Goal: Task Accomplishment & Management: Use online tool/utility

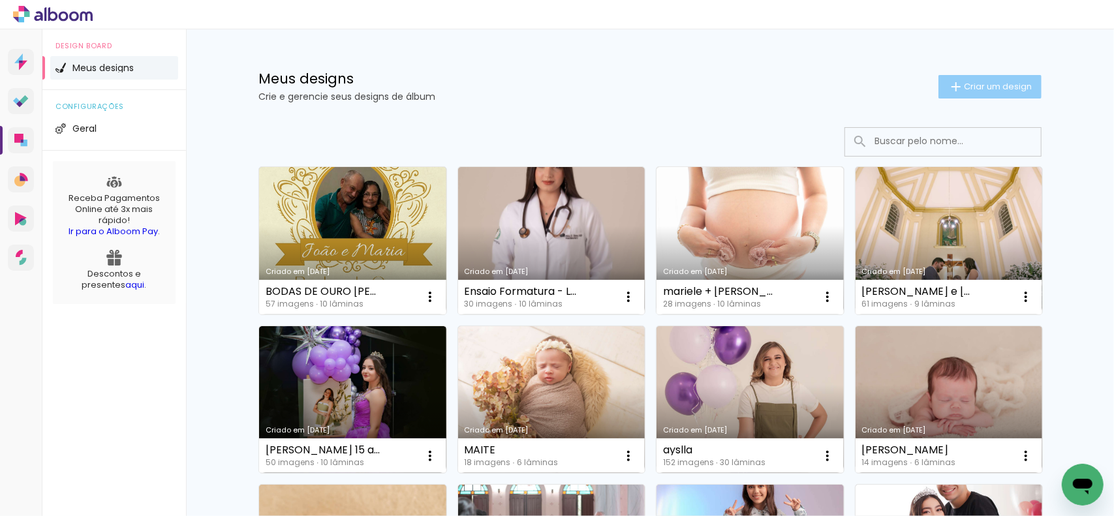
click at [964, 84] on span "Criar um design" at bounding box center [998, 86] width 68 height 8
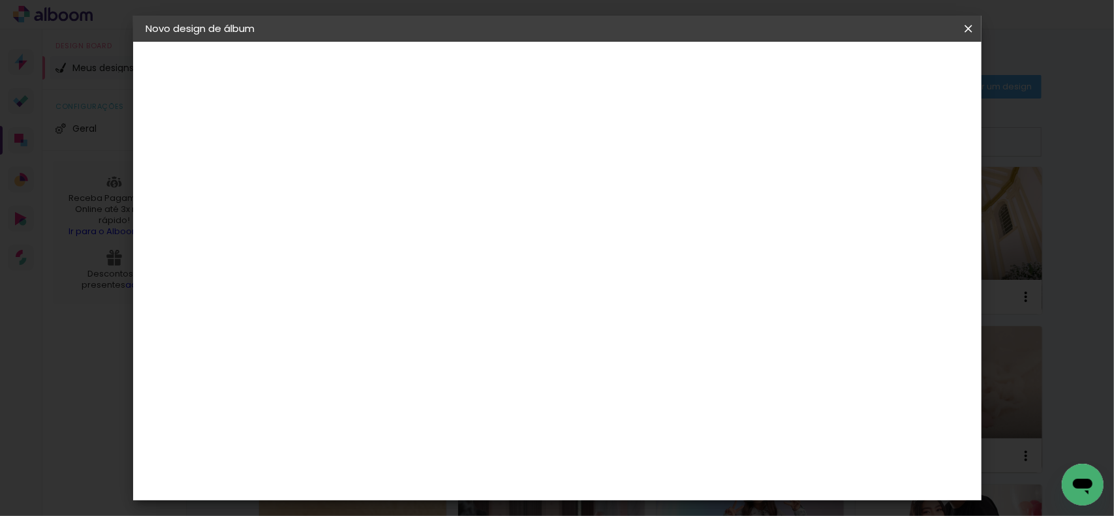
click at [360, 174] on input at bounding box center [360, 175] width 0 height 20
click at [360, 178] on input at bounding box center [360, 175] width 0 height 20
type input "camila e [PERSON_NAME]"
type paper-input "camila e [PERSON_NAME]"
click at [0, 0] on slot "Avançar" at bounding box center [0, 0] width 0 height 0
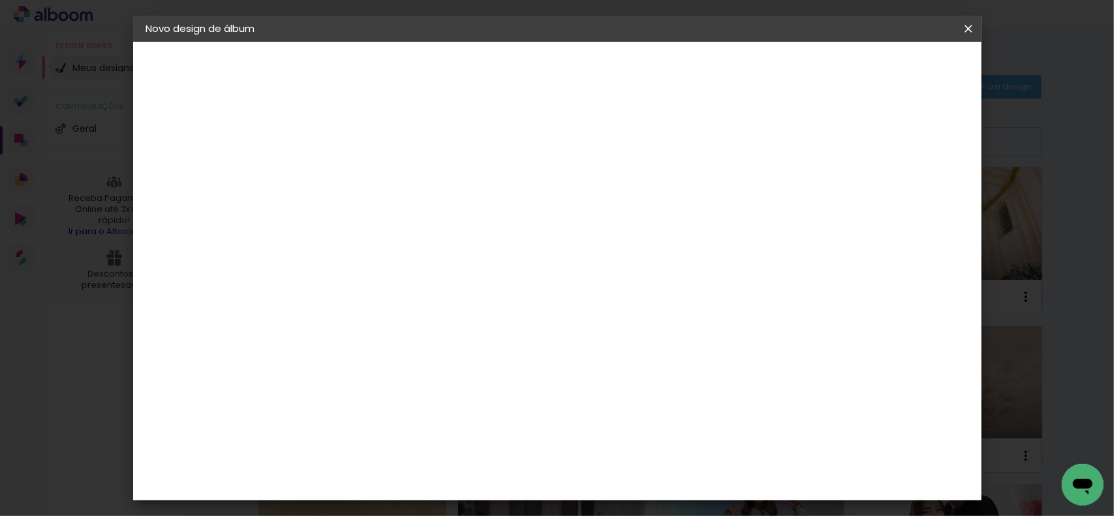
scroll to position [2806, 0]
click at [0, 0] on slot "Avançar" at bounding box center [0, 0] width 0 height 0
click at [448, 511] on span "20 × 25" at bounding box center [417, 524] width 61 height 27
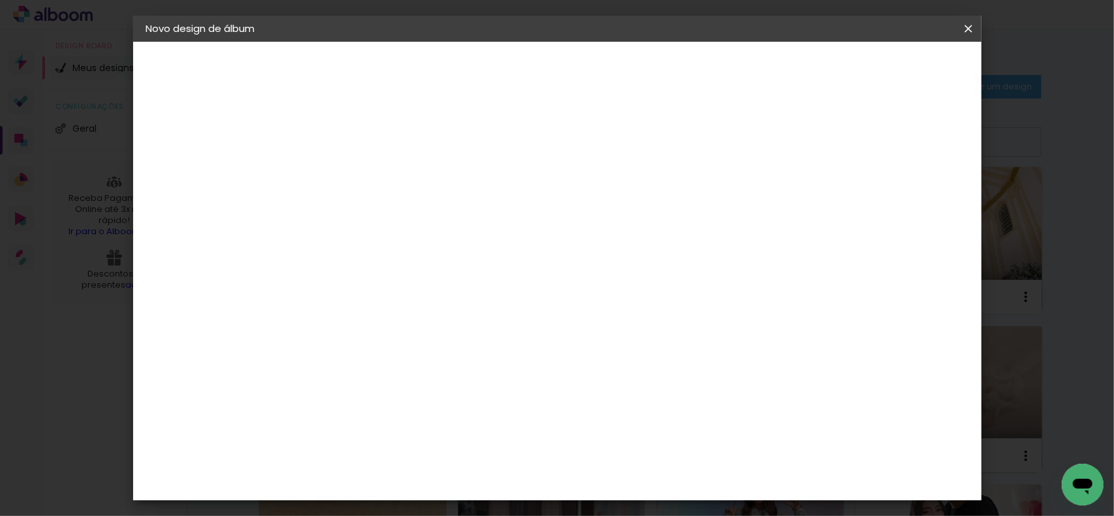
click at [0, 0] on slot "Avançar" at bounding box center [0, 0] width 0 height 0
click at [714, 66] on span "Iniciar design" at bounding box center [684, 69] width 59 height 9
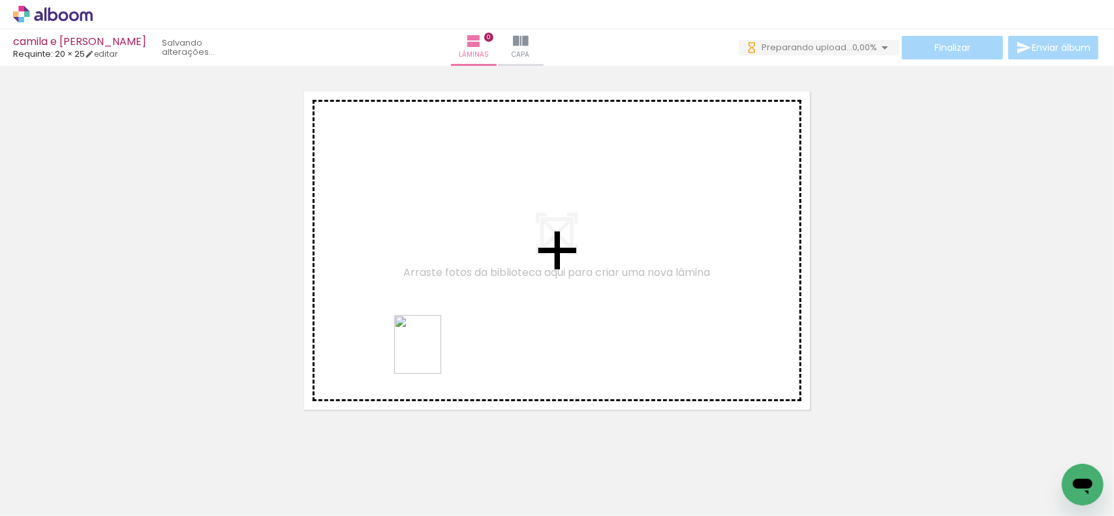
drag, startPoint x: 662, startPoint y: 470, endPoint x: 433, endPoint y: 354, distance: 255.9
click at [433, 354] on quentale-workspace at bounding box center [557, 258] width 1114 height 516
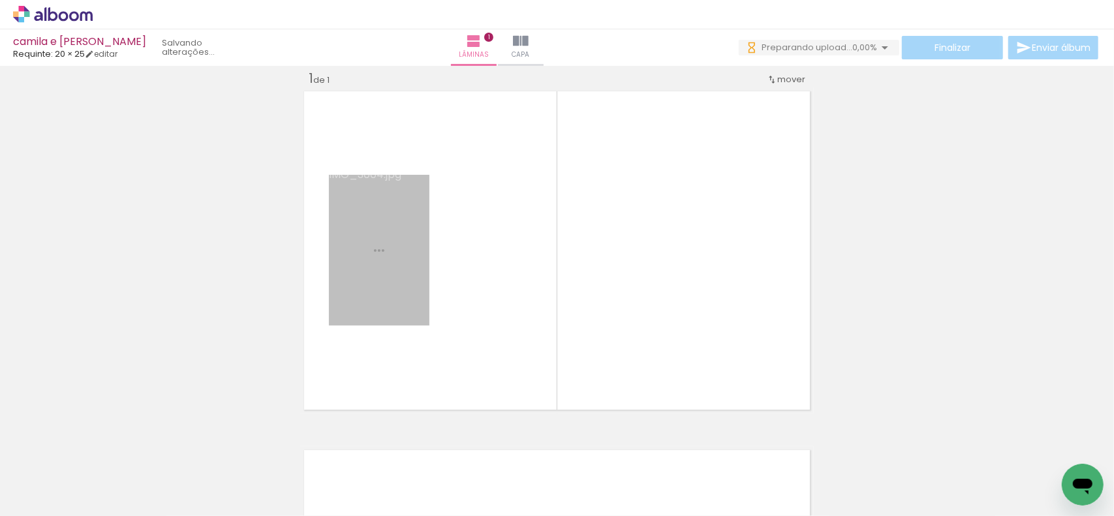
scroll to position [16, 0]
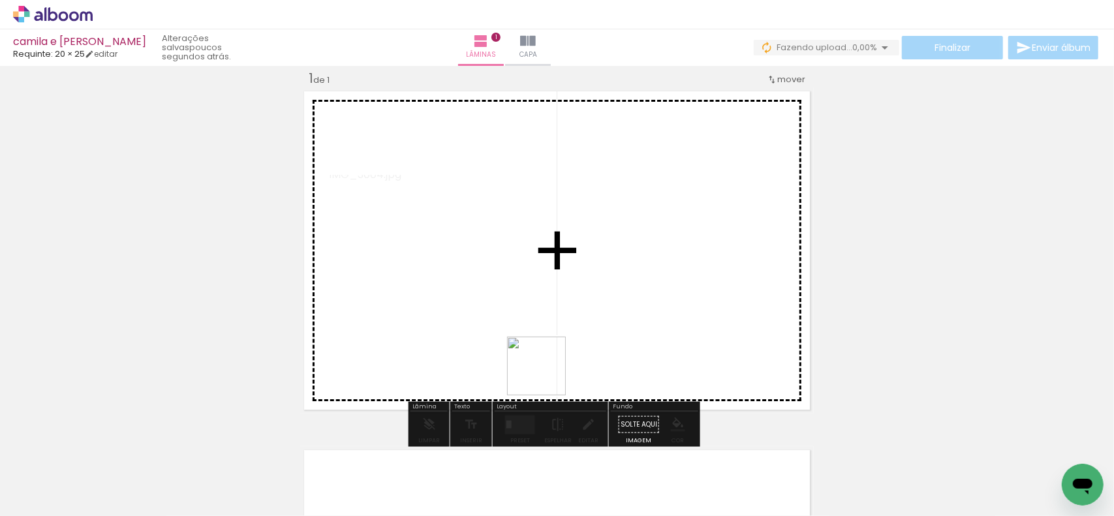
drag, startPoint x: 510, startPoint y: 463, endPoint x: 579, endPoint y: 380, distance: 107.0
click at [579, 333] on quentale-workspace at bounding box center [557, 258] width 1114 height 516
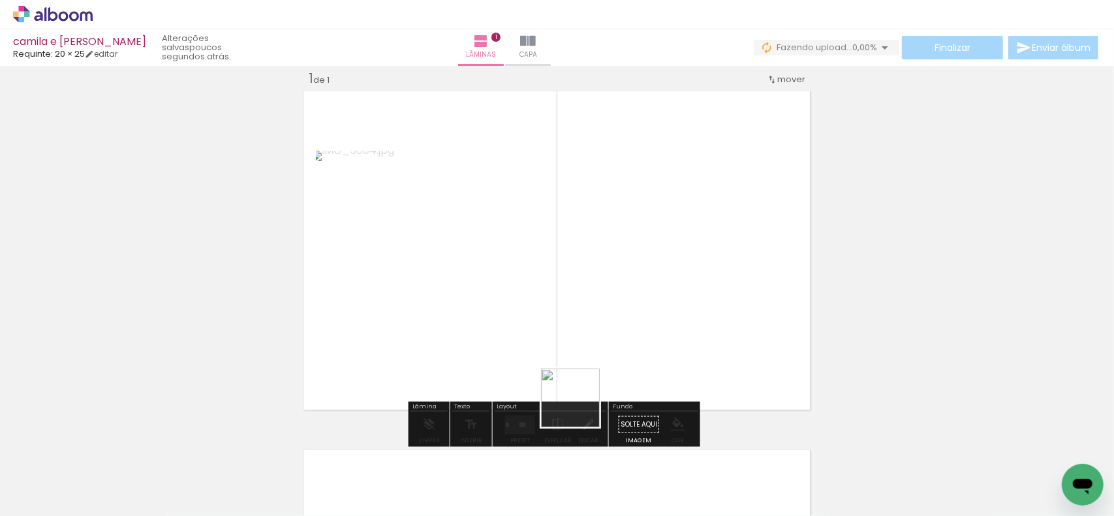
drag, startPoint x: 580, startPoint y: 477, endPoint x: 598, endPoint y: 298, distance: 179.6
click at [585, 313] on quentale-workspace at bounding box center [557, 258] width 1114 height 516
click at [510, 421] on div at bounding box center [510, 424] width 10 height 19
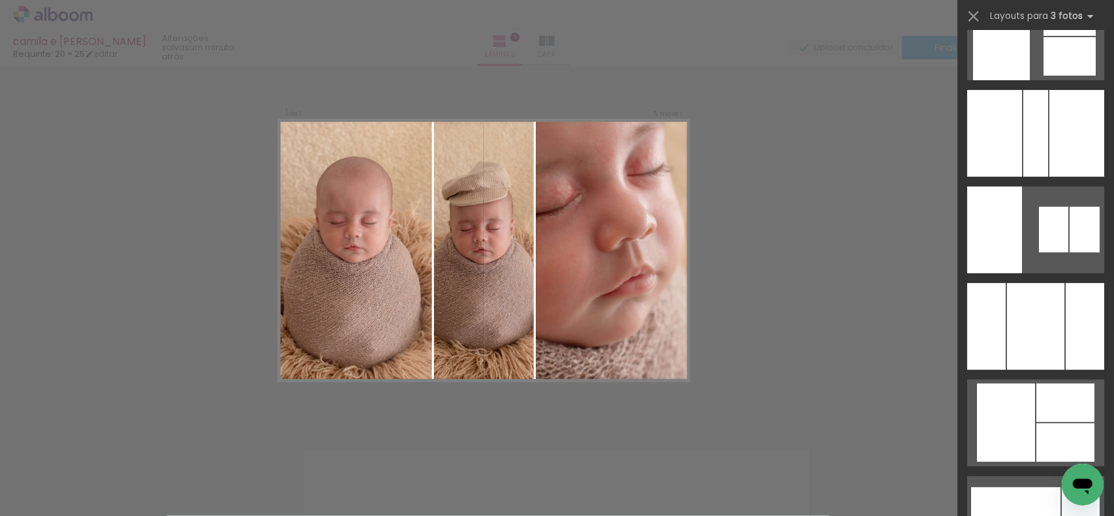
scroll to position [0, 0]
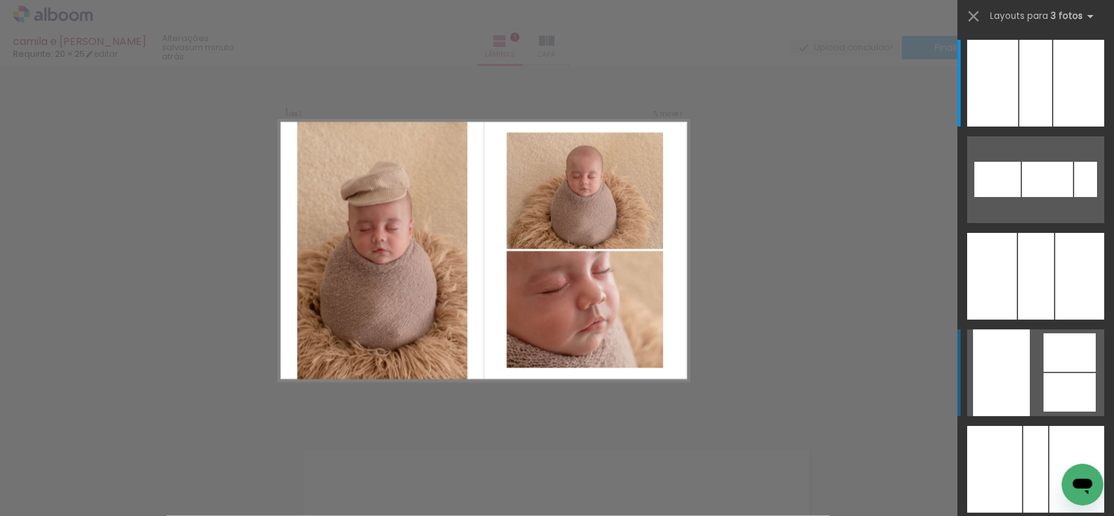
click at [1051, 400] on div at bounding box center [1069, 392] width 52 height 38
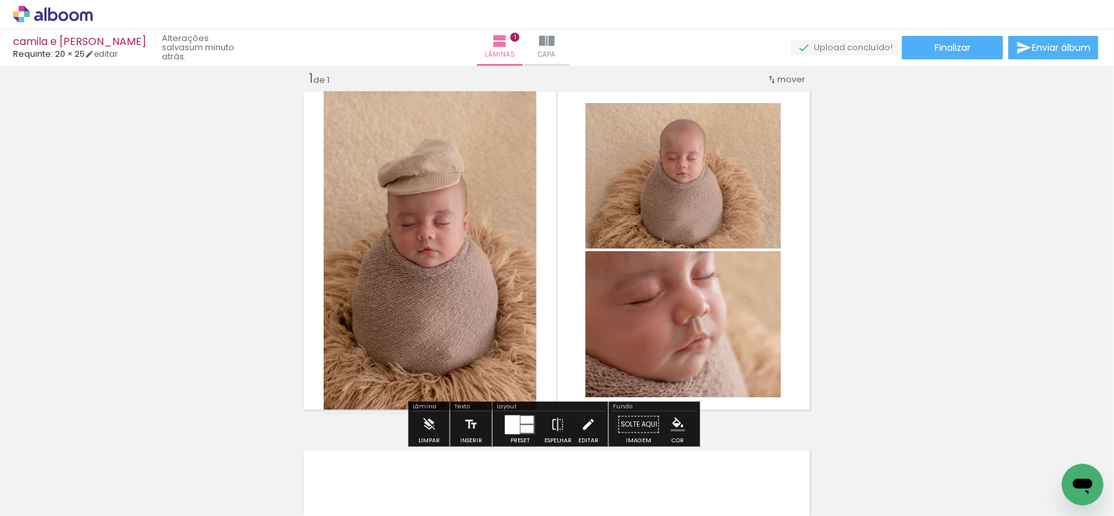
click at [581, 420] on iron-icon at bounding box center [588, 425] width 14 height 26
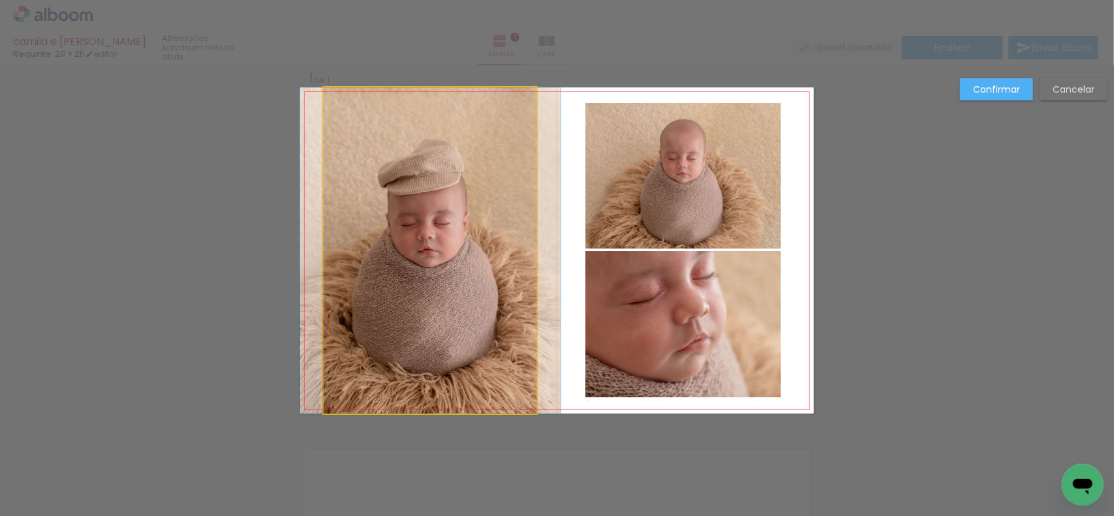
click at [503, 228] on quentale-photo at bounding box center [430, 250] width 213 height 326
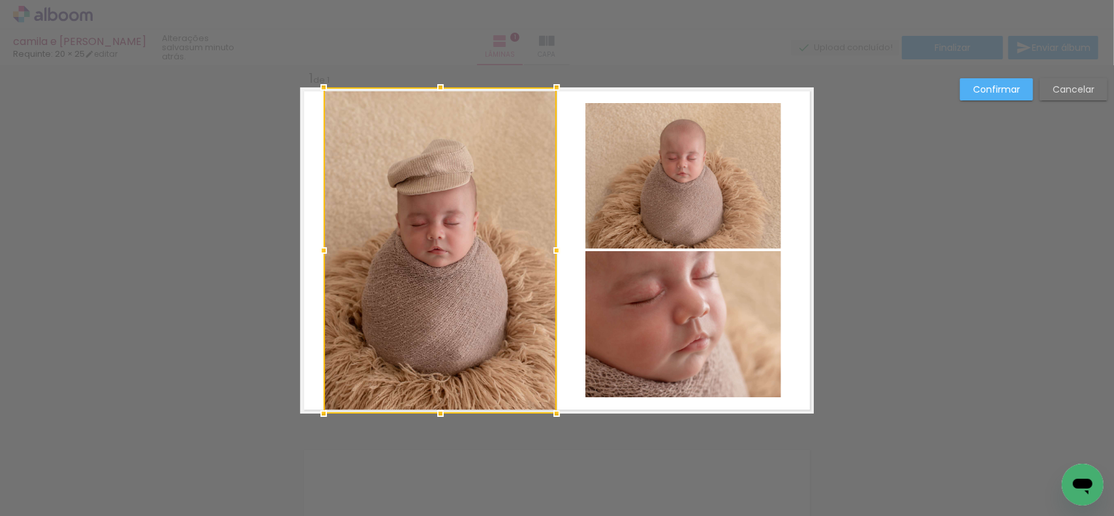
drag, startPoint x: 530, startPoint y: 248, endPoint x: 549, endPoint y: 247, distance: 19.6
click at [549, 247] on div at bounding box center [557, 251] width 26 height 26
click at [440, 249] on div at bounding box center [440, 250] width 233 height 326
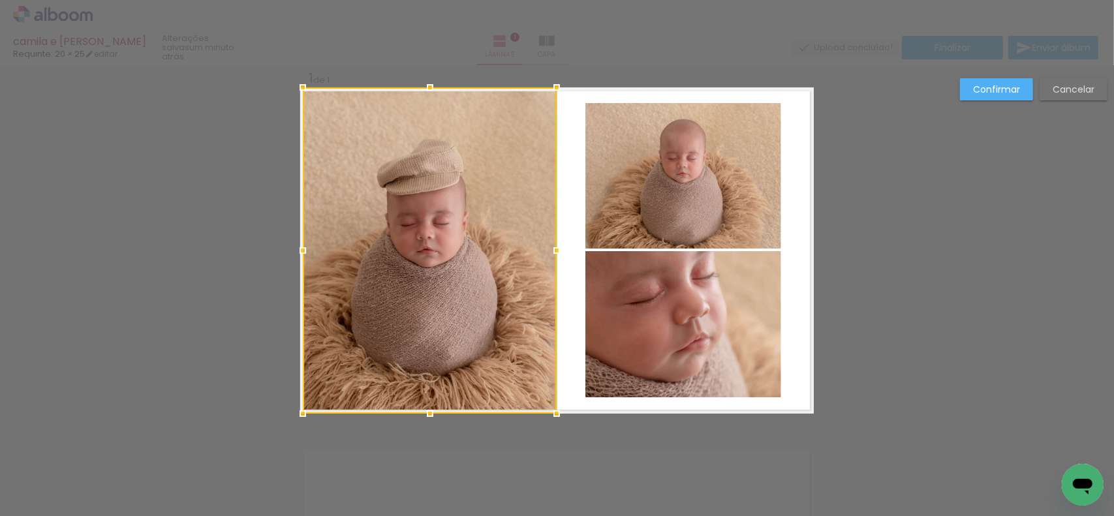
drag, startPoint x: 322, startPoint y: 251, endPoint x: 296, endPoint y: 251, distance: 25.4
click at [296, 251] on div at bounding box center [303, 251] width 26 height 26
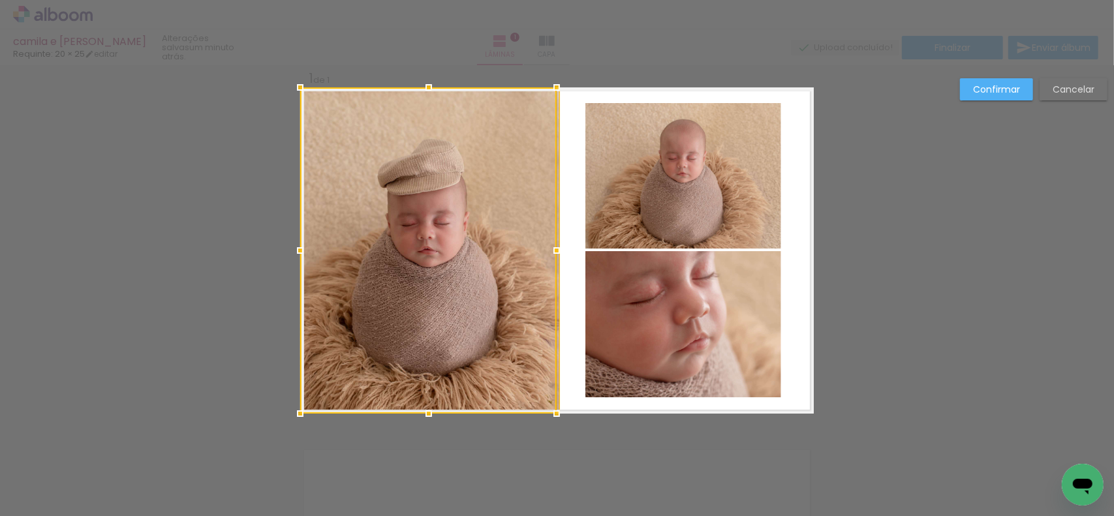
click at [0, 0] on slot "Confirmar" at bounding box center [0, 0] width 0 height 0
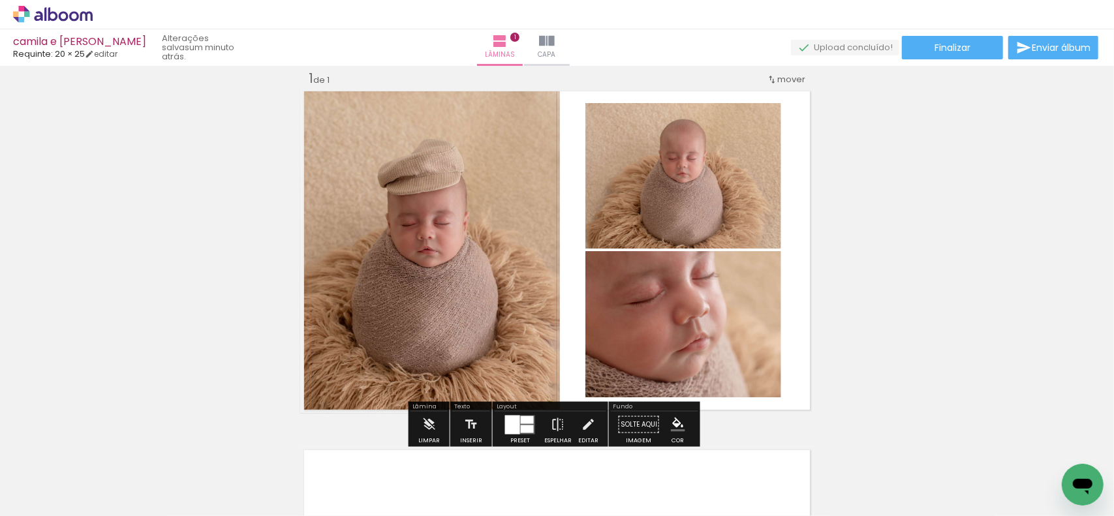
click at [542, 273] on quentale-photo at bounding box center [430, 250] width 260 height 326
click at [590, 422] on iron-icon at bounding box center [588, 425] width 14 height 26
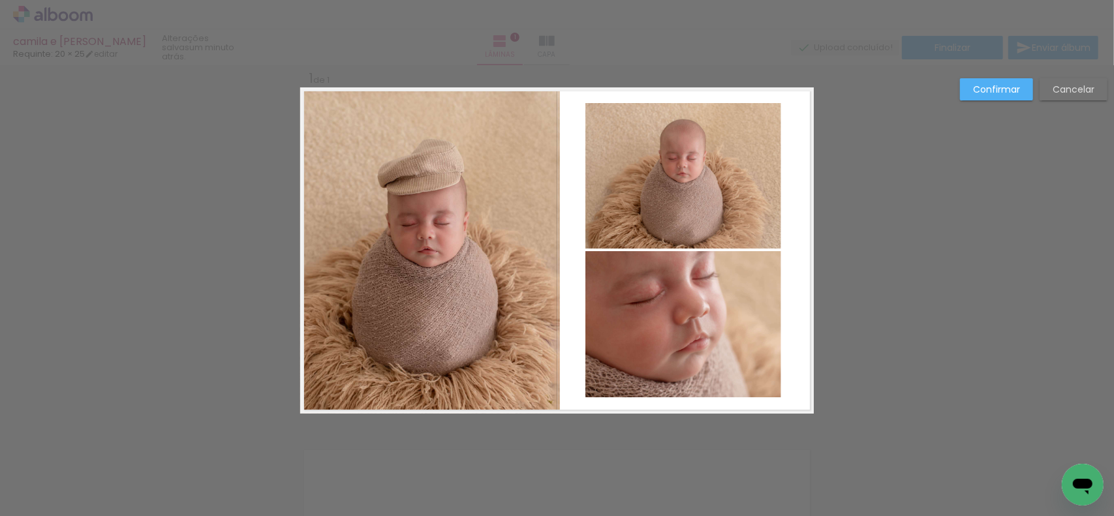
click at [505, 266] on quentale-photo at bounding box center [430, 250] width 260 height 326
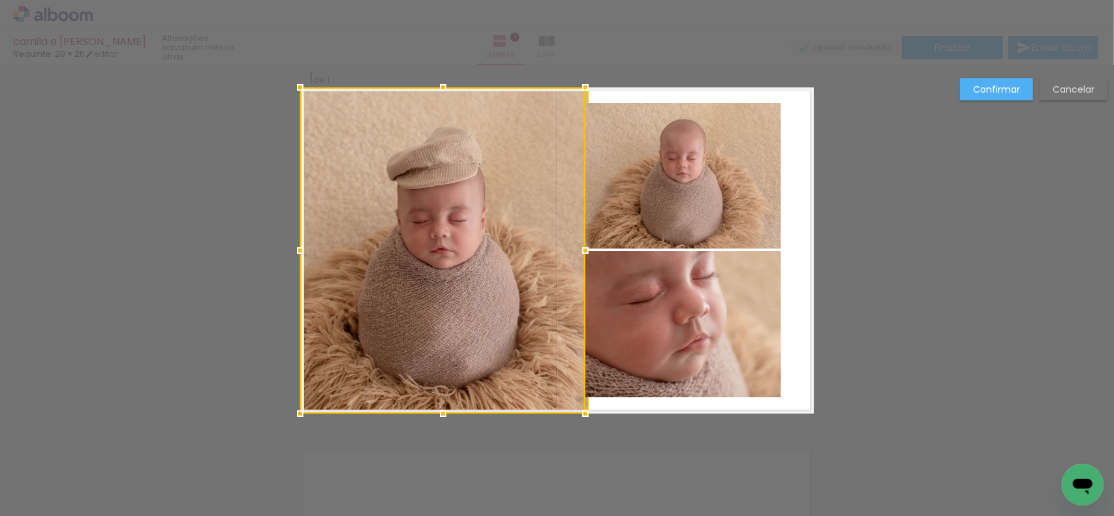
click at [544, 253] on div at bounding box center [442, 250] width 285 height 326
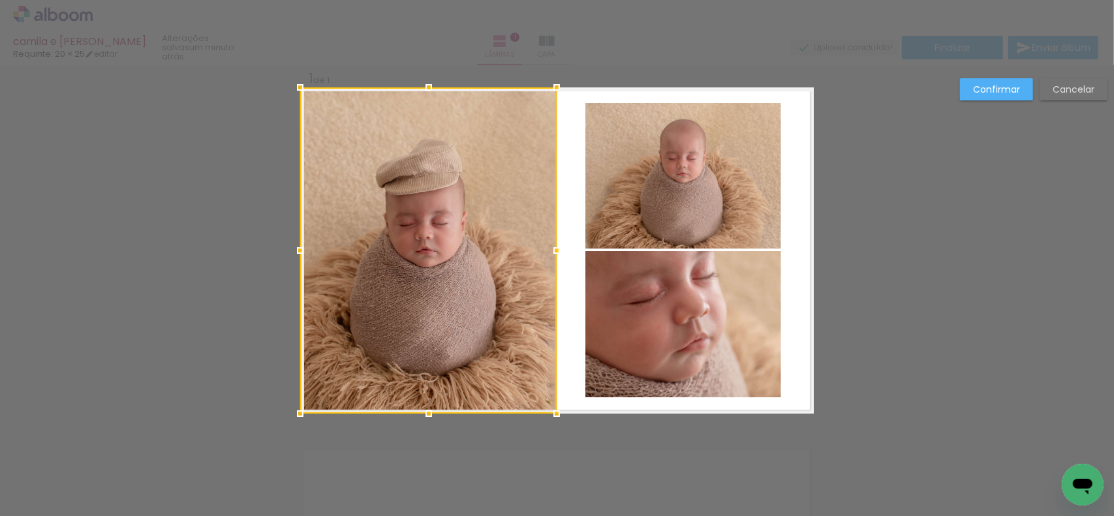
drag, startPoint x: 584, startPoint y: 250, endPoint x: 552, endPoint y: 253, distance: 32.1
click at [552, 253] on div at bounding box center [557, 251] width 26 height 26
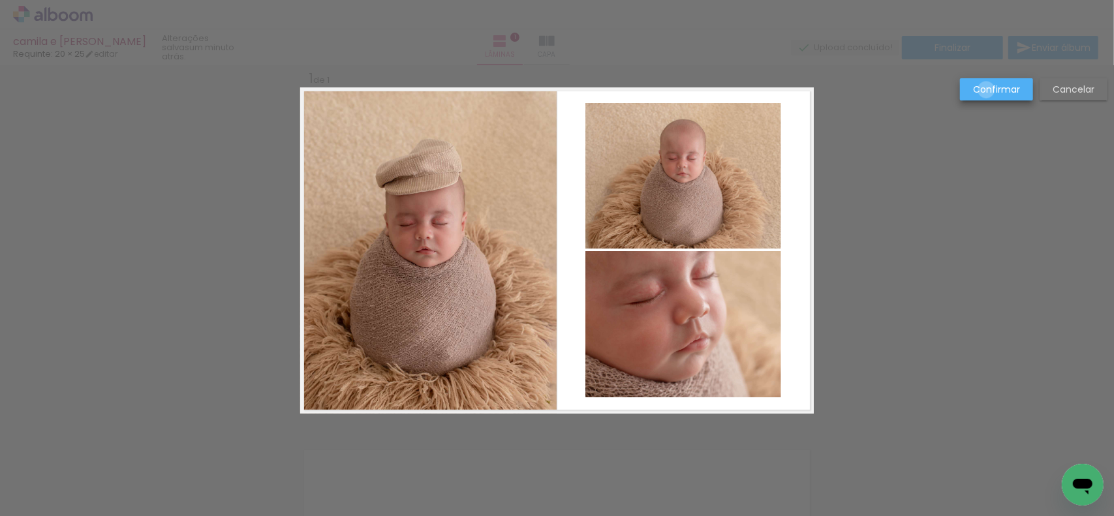
click at [0, 0] on slot "Confirmar" at bounding box center [0, 0] width 0 height 0
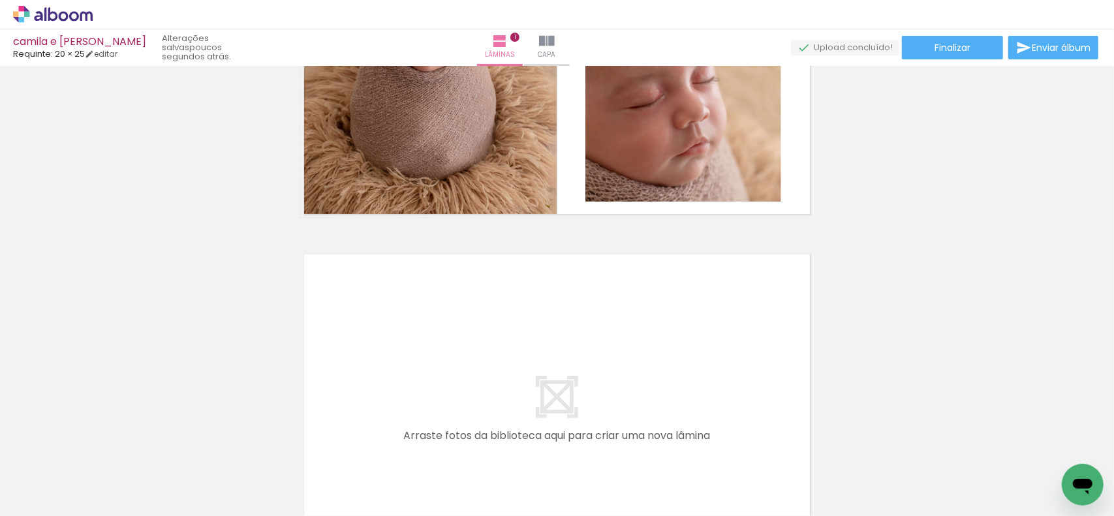
scroll to position [0, 385]
drag, startPoint x: 354, startPoint y: 470, endPoint x: 433, endPoint y: 438, distance: 86.0
click at [433, 341] on quentale-workspace at bounding box center [557, 258] width 1114 height 516
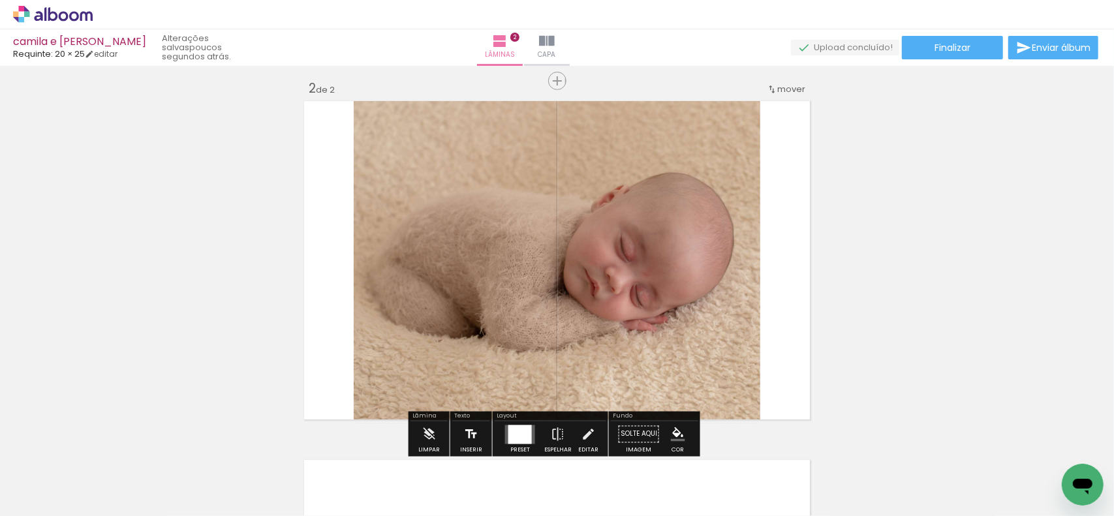
scroll to position [375, 0]
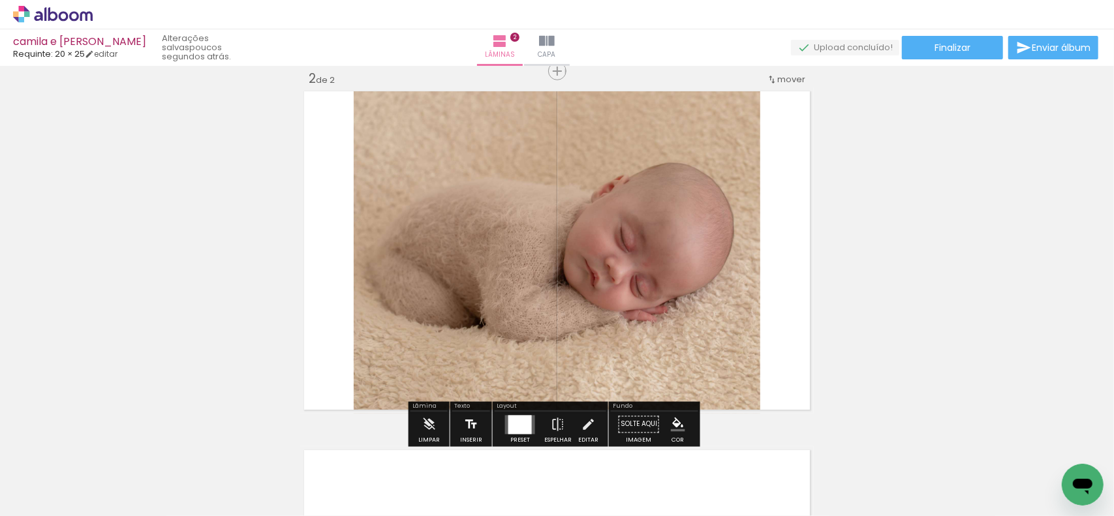
drag, startPoint x: 435, startPoint y: 358, endPoint x: 481, endPoint y: 431, distance: 86.5
click at [451, 337] on quentale-workspace at bounding box center [557, 258] width 1114 height 516
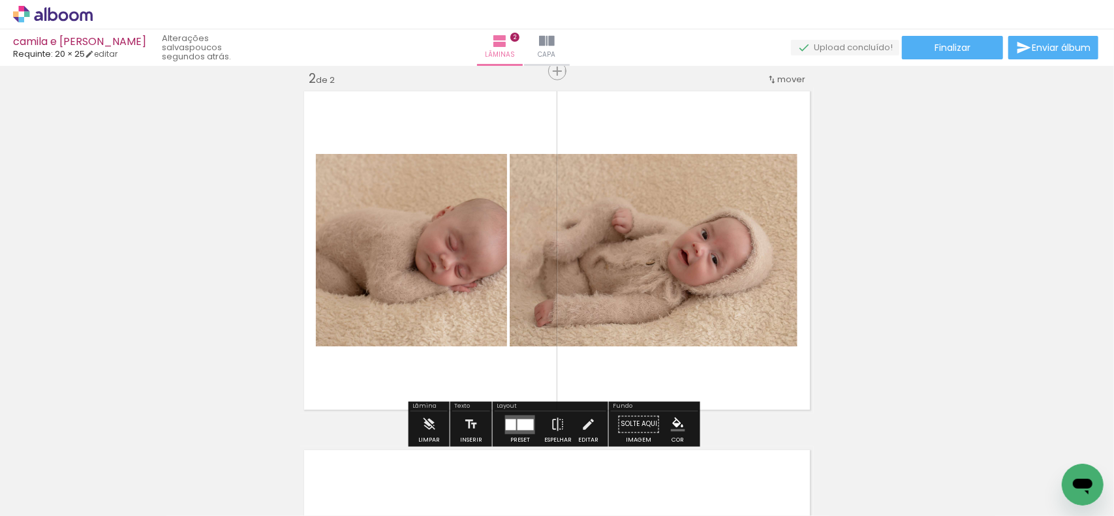
drag, startPoint x: 485, startPoint y: 470, endPoint x: 527, endPoint y: 461, distance: 42.7
click at [492, 362] on quentale-workspace at bounding box center [557, 258] width 1114 height 516
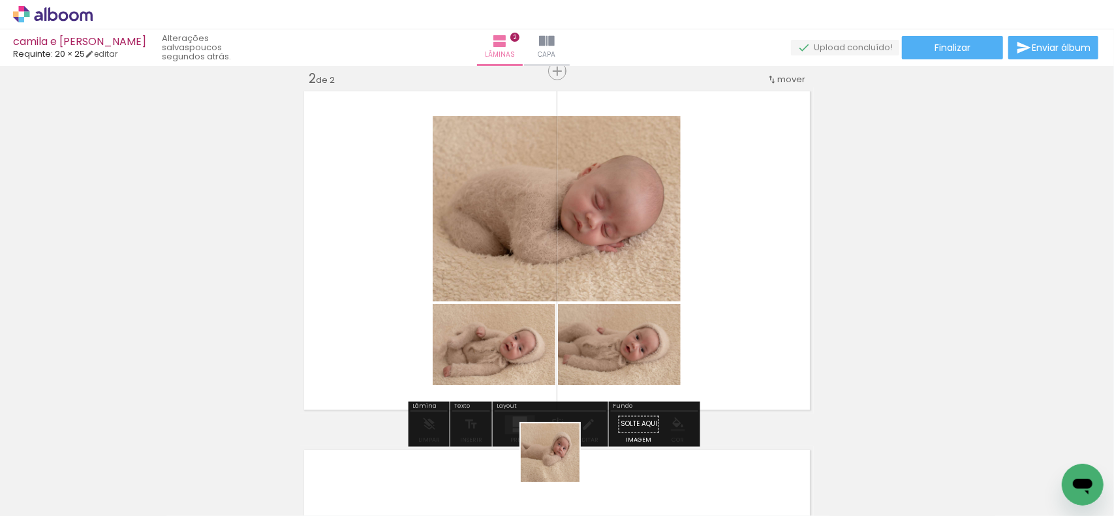
drag, startPoint x: 560, startPoint y: 463, endPoint x: 551, endPoint y: 326, distance: 136.6
click at [546, 330] on quentale-workspace at bounding box center [557, 258] width 1114 height 516
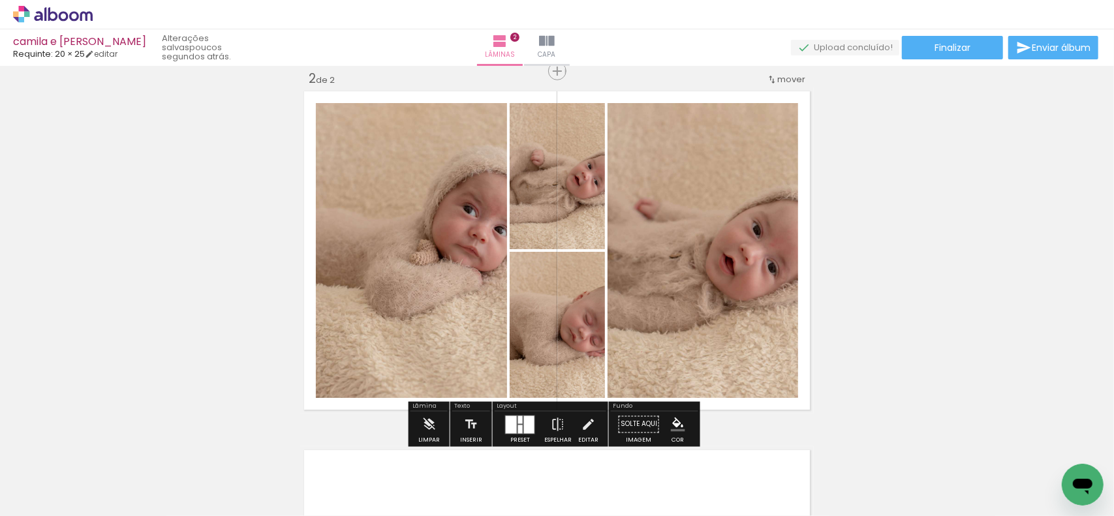
click at [524, 423] on div at bounding box center [529, 425] width 10 height 18
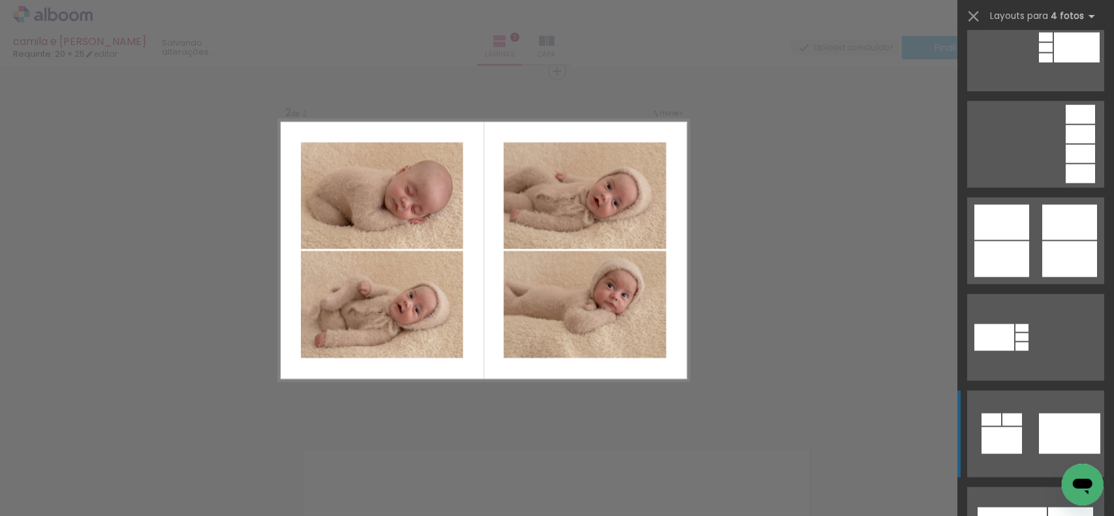
scroll to position [1109, 0]
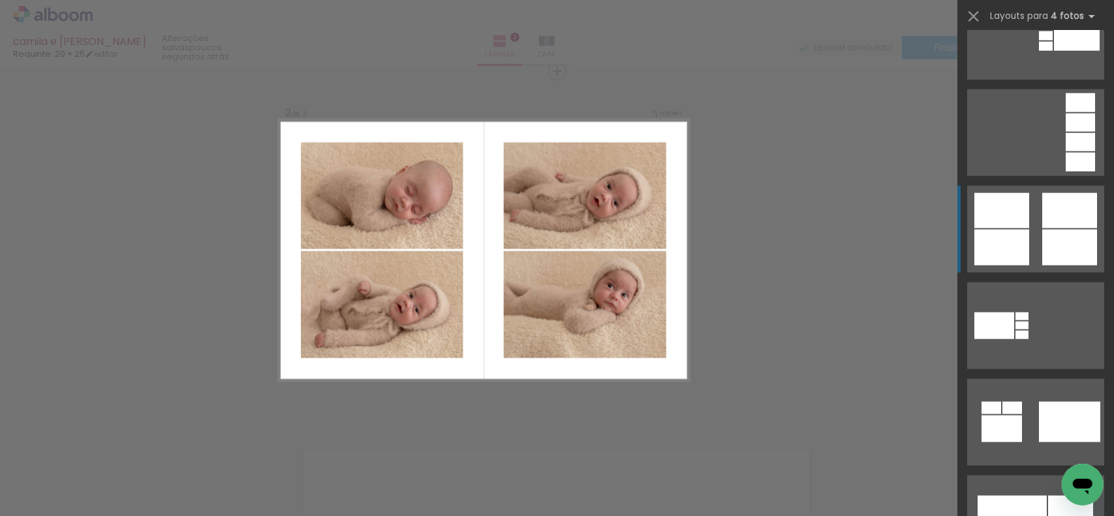
click at [1053, 221] on div at bounding box center [1069, 210] width 55 height 35
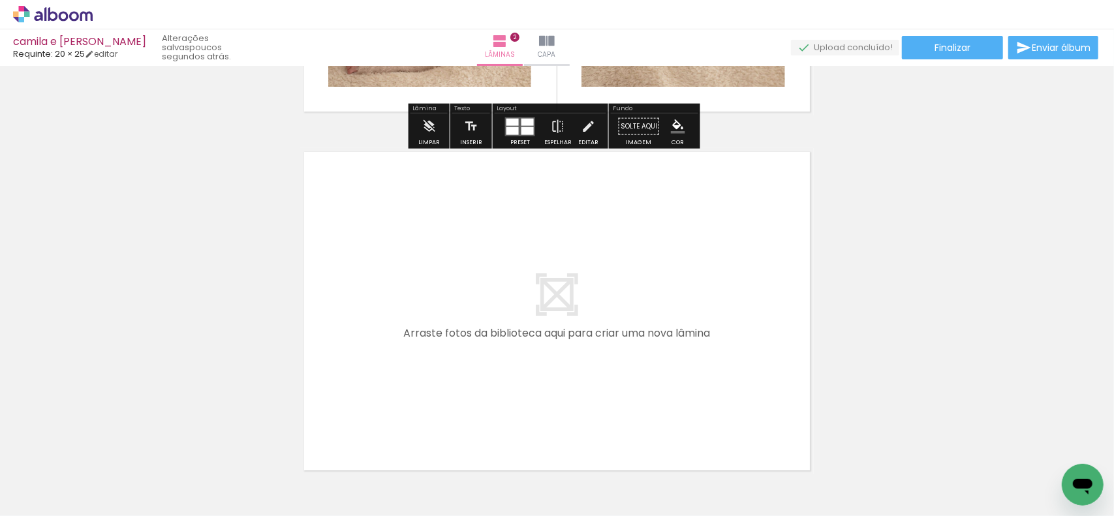
scroll to position [701, 0]
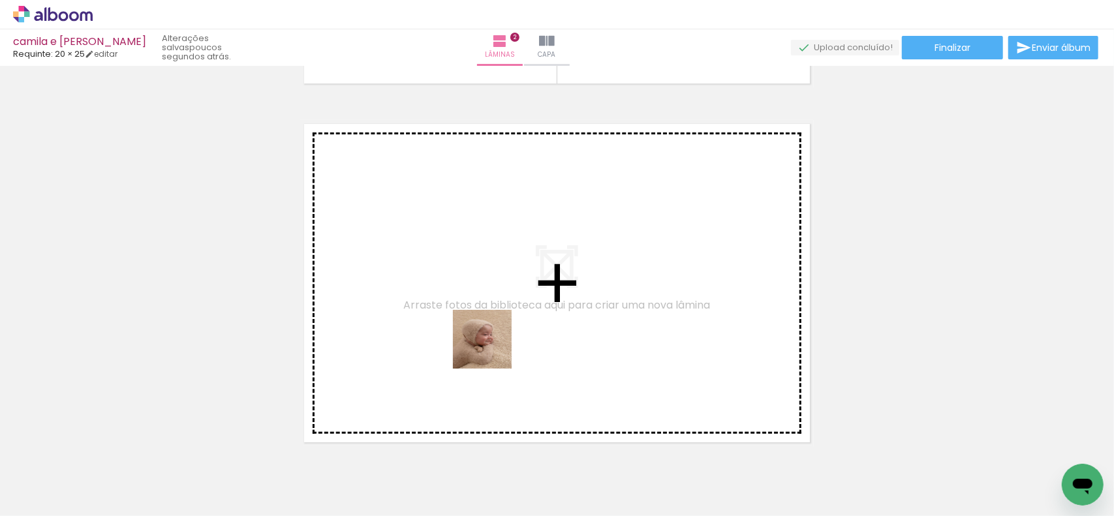
drag, startPoint x: 641, startPoint y: 474, endPoint x: 493, endPoint y: 343, distance: 197.8
click at [493, 343] on quentale-workspace at bounding box center [557, 258] width 1114 height 516
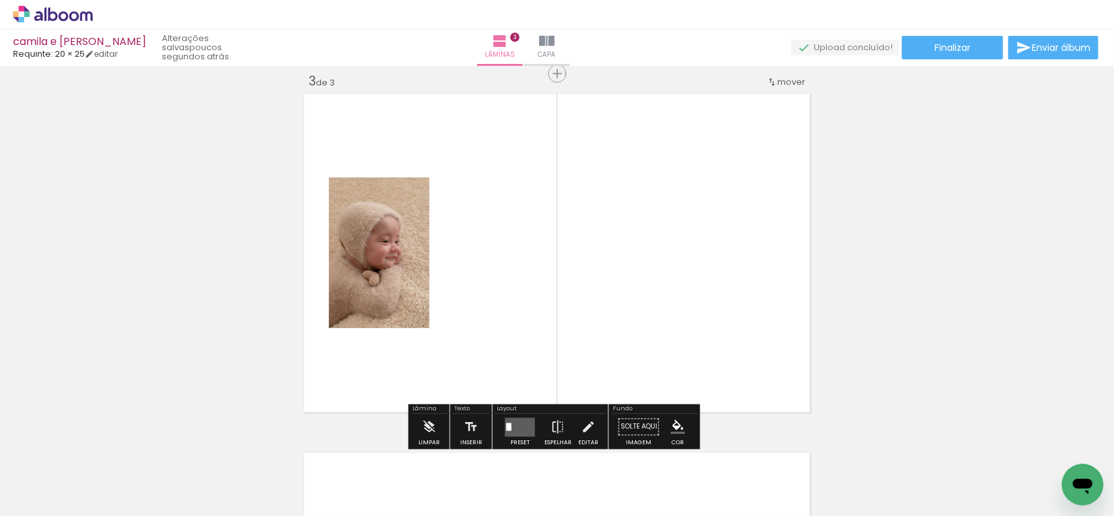
scroll to position [734, 0]
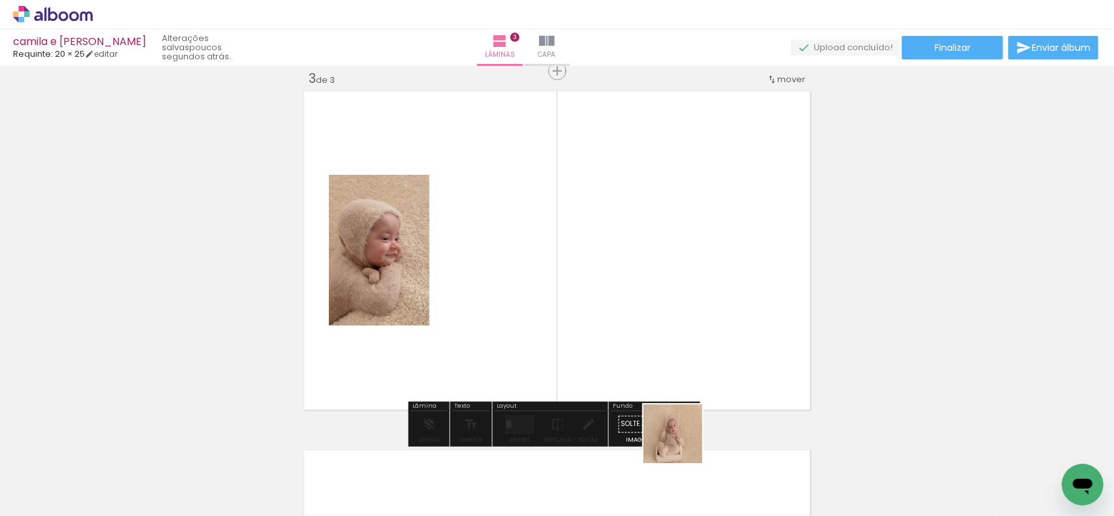
drag, startPoint x: 683, startPoint y: 444, endPoint x: 716, endPoint y: 376, distance: 75.3
click at [680, 322] on quentale-workspace at bounding box center [557, 258] width 1114 height 516
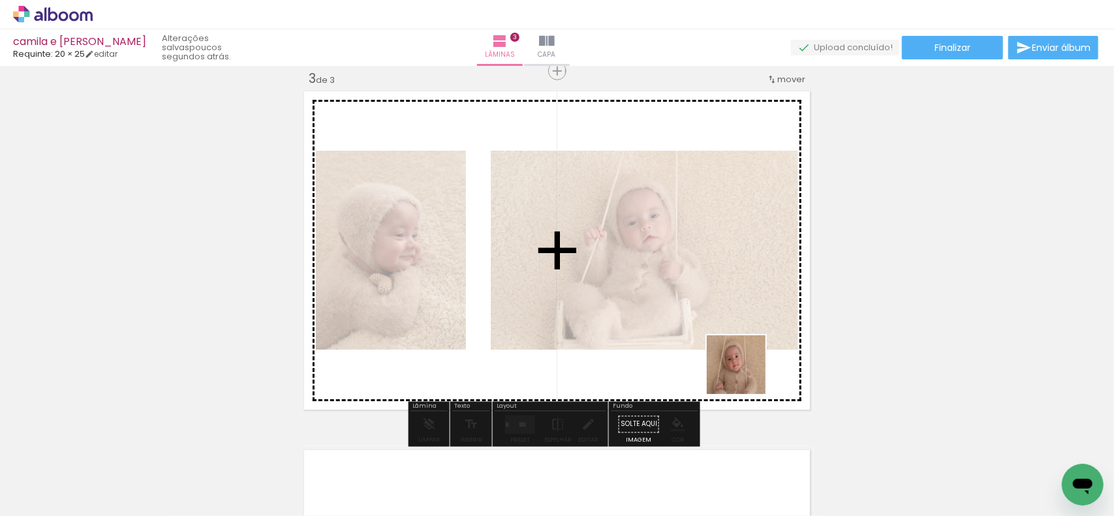
drag, startPoint x: 748, startPoint y: 384, endPoint x: 745, endPoint y: 366, distance: 17.9
click at [745, 366] on quentale-workspace at bounding box center [557, 258] width 1114 height 516
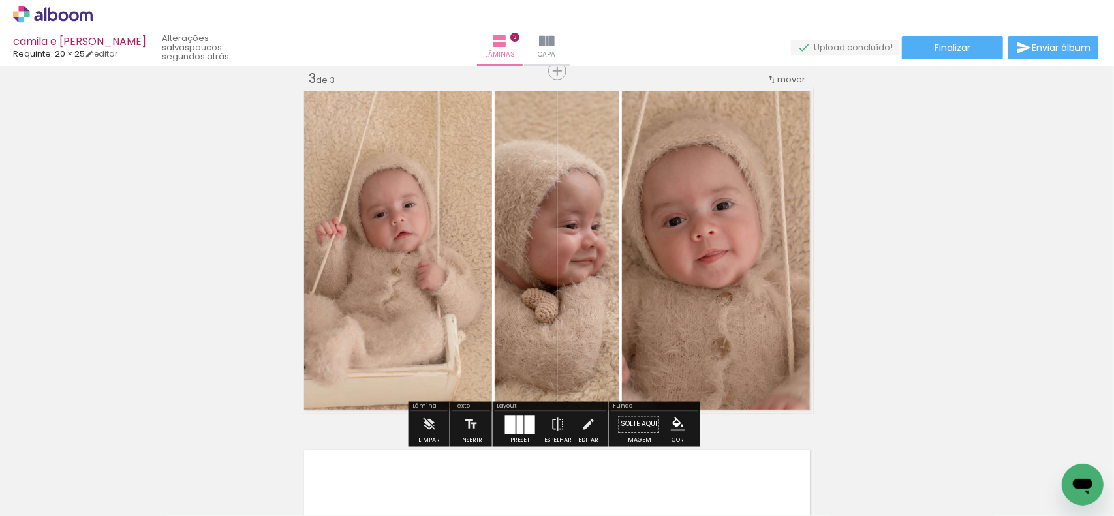
drag, startPoint x: 823, startPoint y: 423, endPoint x: 722, endPoint y: 289, distance: 168.2
click at [746, 330] on quentale-workspace at bounding box center [557, 258] width 1114 height 516
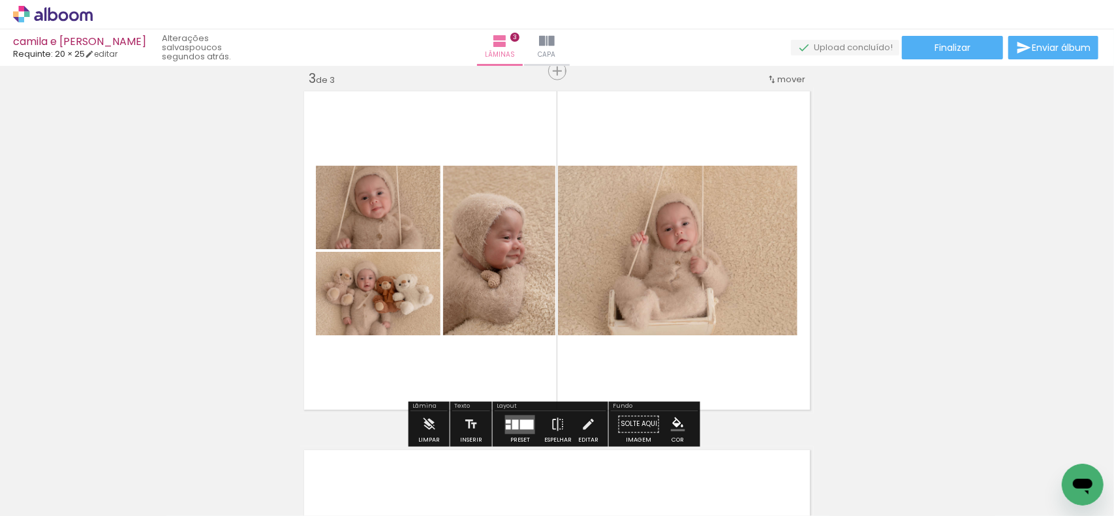
click at [520, 425] on div at bounding box center [527, 425] width 14 height 10
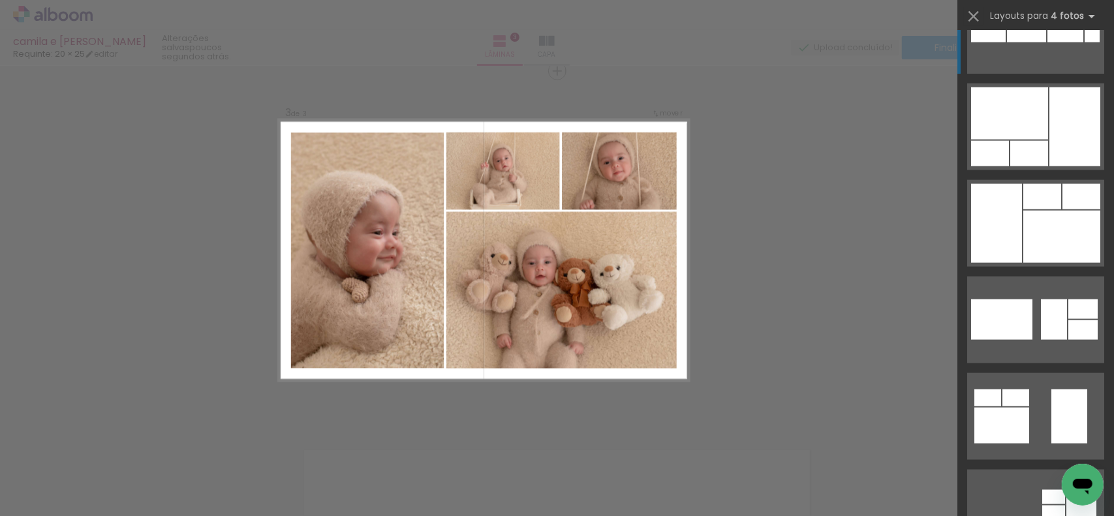
scroll to position [1240, 0]
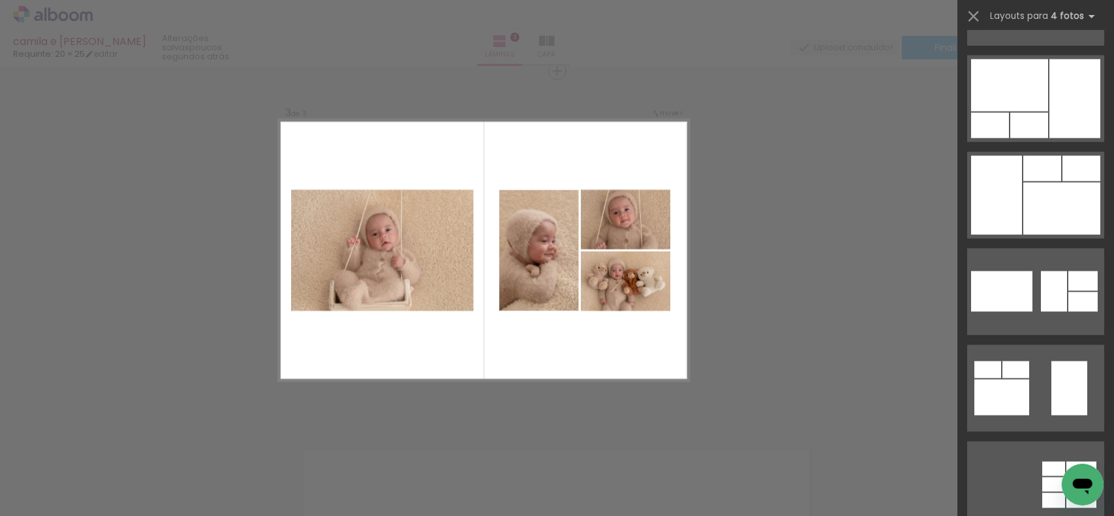
click at [855, 328] on div "Confirmar Cancelar" at bounding box center [557, 65] width 1114 height 1467
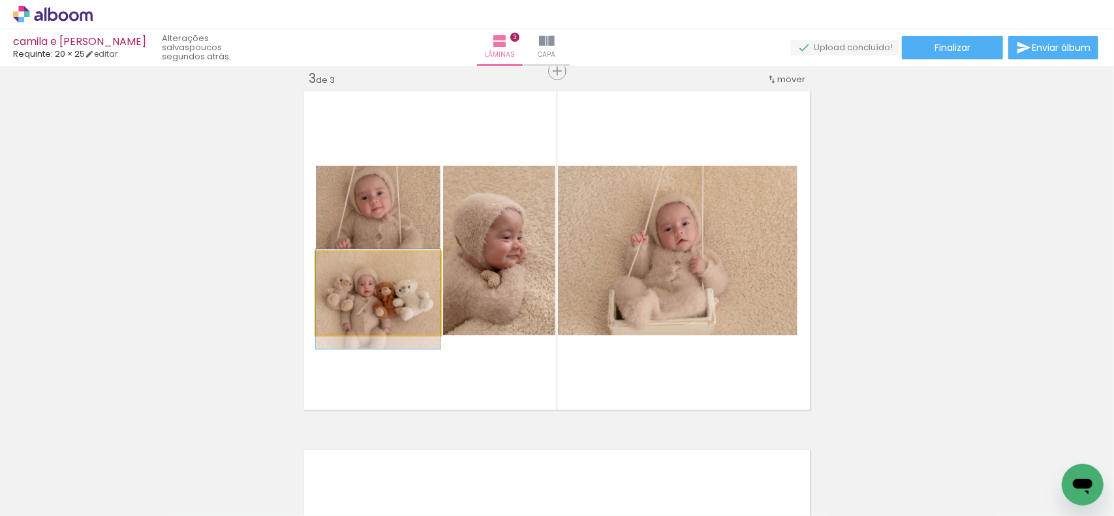
drag, startPoint x: 361, startPoint y: 284, endPoint x: 312, endPoint y: 301, distance: 51.8
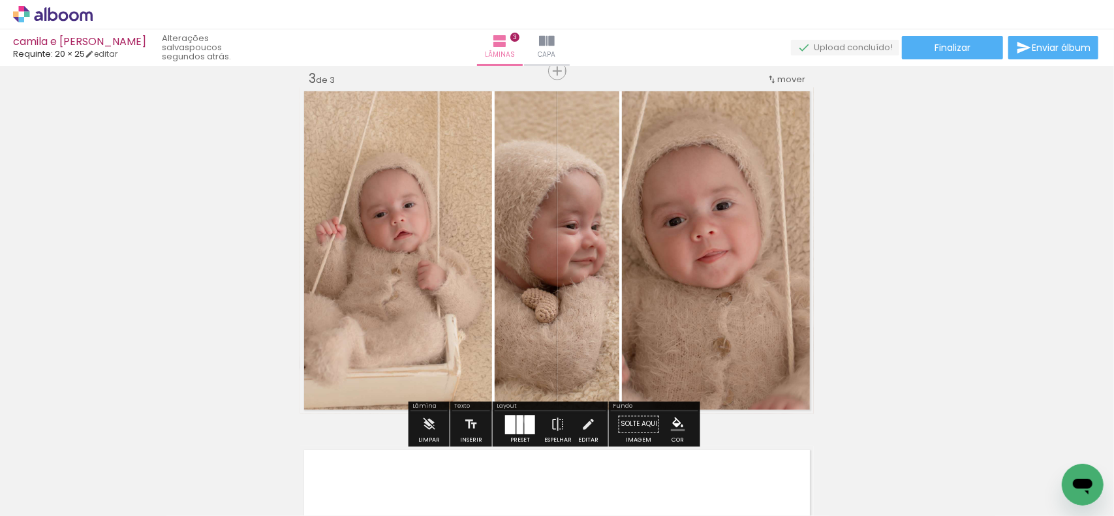
click at [525, 420] on div at bounding box center [530, 424] width 10 height 19
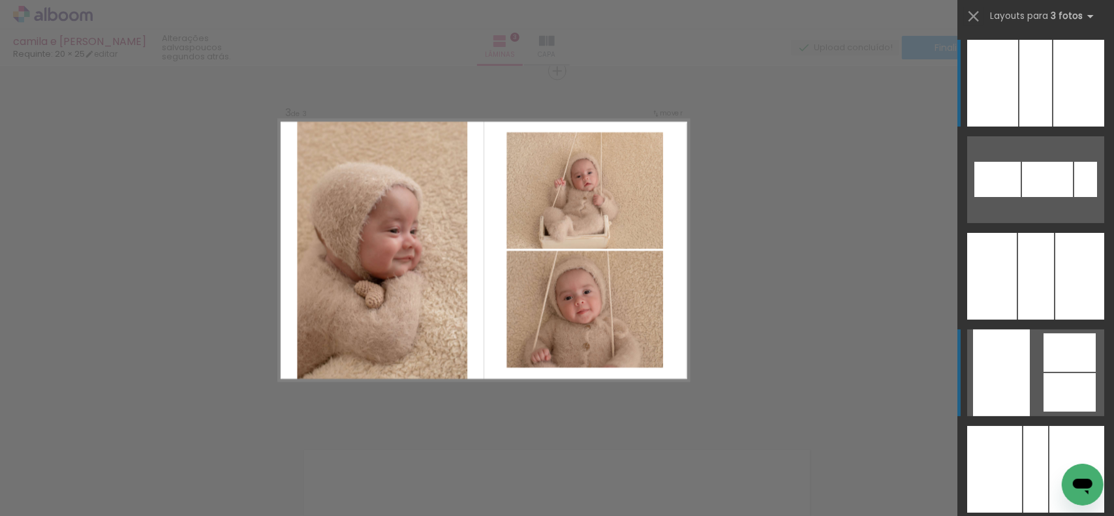
click at [1052, 371] on div at bounding box center [1069, 352] width 52 height 38
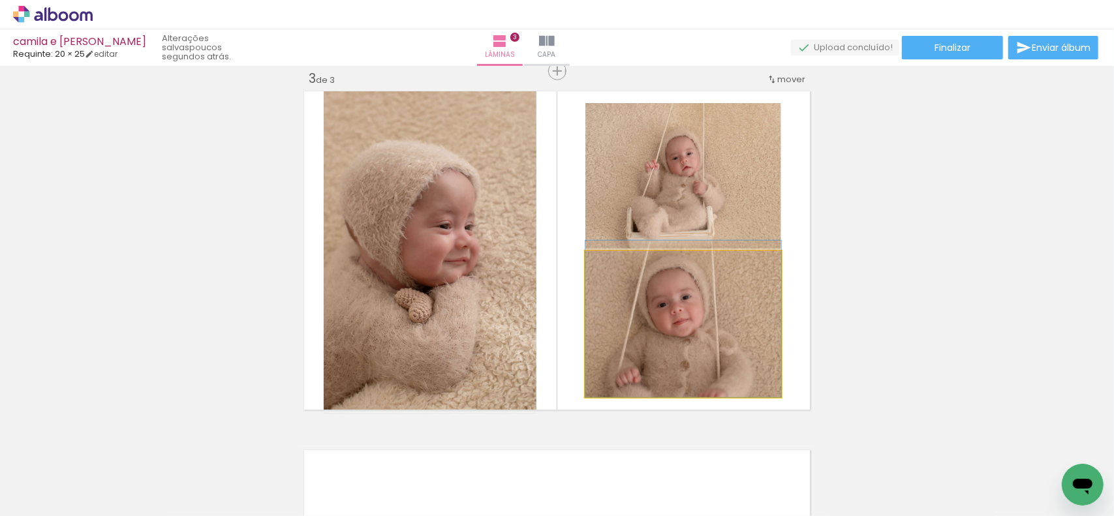
drag, startPoint x: 690, startPoint y: 311, endPoint x: 676, endPoint y: 278, distance: 35.4
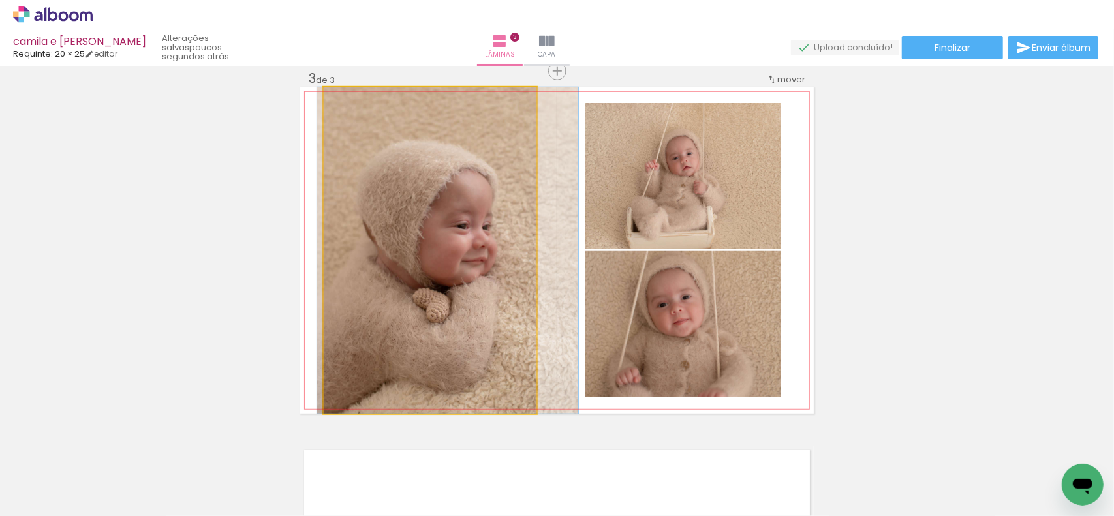
drag, startPoint x: 456, startPoint y: 275, endPoint x: 474, endPoint y: 275, distance: 17.6
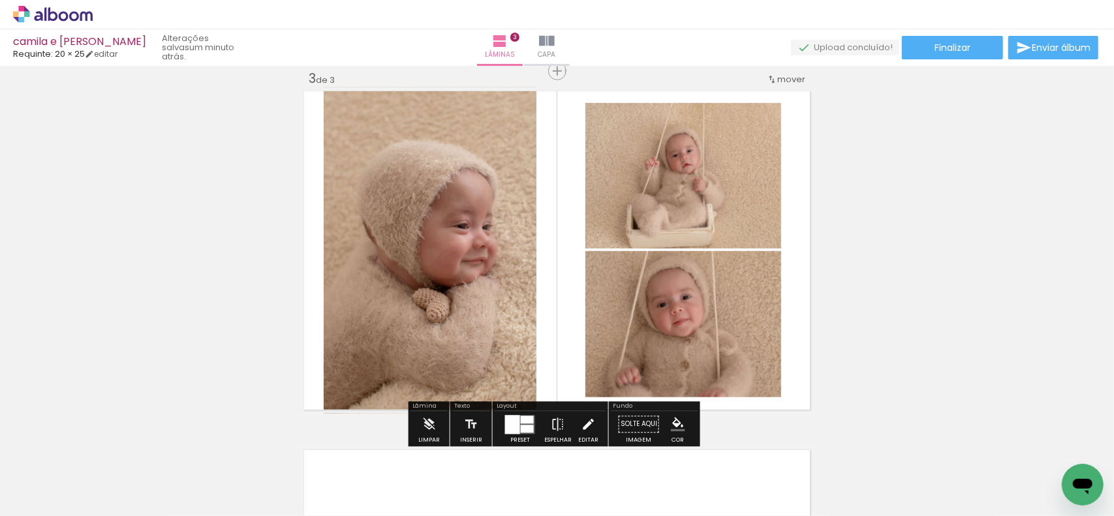
click at [585, 421] on iron-icon at bounding box center [588, 425] width 14 height 26
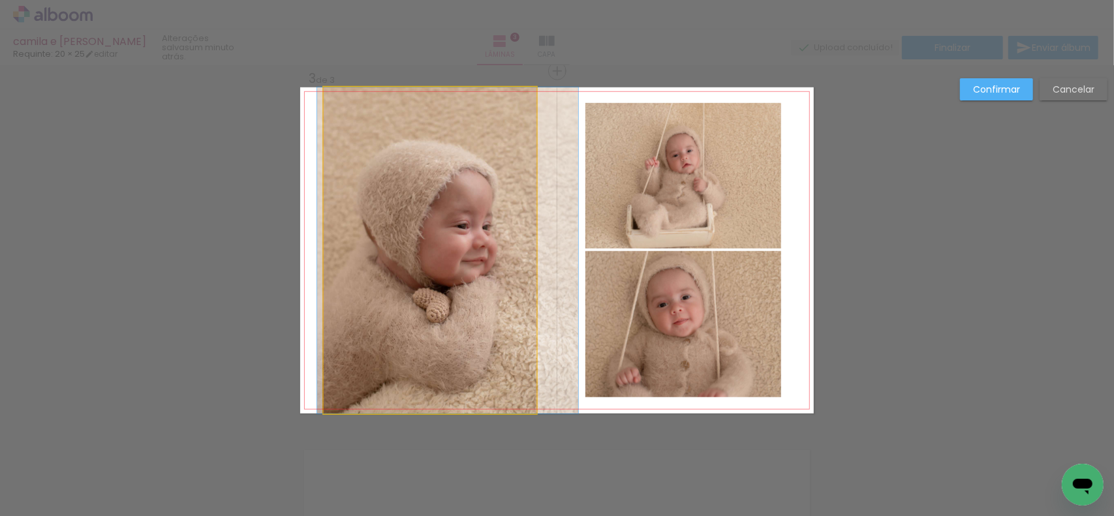
drag, startPoint x: 455, startPoint y: 260, endPoint x: 551, endPoint y: 259, distance: 95.9
click at [457, 260] on quentale-photo at bounding box center [430, 250] width 213 height 326
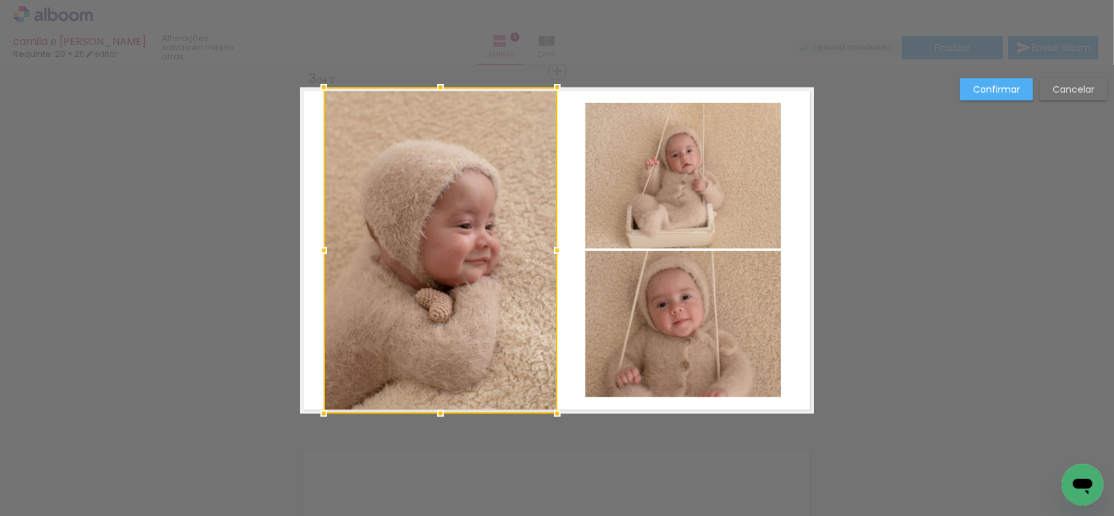
drag, startPoint x: 529, startPoint y: 252, endPoint x: 550, endPoint y: 251, distance: 20.9
click at [550, 251] on div at bounding box center [557, 251] width 26 height 26
click at [404, 250] on div at bounding box center [441, 250] width 234 height 326
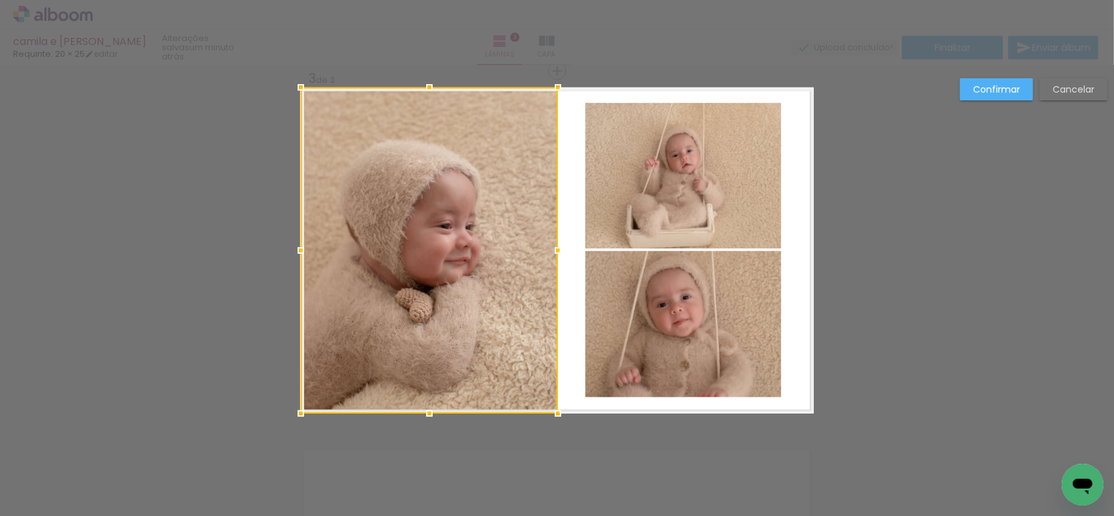
drag, startPoint x: 317, startPoint y: 253, endPoint x: 296, endPoint y: 253, distance: 20.9
click at [296, 253] on div at bounding box center [301, 251] width 26 height 26
click at [0, 0] on slot "Confirmar" at bounding box center [0, 0] width 0 height 0
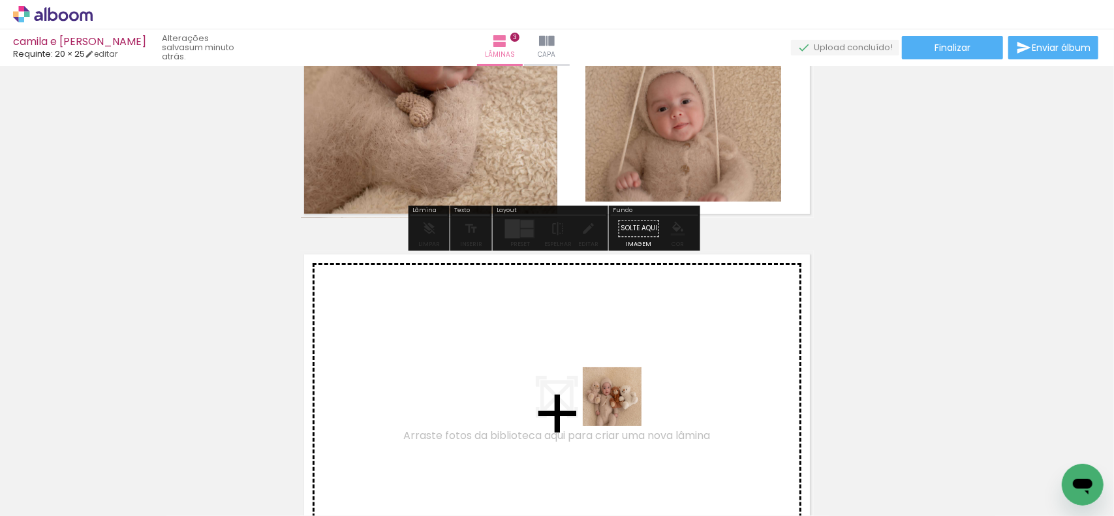
drag, startPoint x: 846, startPoint y: 480, endPoint x: 615, endPoint y: 455, distance: 231.7
click at [572, 388] on quentale-workspace at bounding box center [557, 258] width 1114 height 516
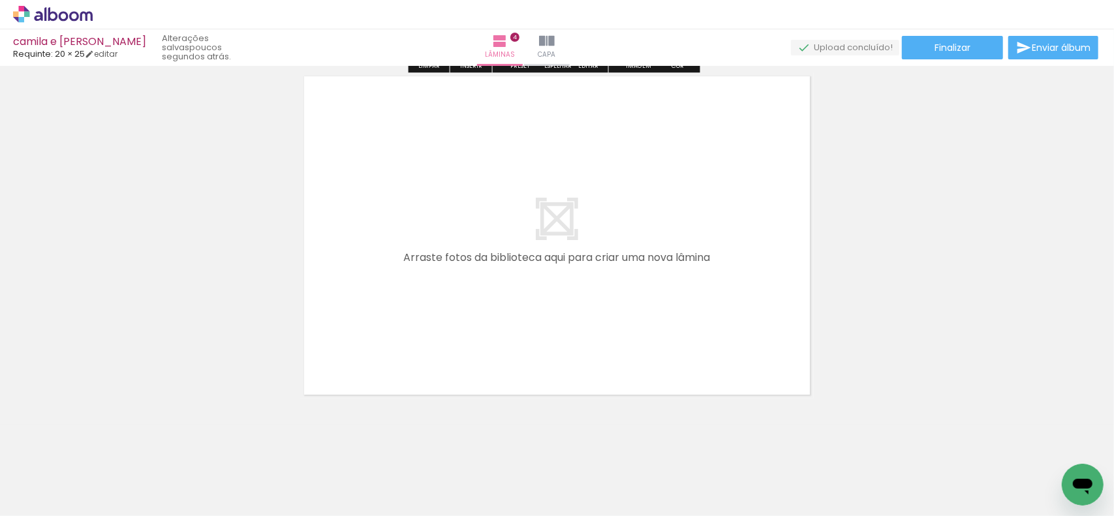
scroll to position [1476, 0]
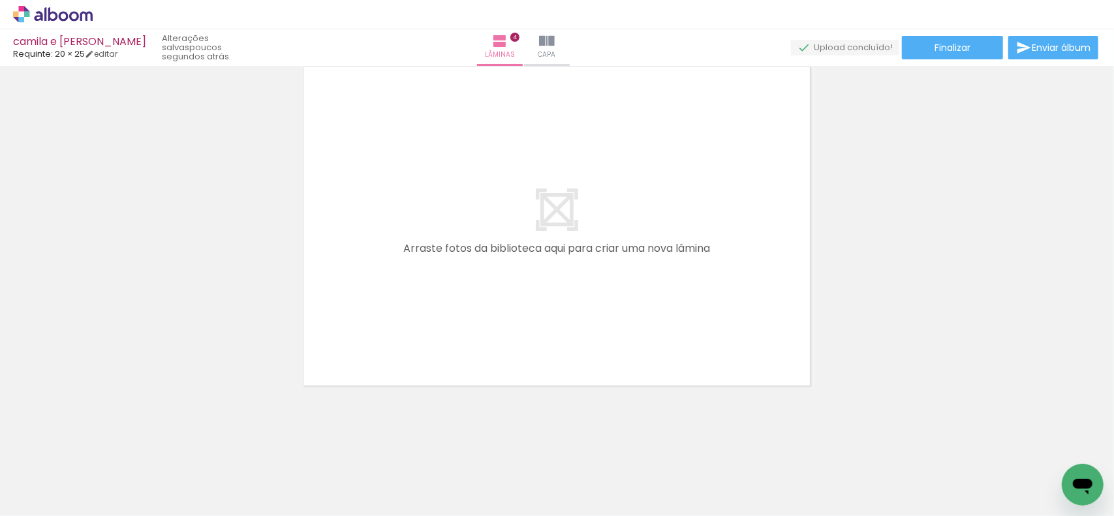
drag, startPoint x: 299, startPoint y: 459, endPoint x: 380, endPoint y: 445, distance: 82.7
click at [371, 343] on quentale-workspace at bounding box center [557, 258] width 1114 height 516
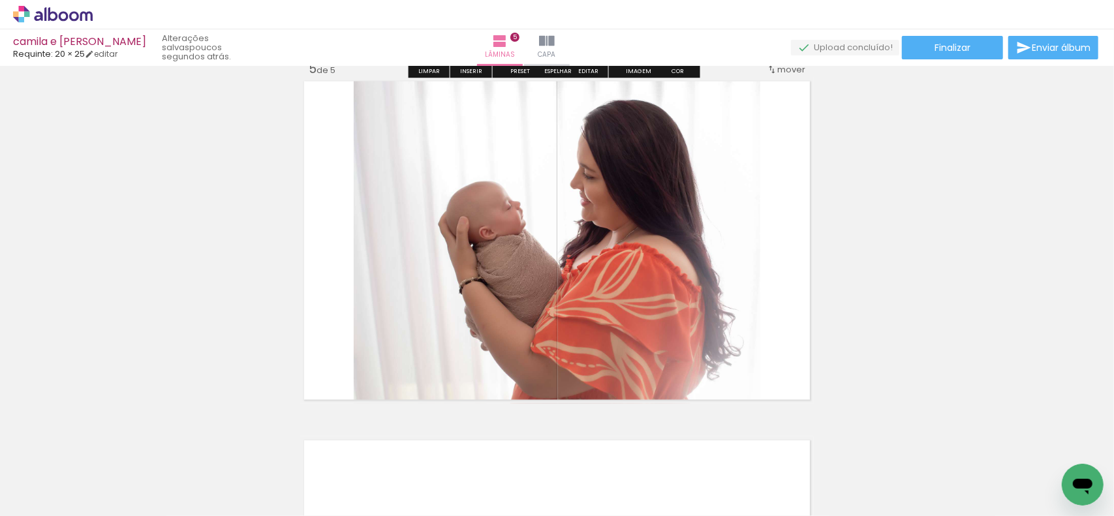
scroll to position [1452, 0]
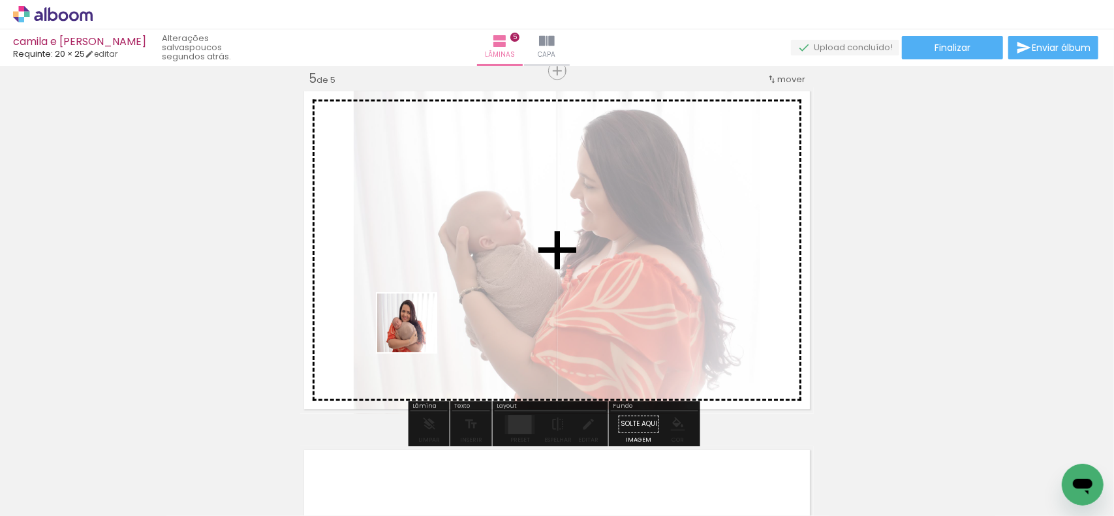
drag, startPoint x: 354, startPoint y: 460, endPoint x: 465, endPoint y: 455, distance: 111.0
click at [428, 327] on quentale-workspace at bounding box center [557, 258] width 1114 height 516
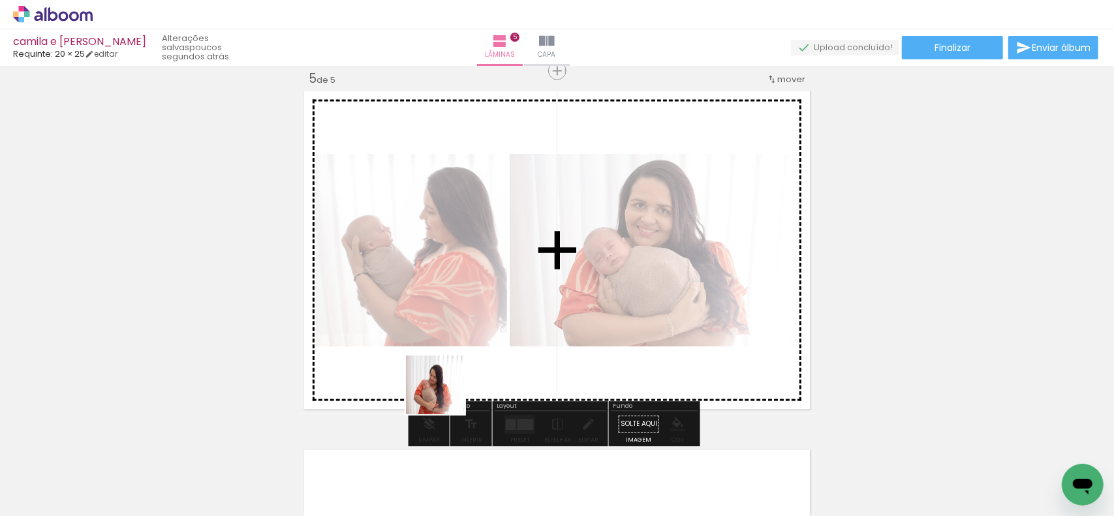
drag, startPoint x: 438, startPoint y: 464, endPoint x: 510, endPoint y: 350, distance: 134.3
click at [475, 366] on quentale-workspace at bounding box center [557, 258] width 1114 height 516
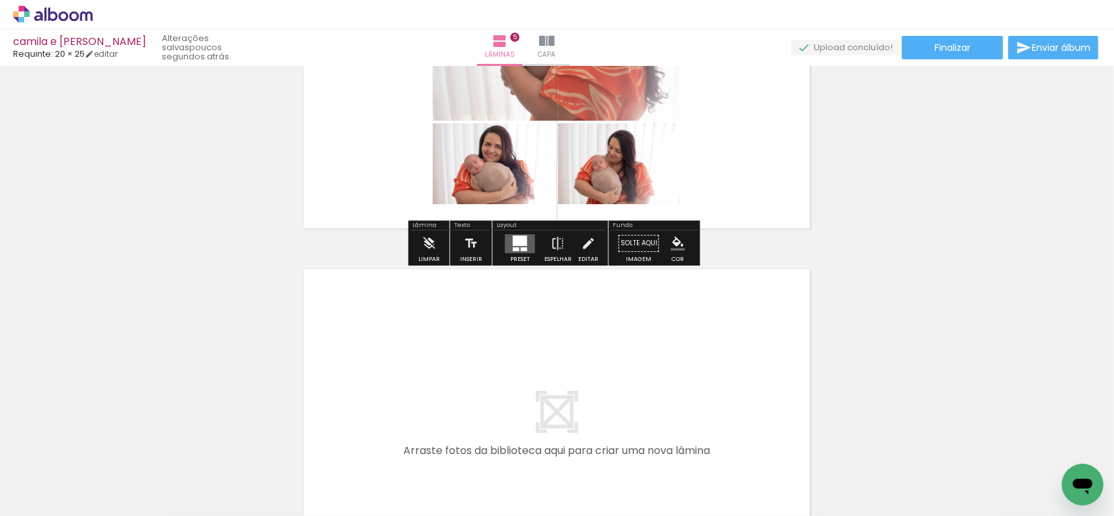
scroll to position [1648, 0]
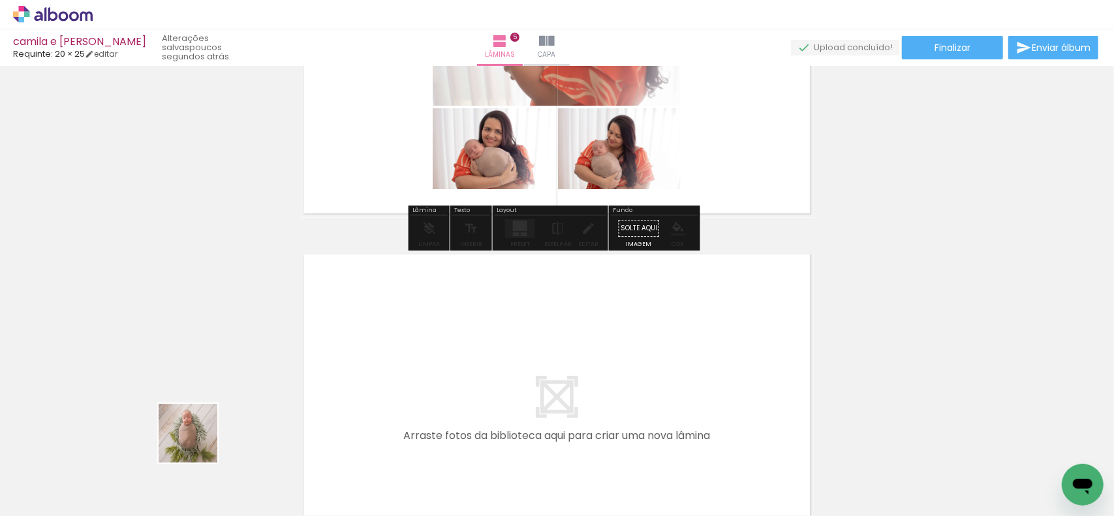
drag, startPoint x: 166, startPoint y: 456, endPoint x: 275, endPoint y: 412, distance: 118.3
click at [268, 417] on quentale-workspace at bounding box center [557, 258] width 1114 height 516
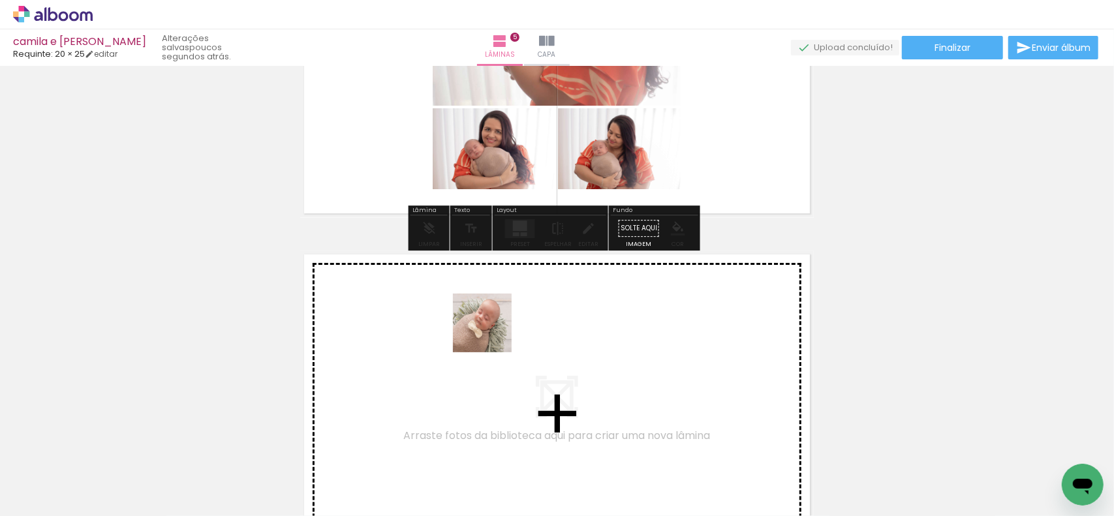
drag, startPoint x: 218, startPoint y: 474, endPoint x: 510, endPoint y: 324, distance: 328.9
click at [510, 324] on quentale-workspace at bounding box center [557, 258] width 1114 height 516
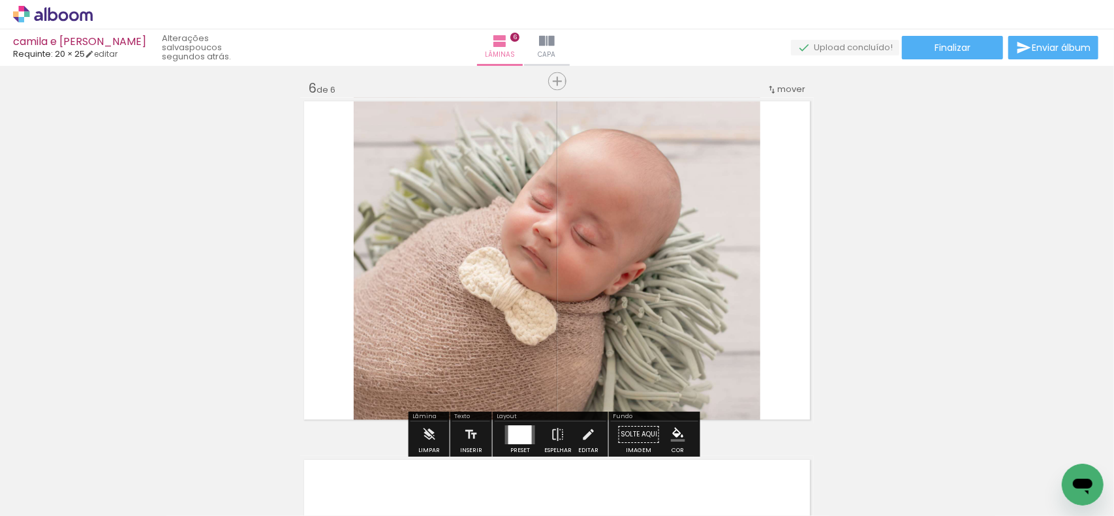
scroll to position [1811, 0]
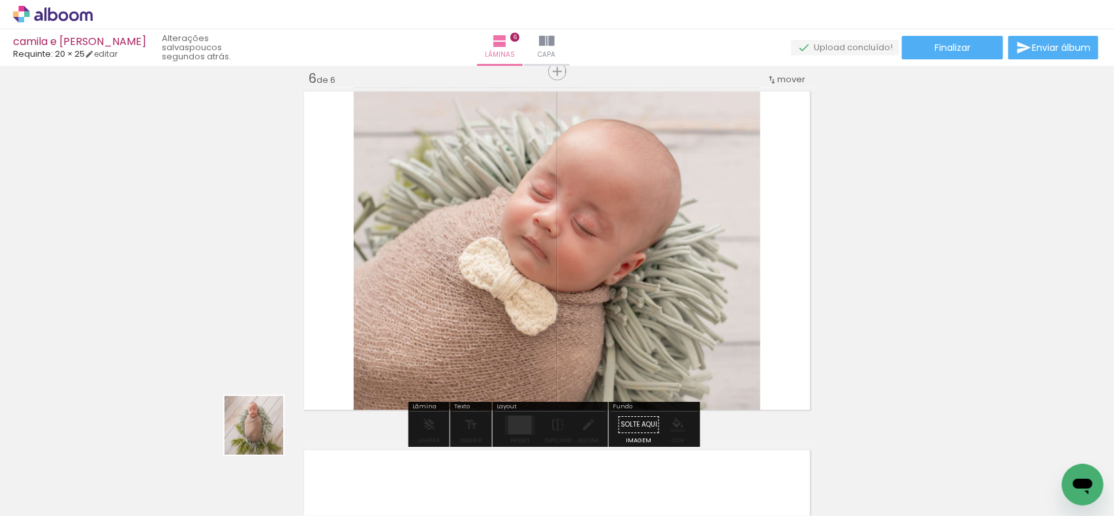
drag, startPoint x: 142, startPoint y: 463, endPoint x: 602, endPoint y: 273, distance: 498.3
click at [602, 273] on quentale-workspace at bounding box center [557, 258] width 1114 height 516
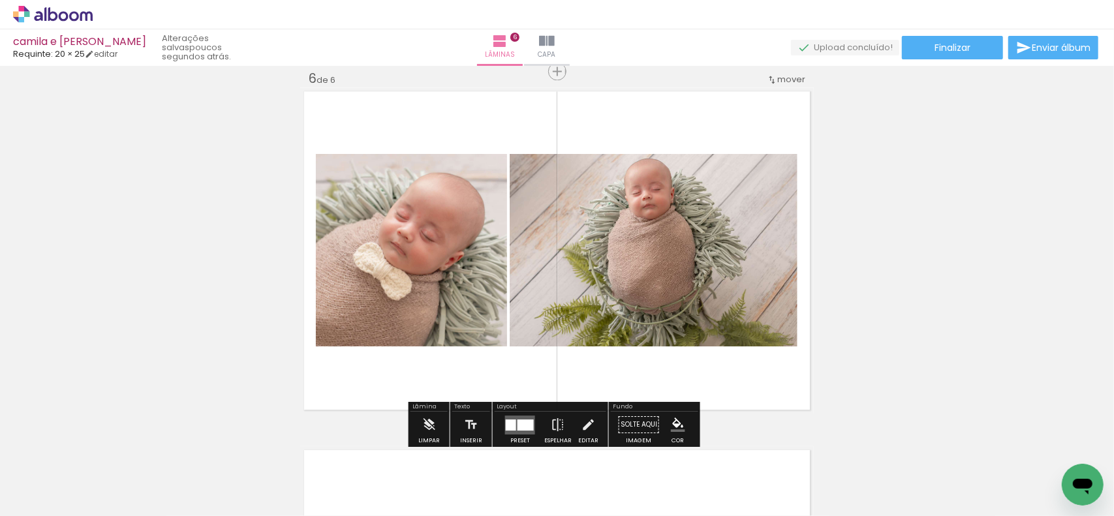
click at [523, 425] on div at bounding box center [525, 424] width 16 height 11
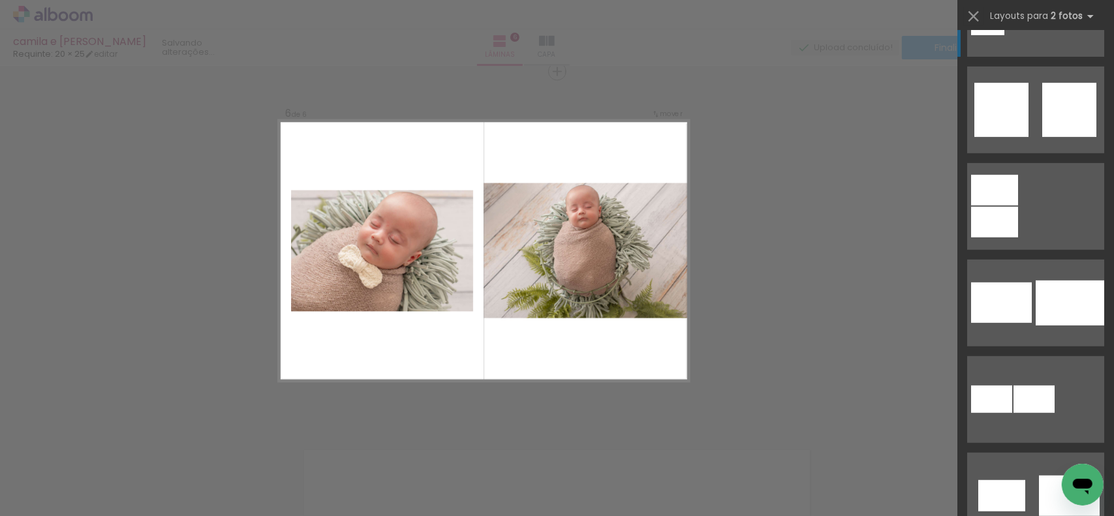
scroll to position [457, 0]
click at [1035, 286] on div at bounding box center [1069, 302] width 69 height 45
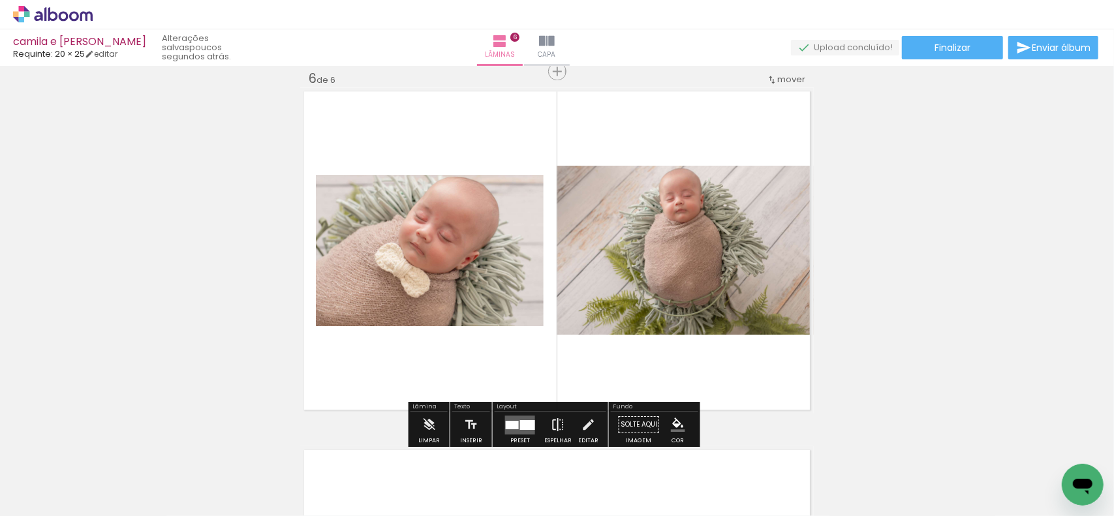
click at [557, 420] on iron-icon at bounding box center [558, 425] width 14 height 26
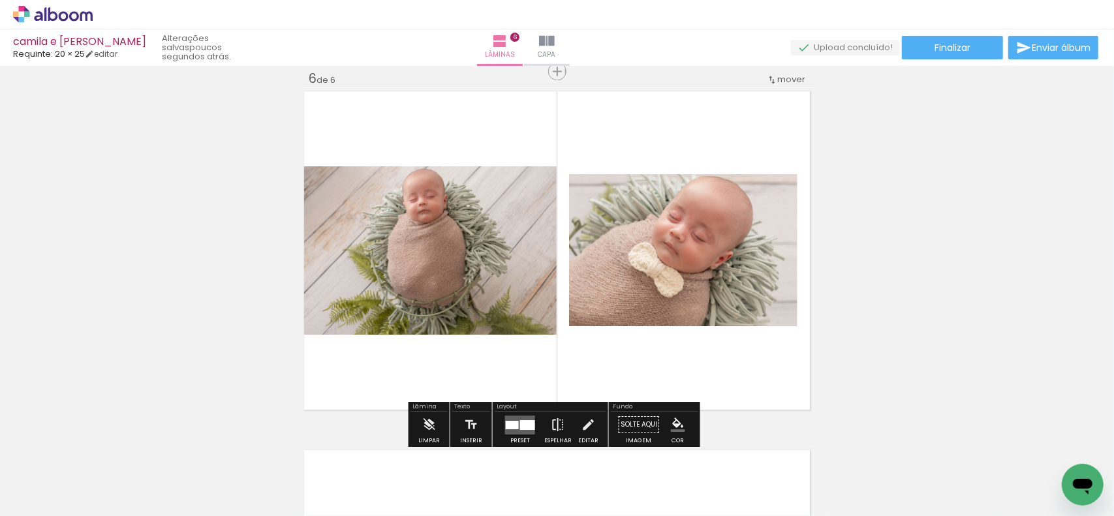
click at [557, 420] on iron-icon at bounding box center [558, 425] width 14 height 26
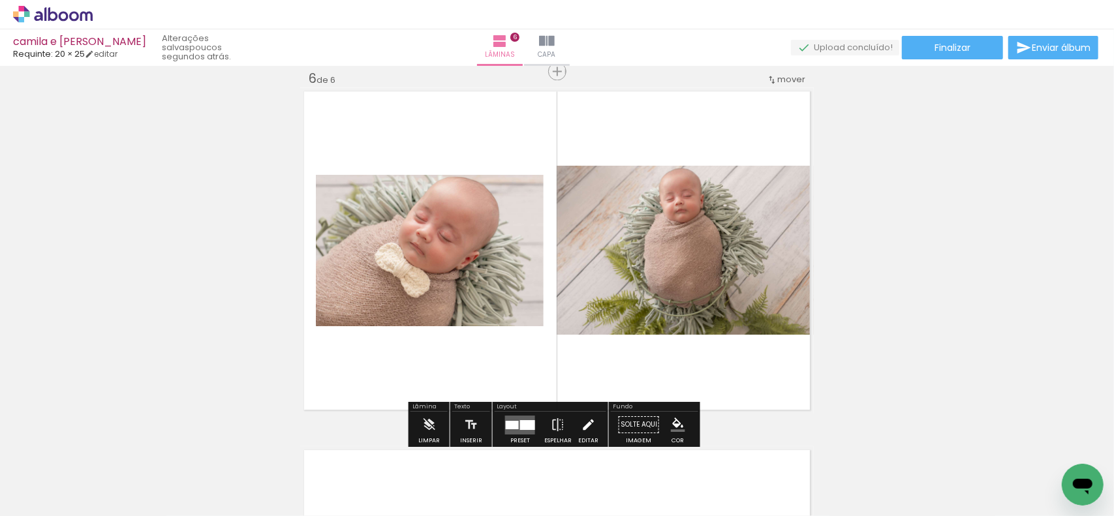
click at [581, 420] on iron-icon at bounding box center [588, 425] width 14 height 26
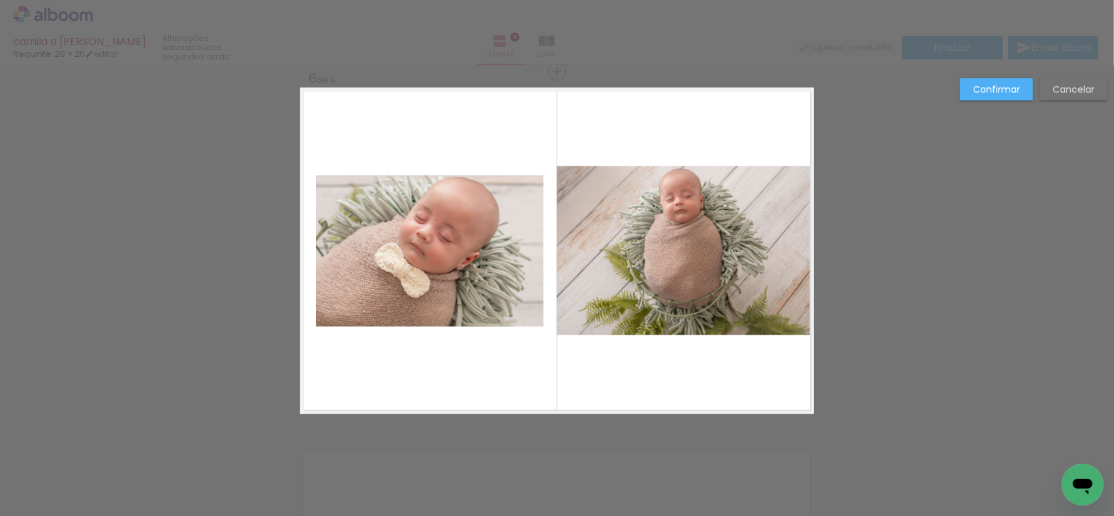
click at [687, 306] on quentale-photo at bounding box center [685, 250] width 257 height 169
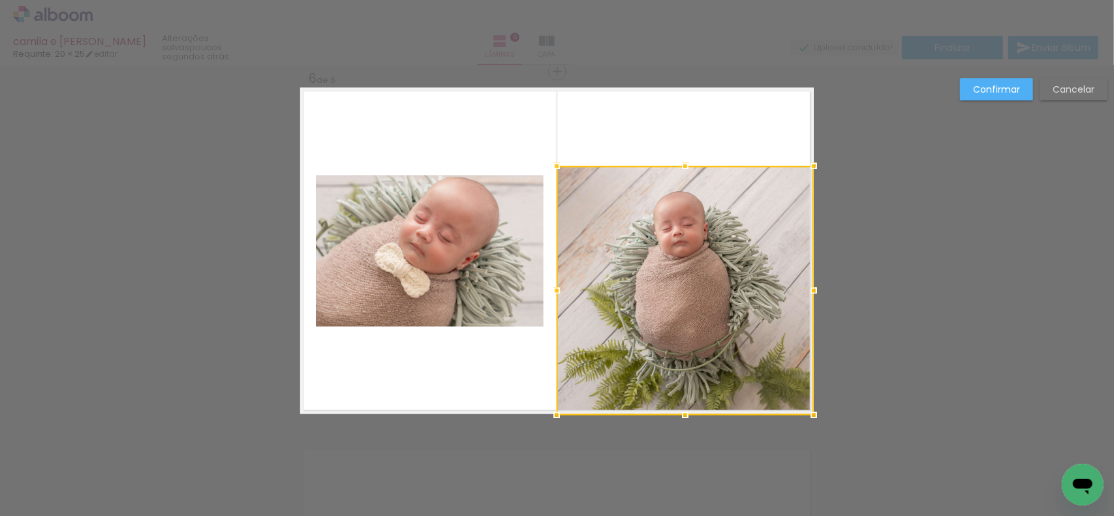
drag, startPoint x: 679, startPoint y: 345, endPoint x: 681, endPoint y: 411, distance: 66.6
click at [681, 411] on div at bounding box center [685, 415] width 26 height 26
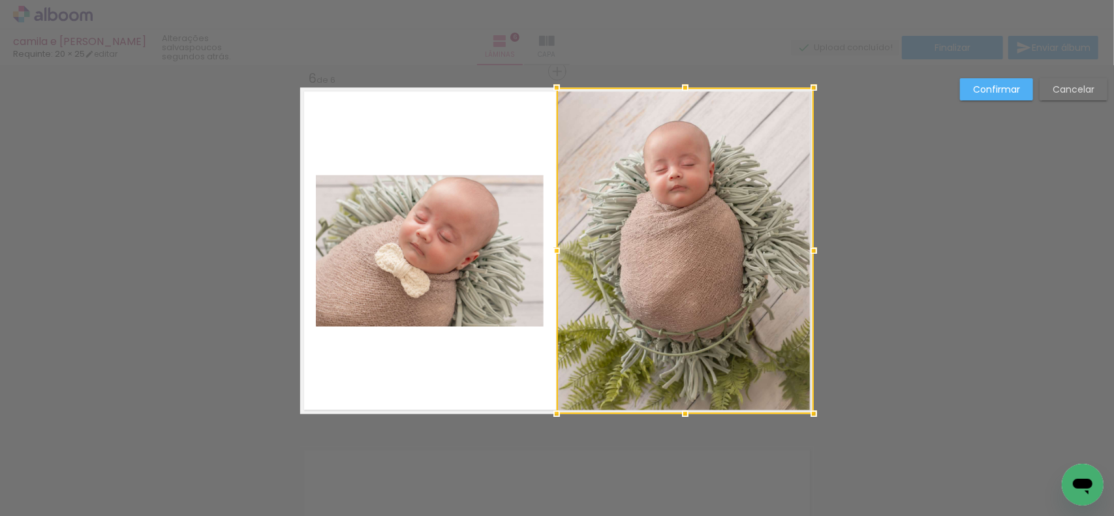
drag, startPoint x: 676, startPoint y: 163, endPoint x: 678, endPoint y: 63, distance: 99.8
click at [678, 0] on div "camila e alex Requinte: 20 × 25 editar poucos segundos atrás. Lâminas 6 Capa Fi…" at bounding box center [557, 0] width 1114 height 0
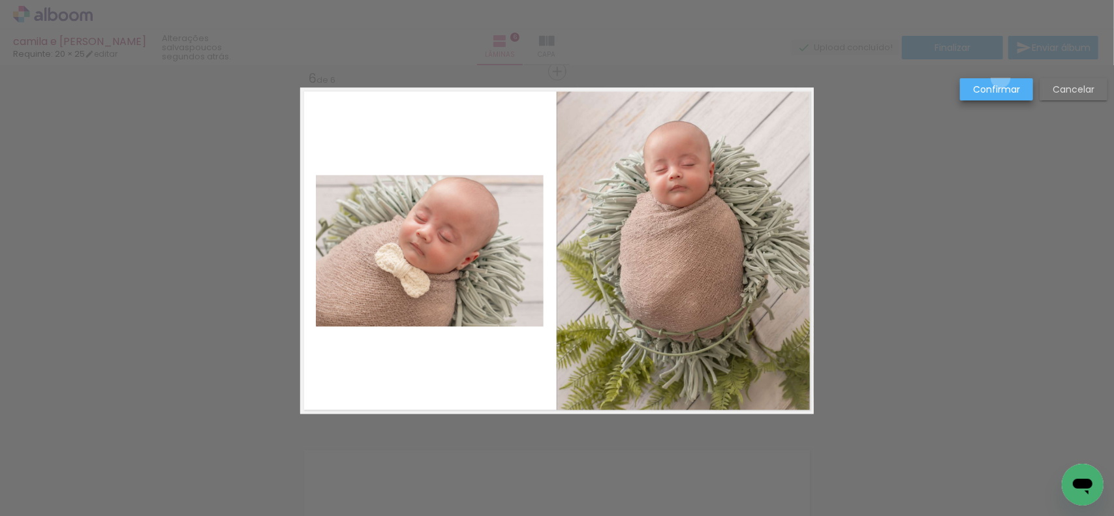
click at [1001, 79] on paper-button "Confirmar" at bounding box center [996, 89] width 73 height 22
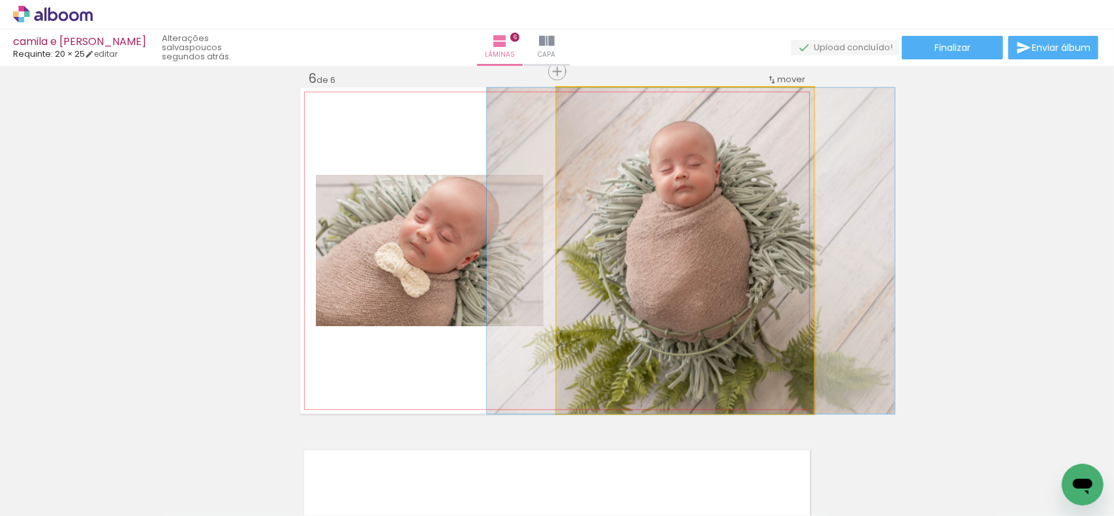
drag, startPoint x: 722, startPoint y: 269, endPoint x: 728, endPoint y: 275, distance: 8.3
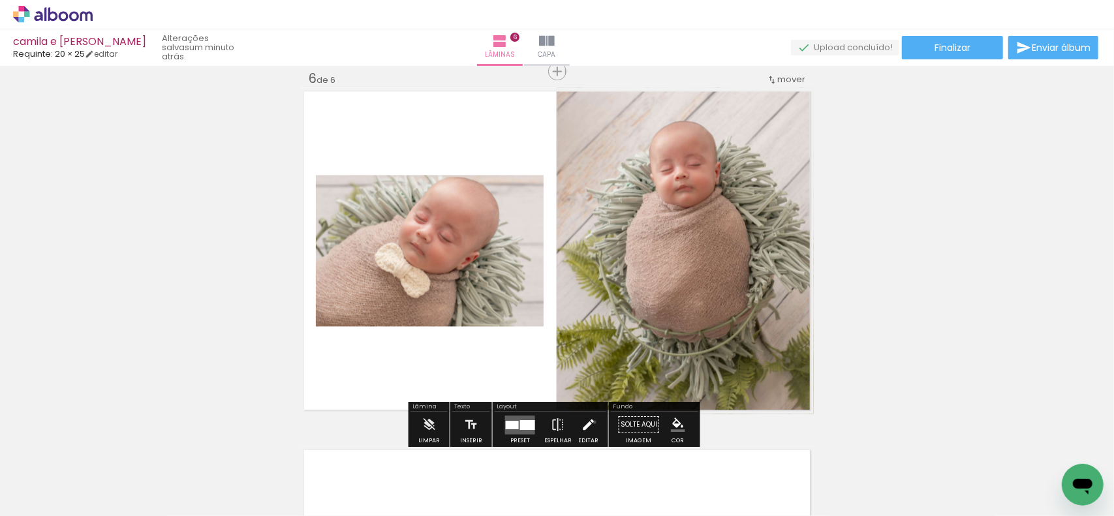
click at [591, 422] on paper-button "Editar" at bounding box center [588, 428] width 27 height 33
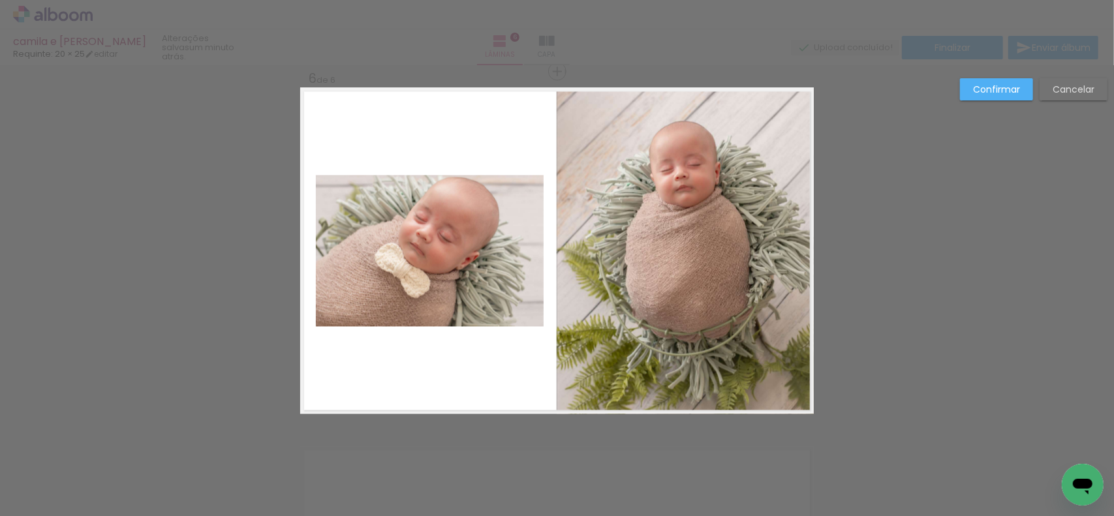
drag, startPoint x: 679, startPoint y: 382, endPoint x: 696, endPoint y: 407, distance: 30.2
click at [681, 383] on quentale-photo at bounding box center [685, 250] width 257 height 326
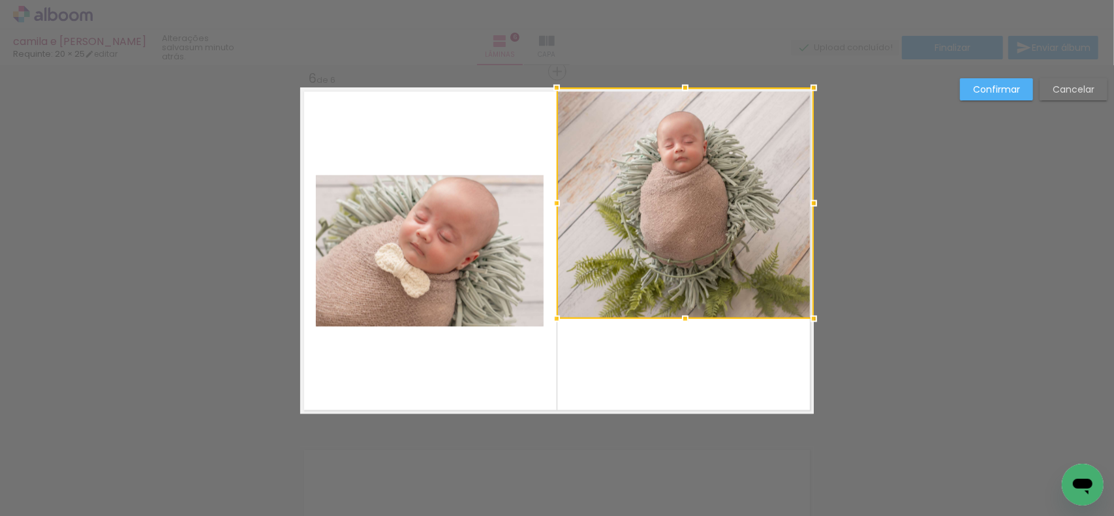
drag, startPoint x: 681, startPoint y: 414, endPoint x: 683, endPoint y: 343, distance: 71.8
click at [683, 343] on album-spread "6 de 6" at bounding box center [557, 250] width 514 height 326
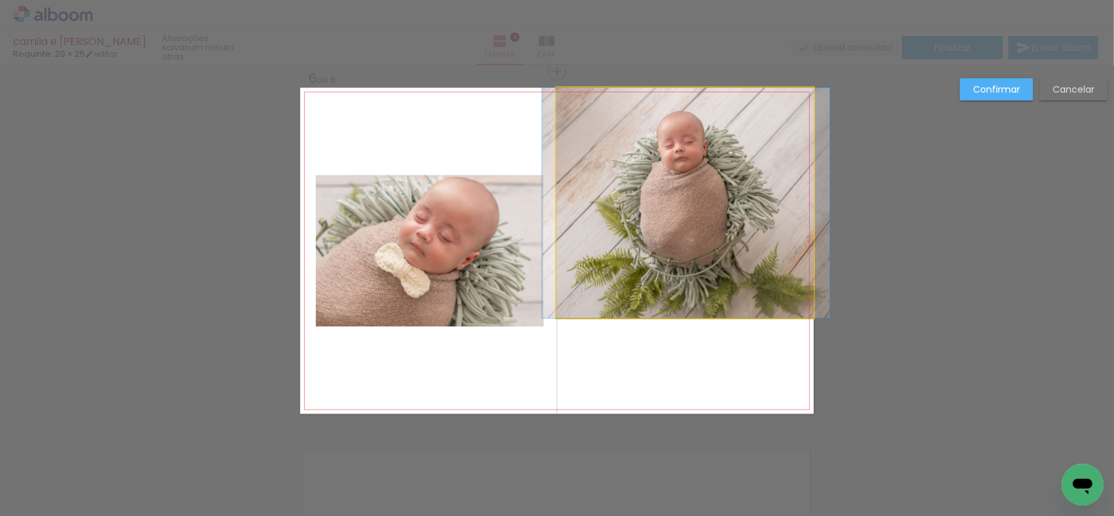
click at [791, 123] on quentale-photo at bounding box center [685, 202] width 257 height 230
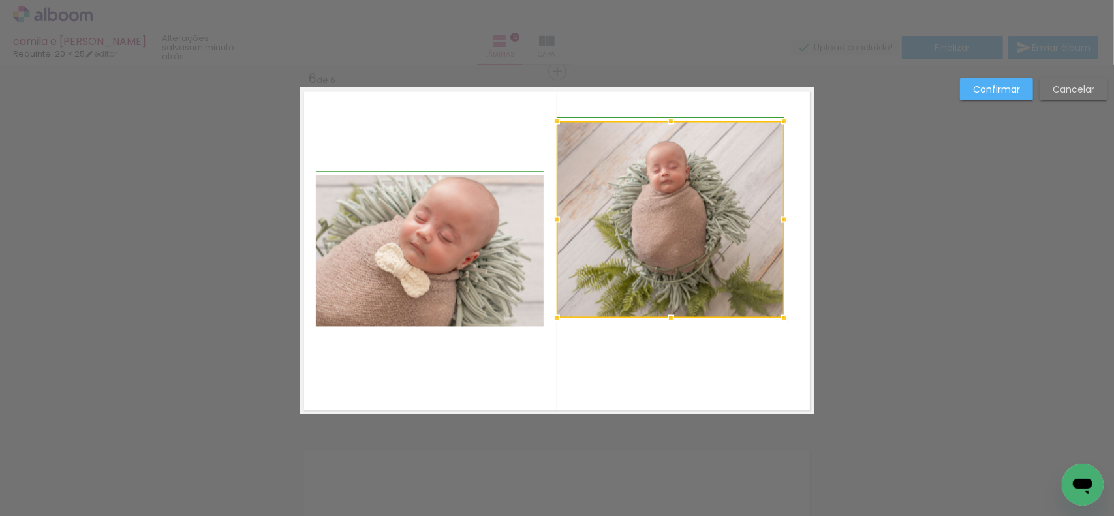
drag, startPoint x: 810, startPoint y: 83, endPoint x: 786, endPoint y: 116, distance: 41.5
click at [786, 116] on div at bounding box center [784, 121] width 26 height 26
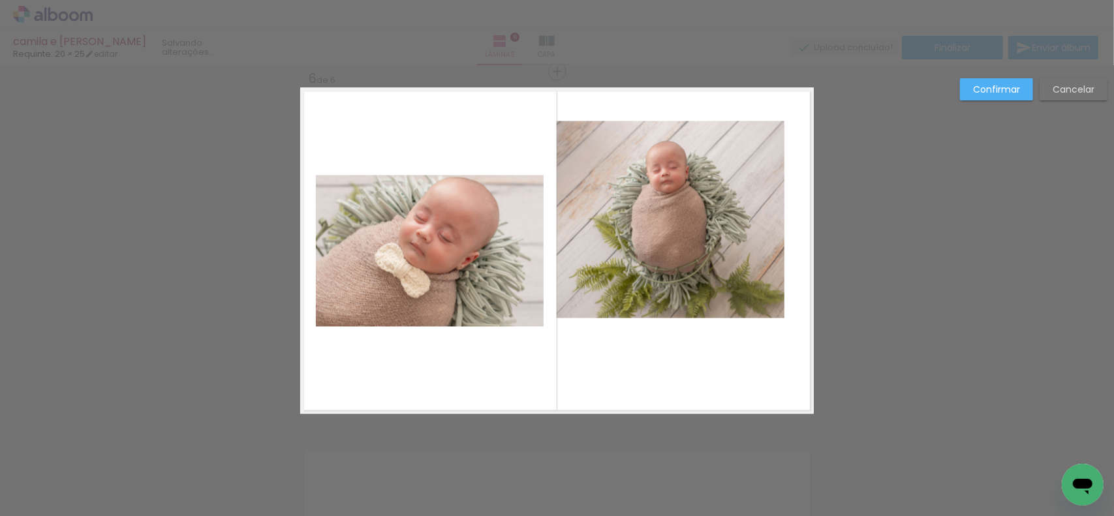
click at [669, 245] on quentale-photo at bounding box center [671, 219] width 228 height 197
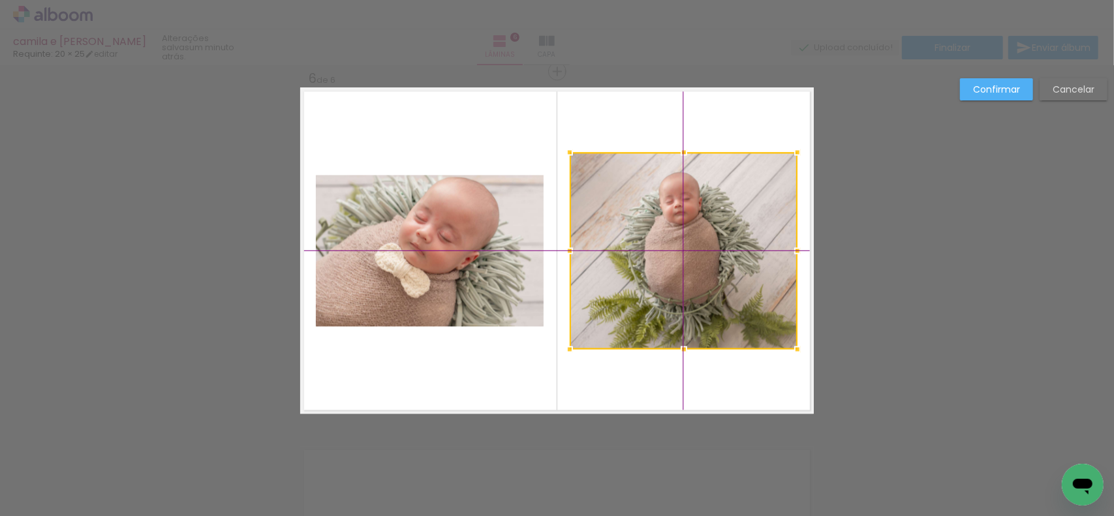
drag, startPoint x: 680, startPoint y: 228, endPoint x: 686, endPoint y: 241, distance: 14.3
click at [686, 241] on div at bounding box center [684, 250] width 228 height 197
click at [996, 98] on paper-button "Confirmar" at bounding box center [996, 89] width 73 height 22
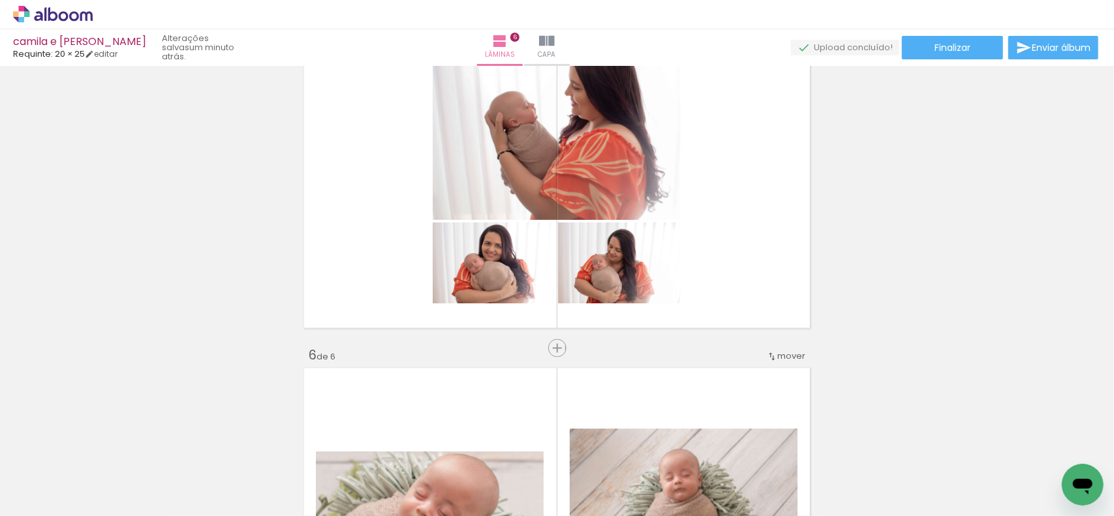
scroll to position [1484, 0]
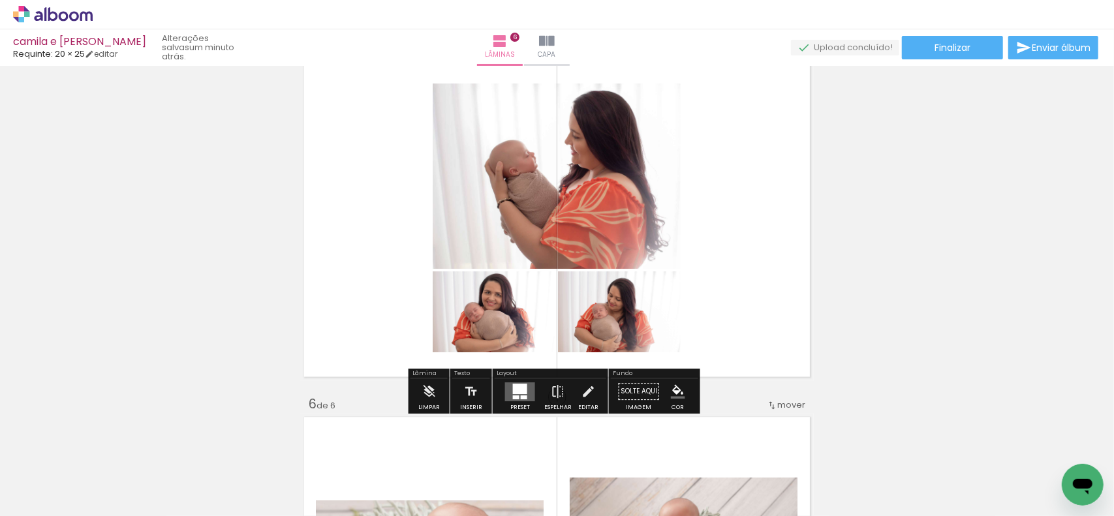
click at [514, 397] on div at bounding box center [516, 397] width 7 height 4
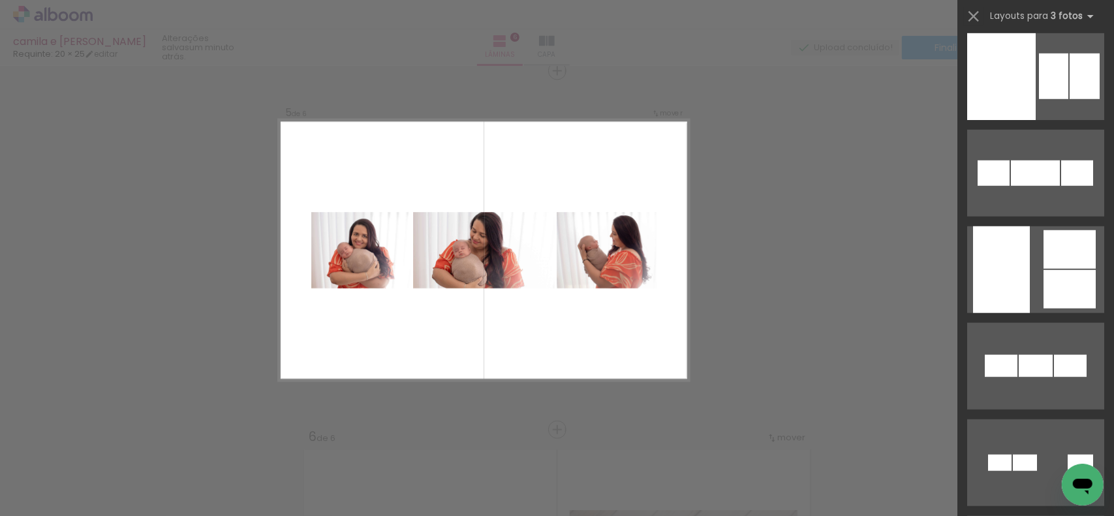
scroll to position [783, 0]
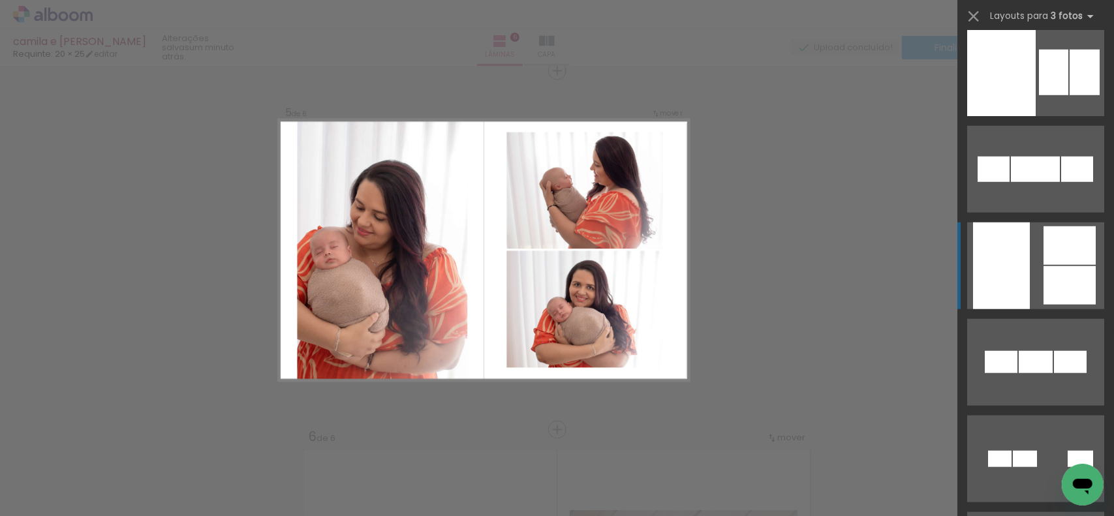
click at [1063, 257] on div at bounding box center [1069, 245] width 52 height 38
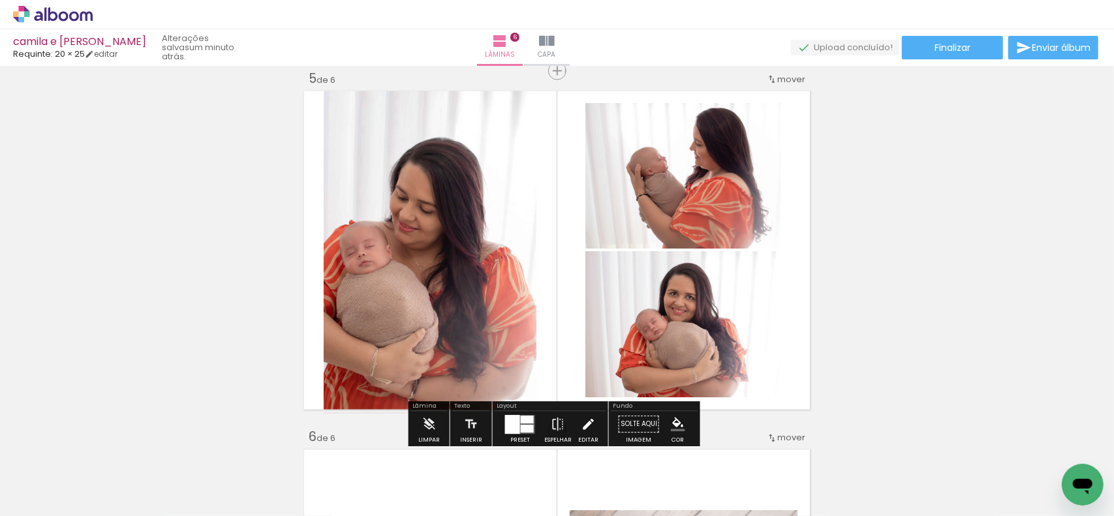
click at [582, 431] on iron-icon at bounding box center [588, 425] width 14 height 26
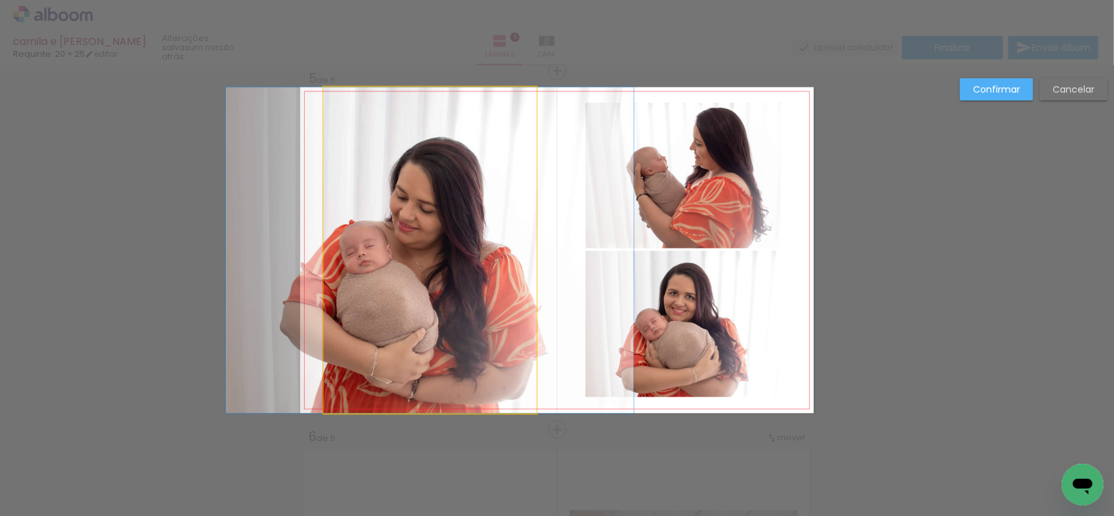
click at [516, 316] on quentale-photo at bounding box center [430, 250] width 213 height 326
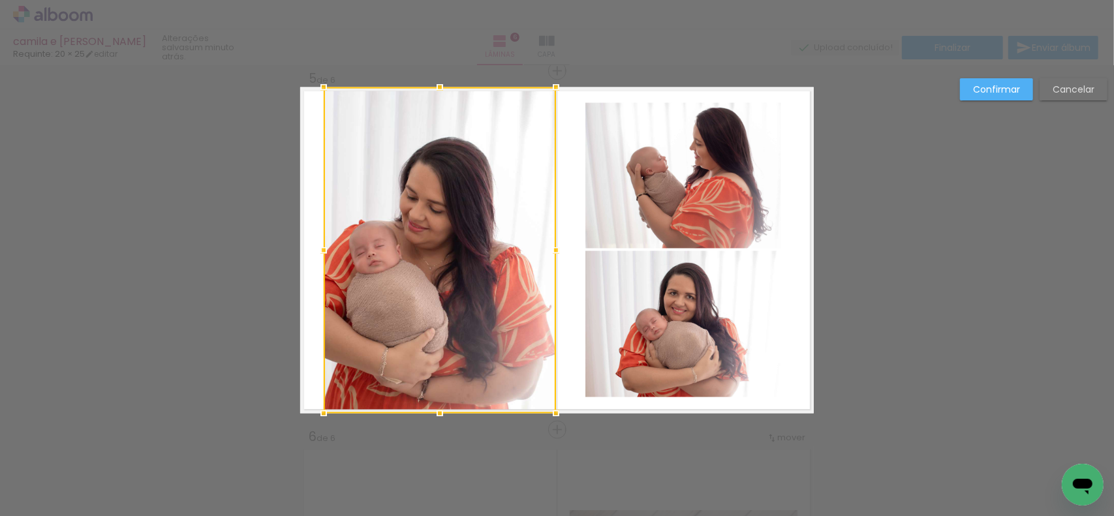
drag, startPoint x: 529, startPoint y: 247, endPoint x: 555, endPoint y: 236, distance: 28.4
click at [555, 236] on album-spread "5 de 6" at bounding box center [557, 250] width 514 height 326
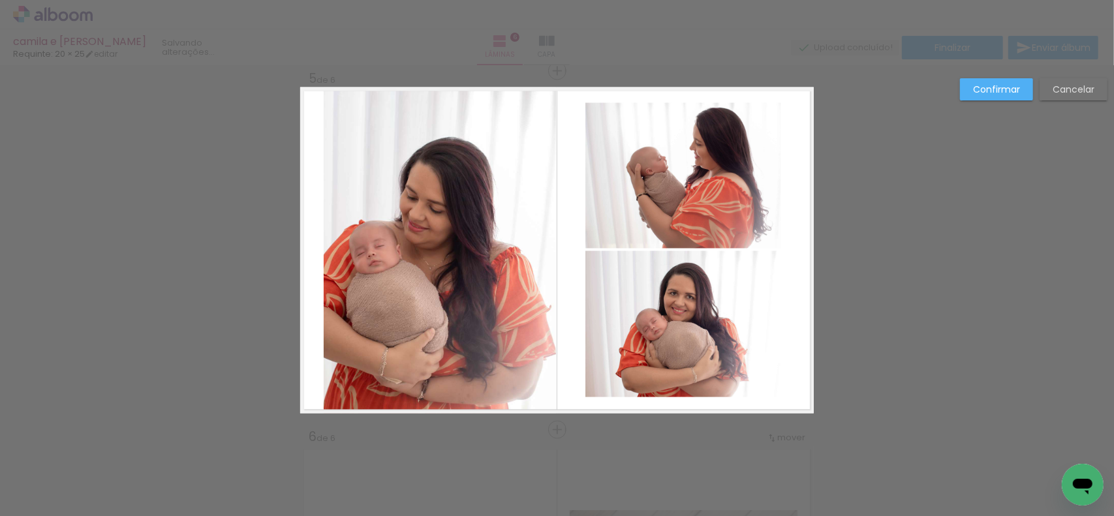
click at [427, 248] on quentale-photo at bounding box center [440, 250] width 232 height 326
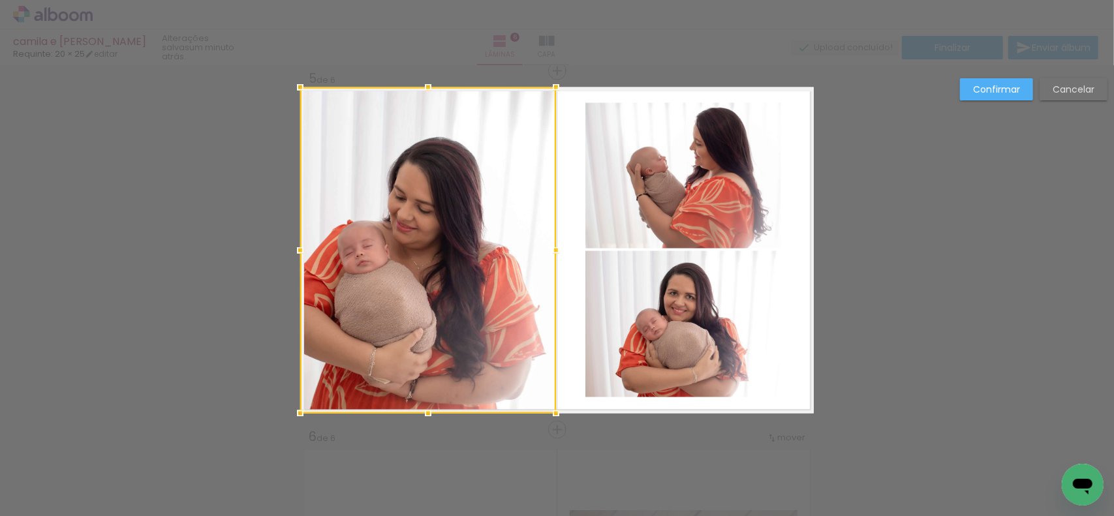
drag, startPoint x: 318, startPoint y: 249, endPoint x: 278, endPoint y: 256, distance: 41.1
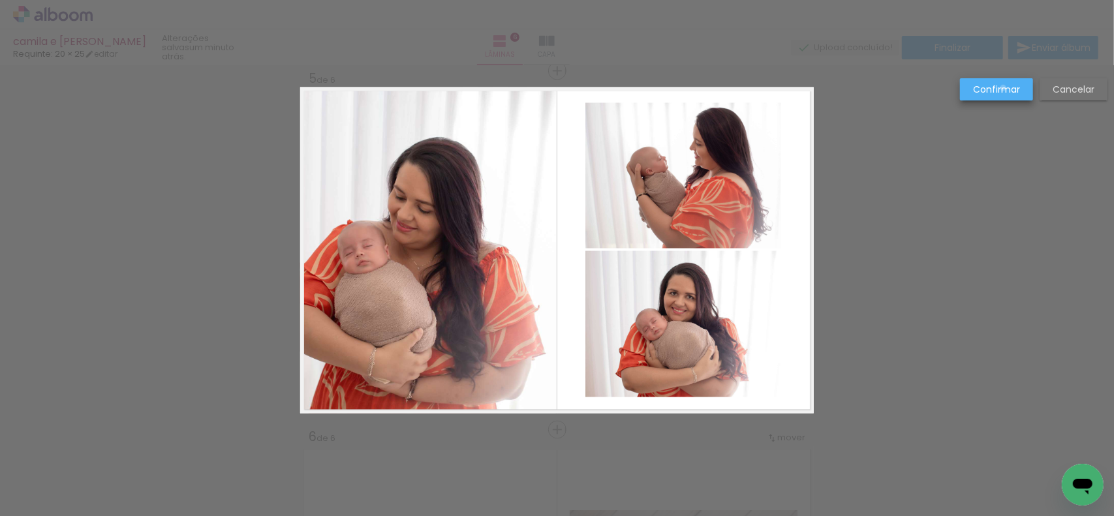
click at [0, 0] on slot "Confirmar" at bounding box center [0, 0] width 0 height 0
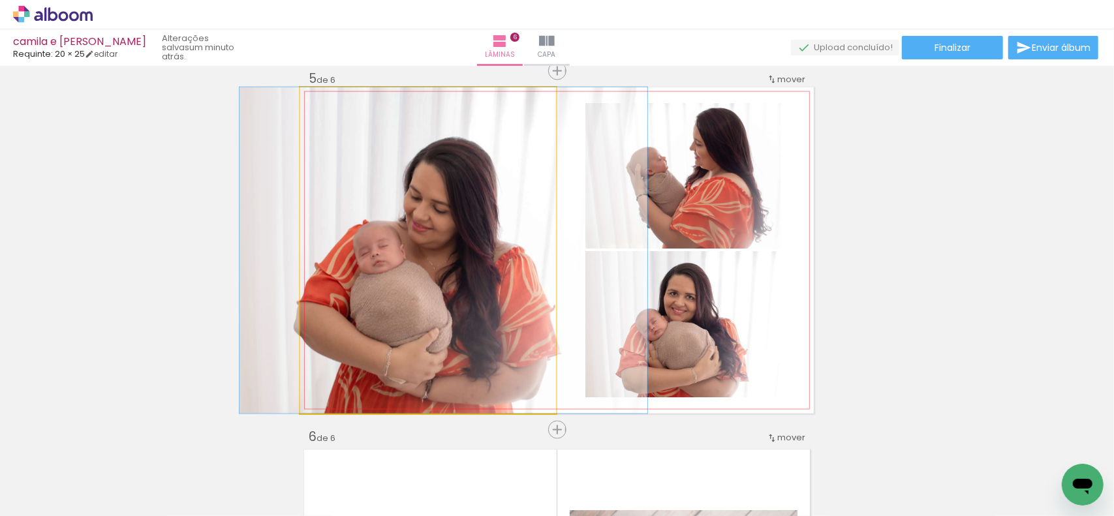
drag, startPoint x: 459, startPoint y: 274, endPoint x: 472, endPoint y: 279, distance: 13.8
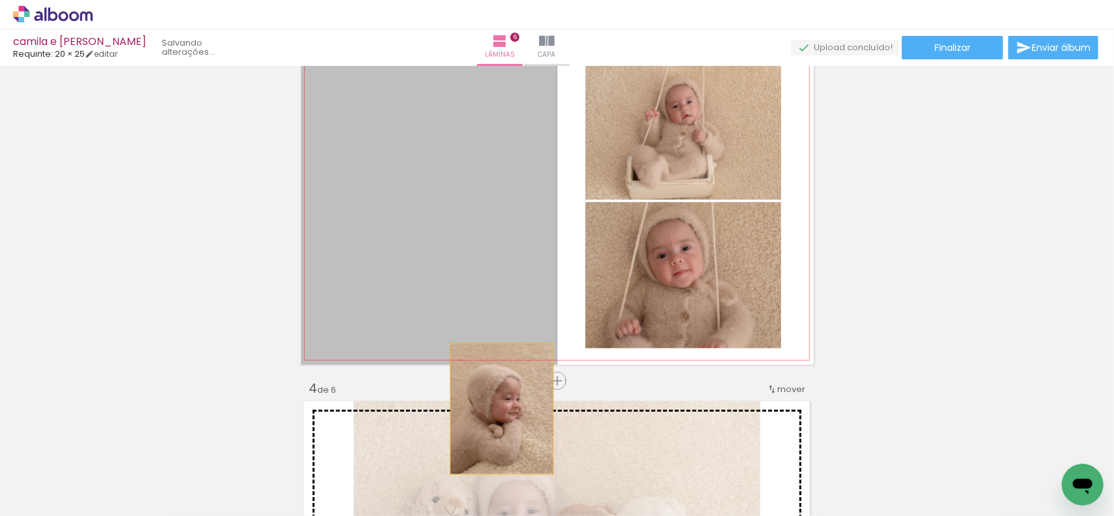
drag, startPoint x: 478, startPoint y: 260, endPoint x: 497, endPoint y: 410, distance: 151.3
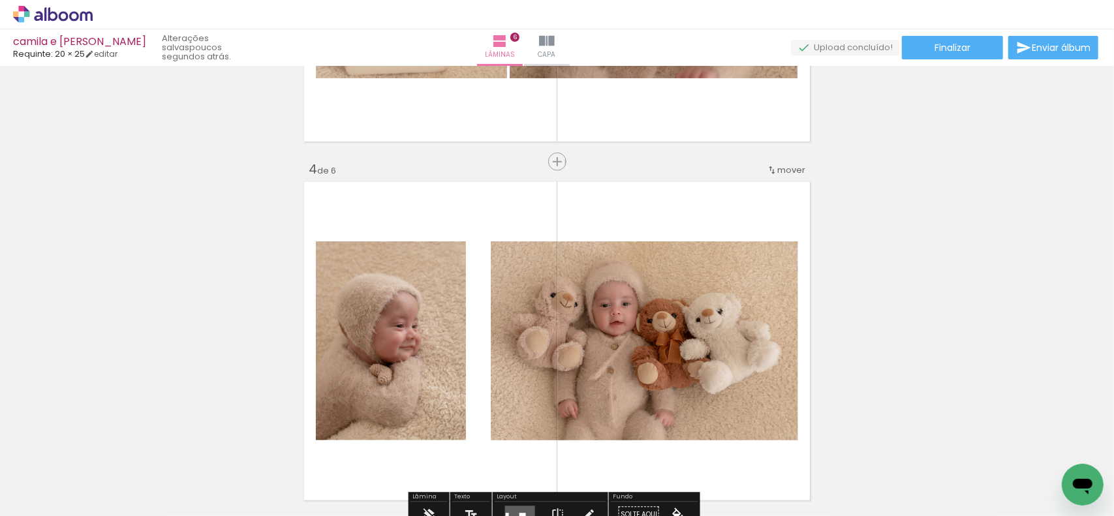
scroll to position [1109, 0]
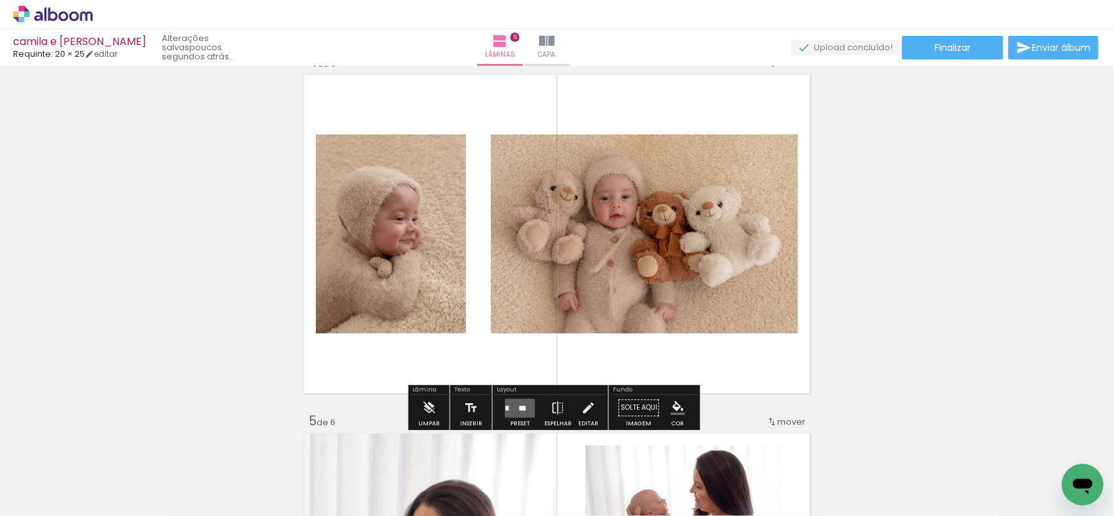
click at [512, 410] on quentale-layouter at bounding box center [520, 408] width 30 height 19
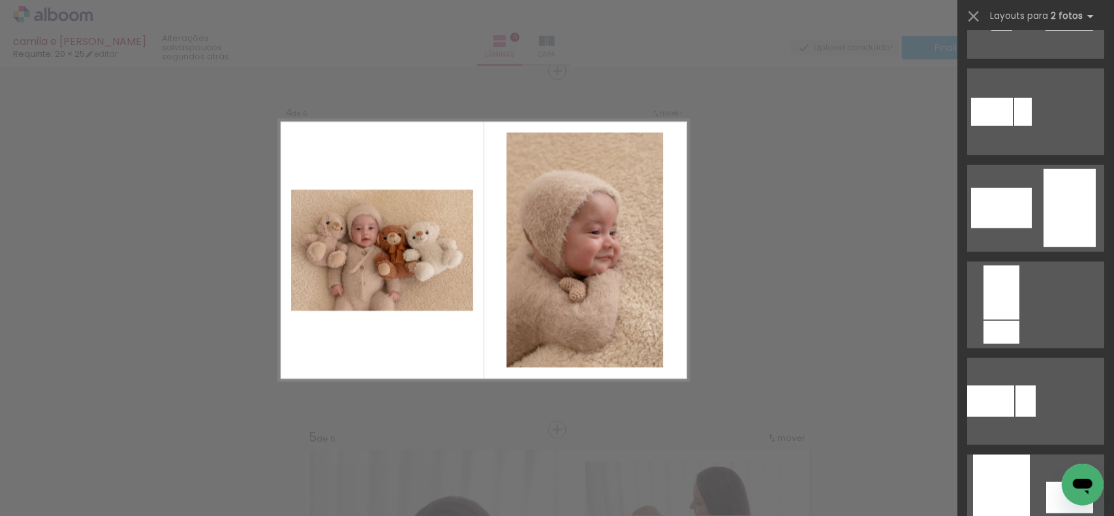
scroll to position [652, 0]
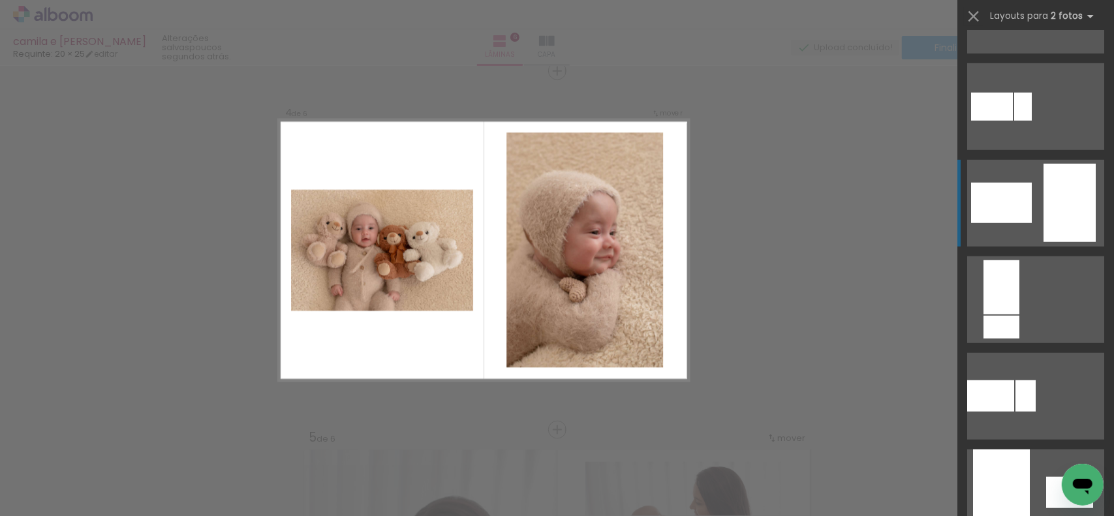
click at [1052, 234] on div at bounding box center [1069, 203] width 52 height 78
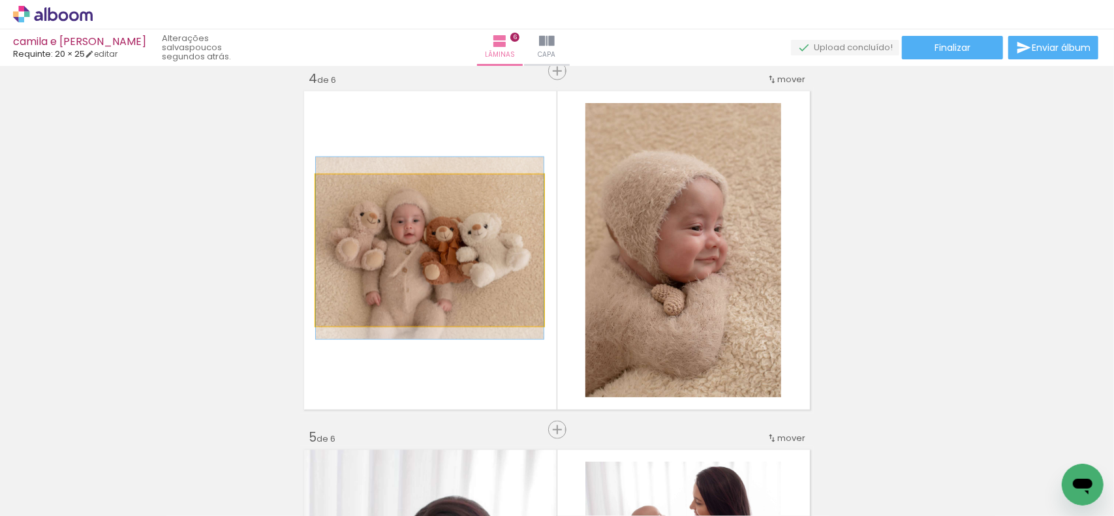
drag, startPoint x: 467, startPoint y: 279, endPoint x: 544, endPoint y: 314, distance: 85.0
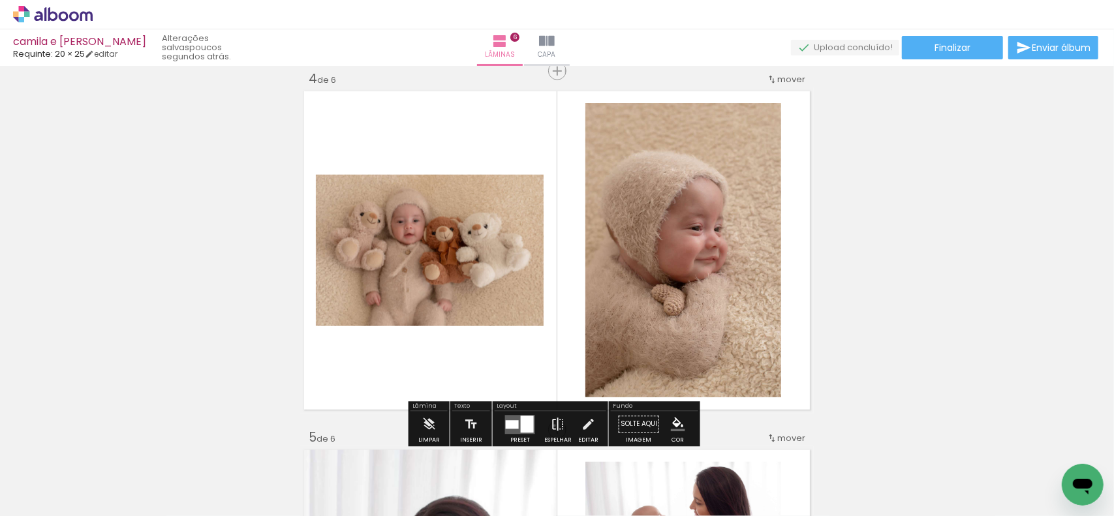
click at [551, 425] on iron-icon at bounding box center [558, 425] width 14 height 26
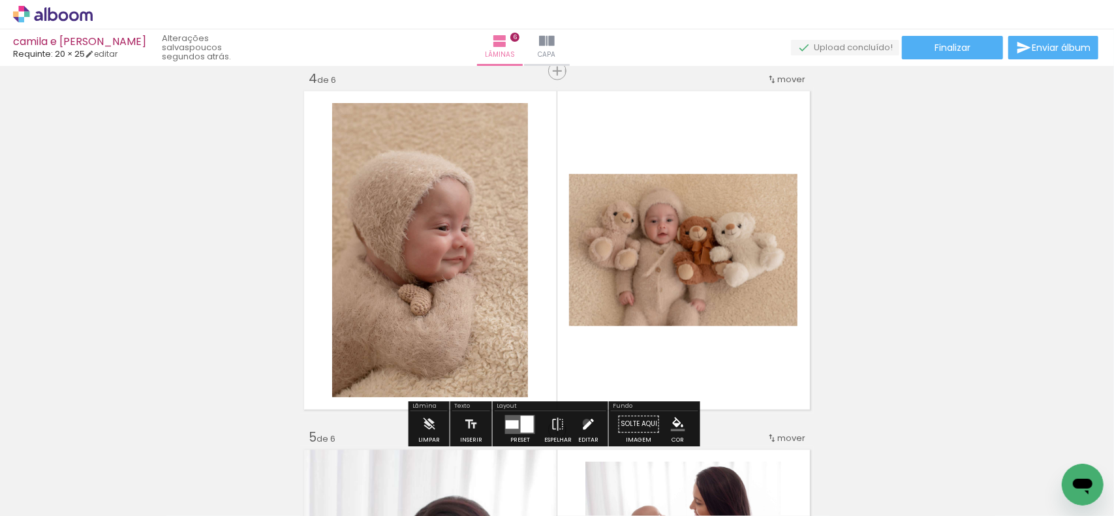
drag, startPoint x: 583, startPoint y: 423, endPoint x: 500, endPoint y: 262, distance: 180.6
click at [583, 422] on iron-icon at bounding box center [588, 425] width 14 height 26
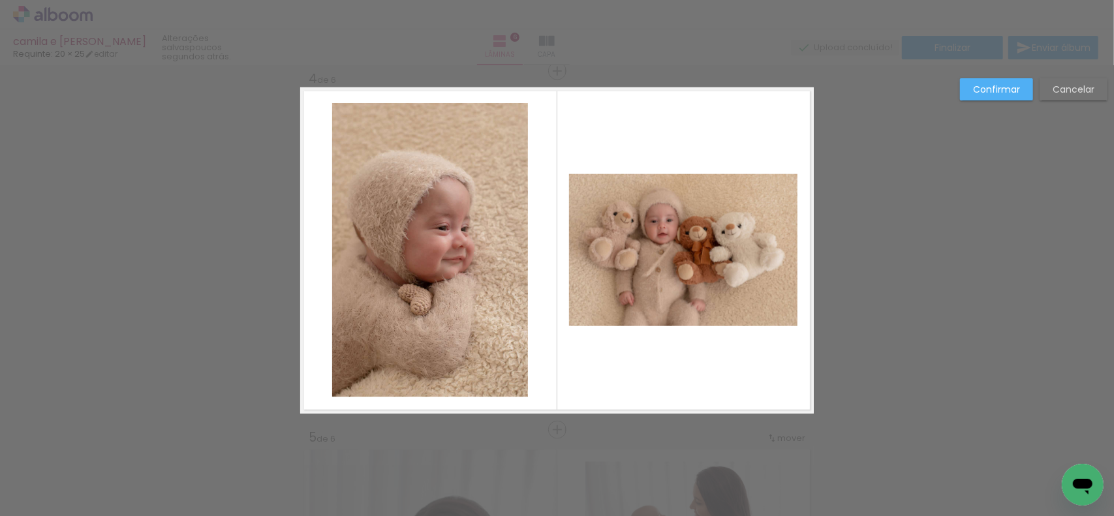
click at [478, 247] on quentale-photo at bounding box center [430, 250] width 196 height 294
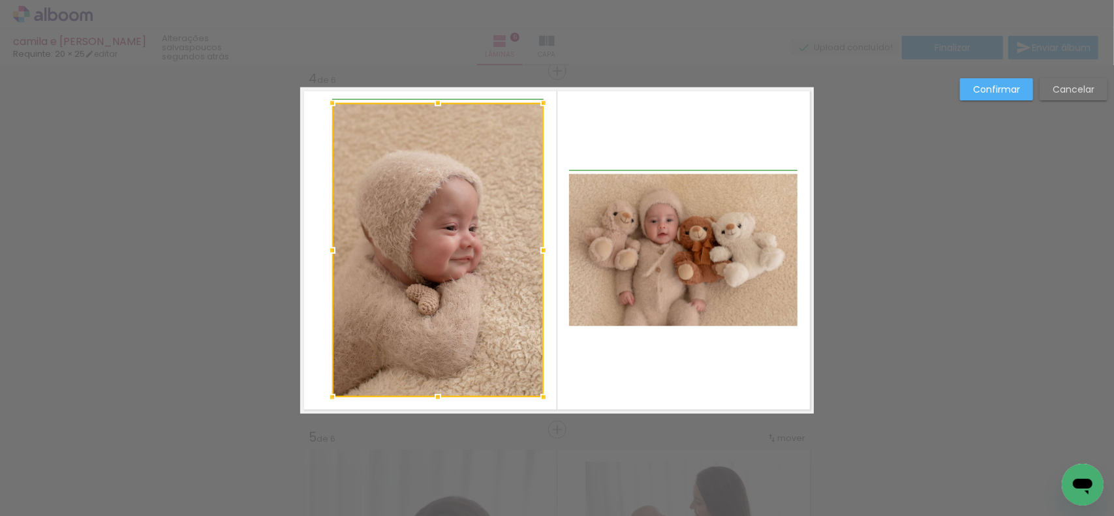
drag, startPoint x: 529, startPoint y: 249, endPoint x: 555, endPoint y: 247, distance: 26.2
click at [555, 247] on album-spread "4 de 6" at bounding box center [557, 250] width 514 height 326
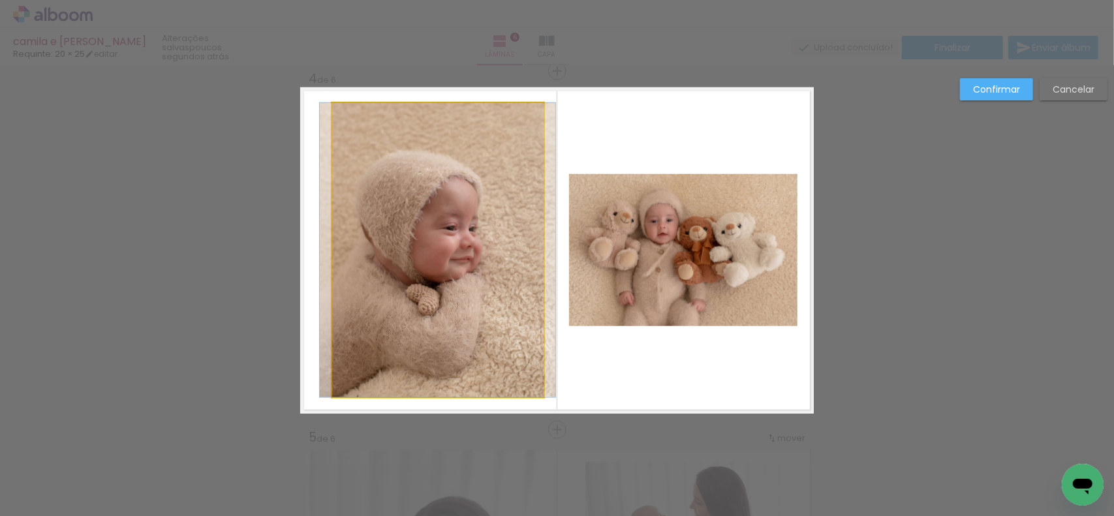
click at [402, 248] on quentale-photo at bounding box center [437, 250] width 211 height 294
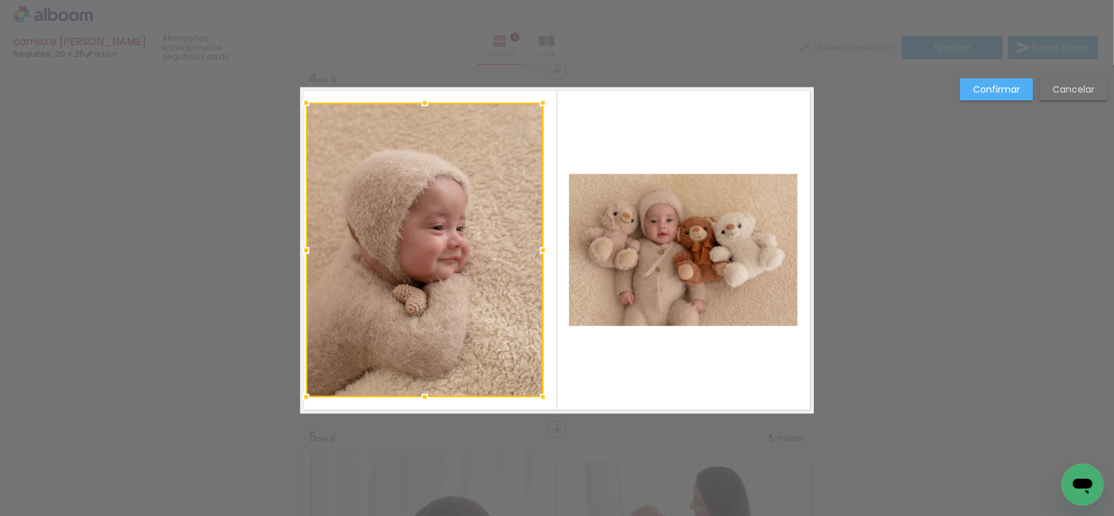
drag, startPoint x: 324, startPoint y: 254, endPoint x: 299, endPoint y: 256, distance: 25.6
click at [299, 256] on div at bounding box center [306, 251] width 26 height 26
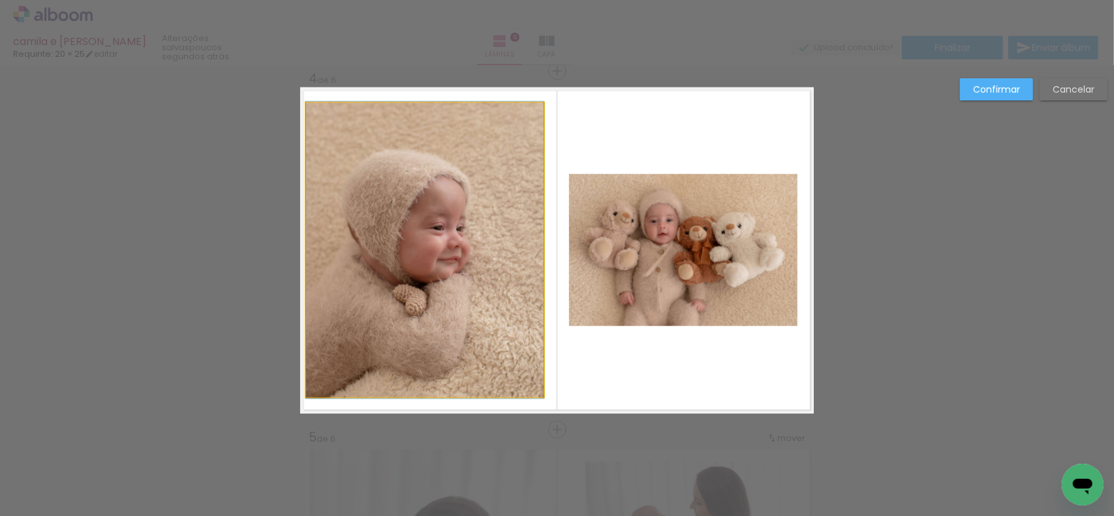
click at [530, 214] on quentale-photo at bounding box center [425, 250] width 238 height 294
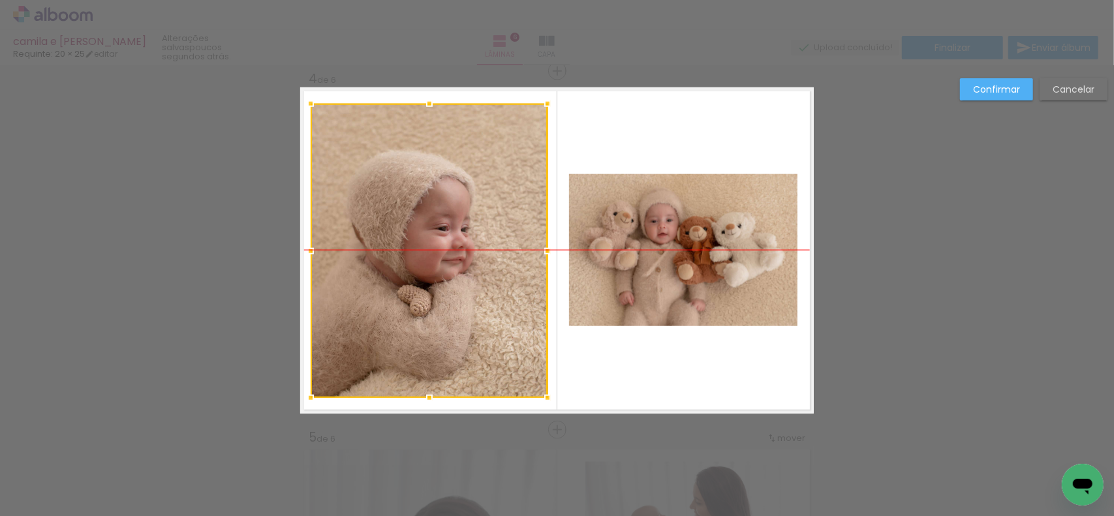
click at [472, 231] on div at bounding box center [429, 251] width 237 height 294
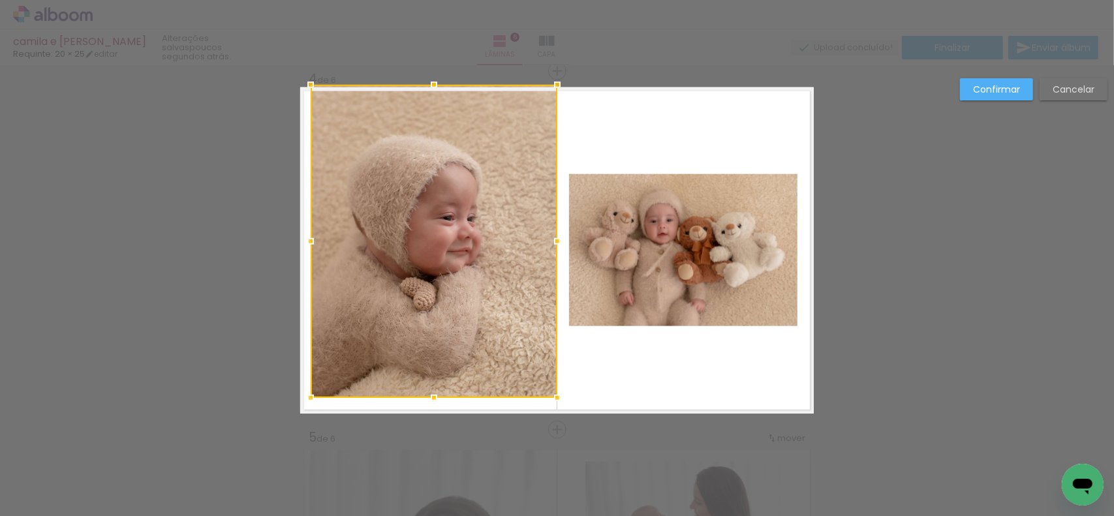
drag, startPoint x: 542, startPoint y: 106, endPoint x: 549, endPoint y: 80, distance: 26.4
click at [549, 80] on div at bounding box center [557, 85] width 26 height 26
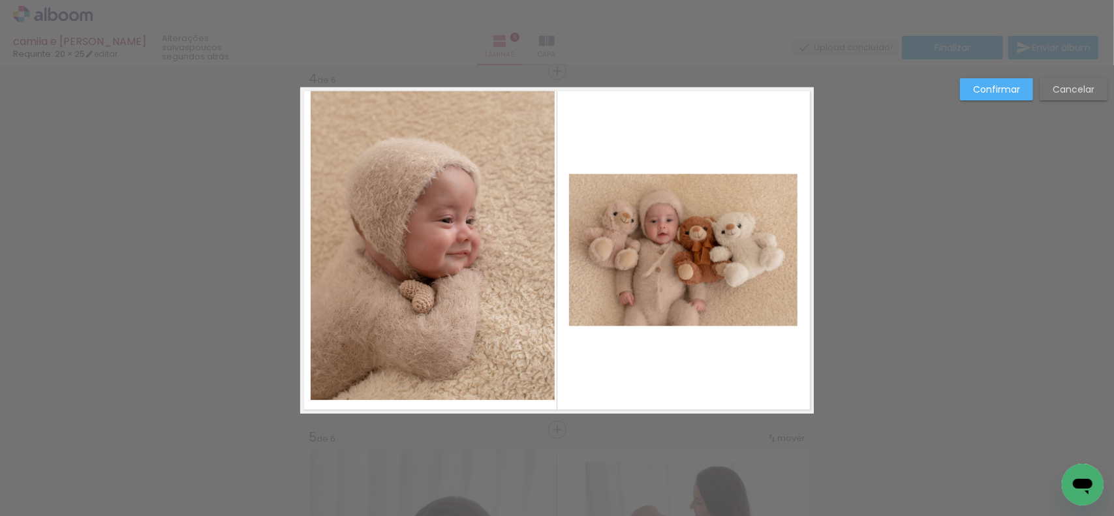
click at [549, 80] on div "Confirmar Cancelar" at bounding box center [557, 244] width 1114 height 2543
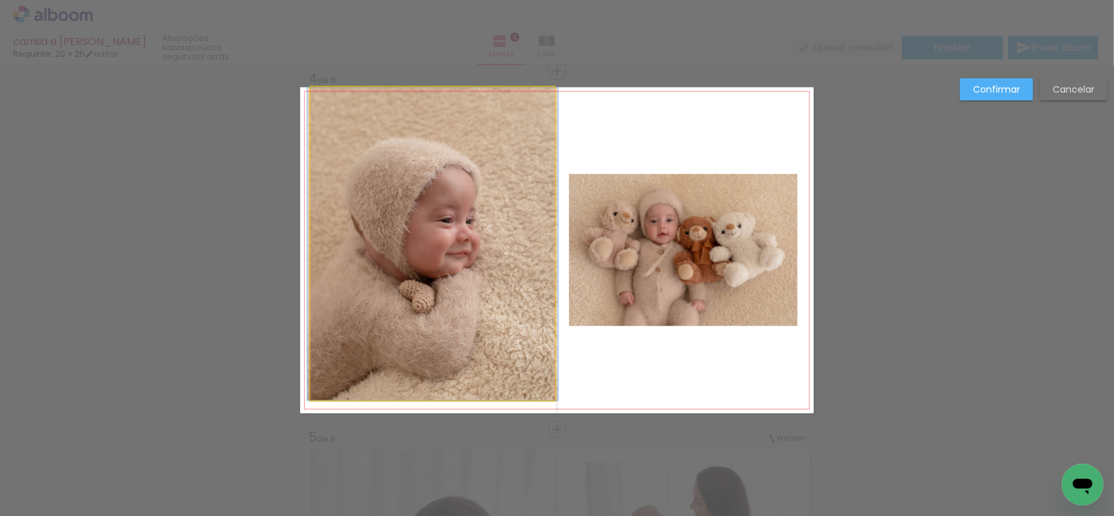
click at [530, 114] on quentale-photo at bounding box center [433, 243] width 244 height 313
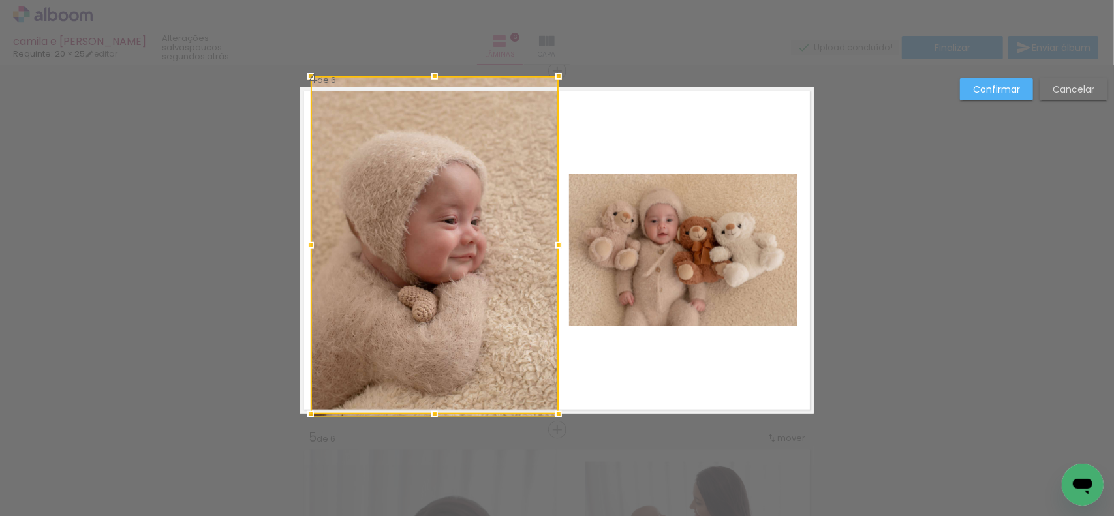
click at [553, 89] on div at bounding box center [435, 245] width 248 height 338
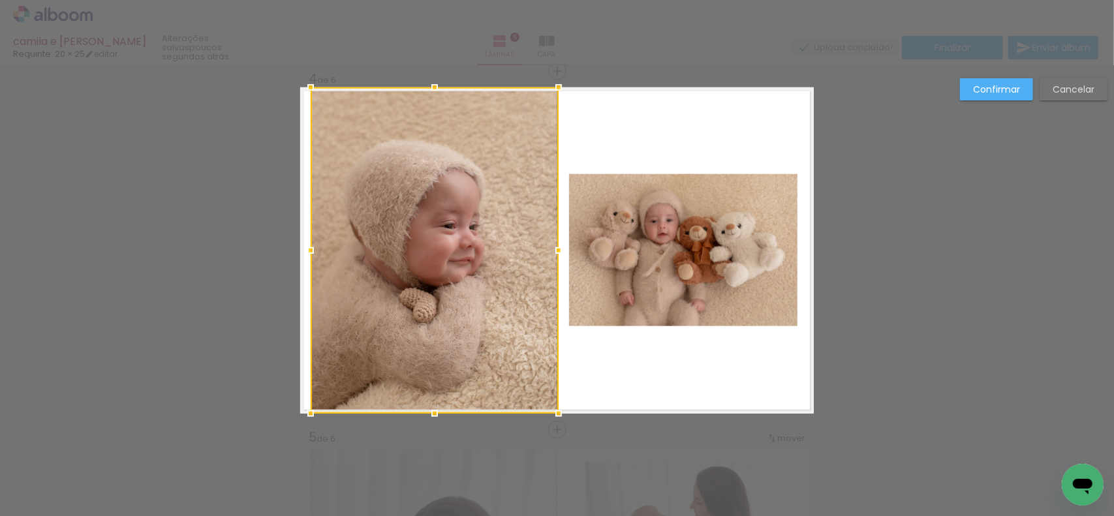
click at [463, 195] on div at bounding box center [435, 250] width 248 height 326
drag, startPoint x: 307, startPoint y: 257, endPoint x: 249, endPoint y: 261, distance: 58.2
click at [249, 261] on div "Inserir lâmina 1 de 6 Inserir lâmina 2 de 6 Inserir lâmina 3 de 6 Inserir lâmin…" at bounding box center [557, 244] width 1114 height 2543
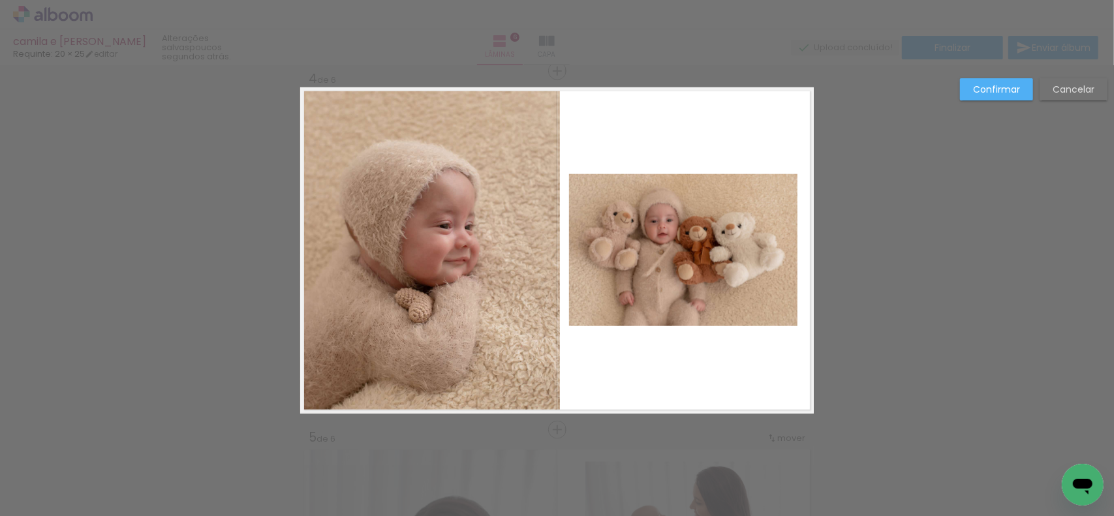
click at [395, 258] on quentale-photo at bounding box center [430, 250] width 260 height 326
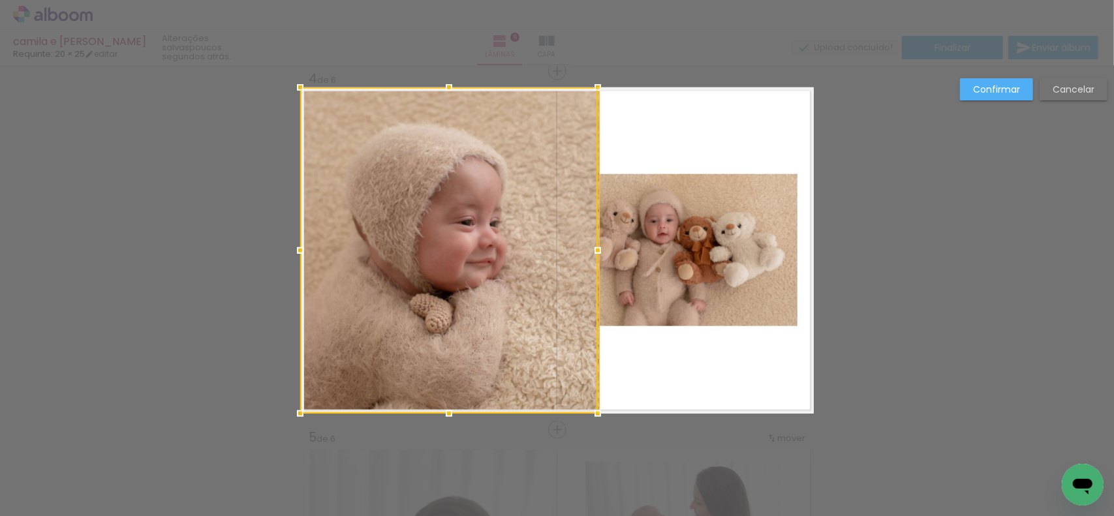
drag, startPoint x: 549, startPoint y: 250, endPoint x: 566, endPoint y: 242, distance: 18.1
click at [543, 251] on div at bounding box center [449, 250] width 298 height 326
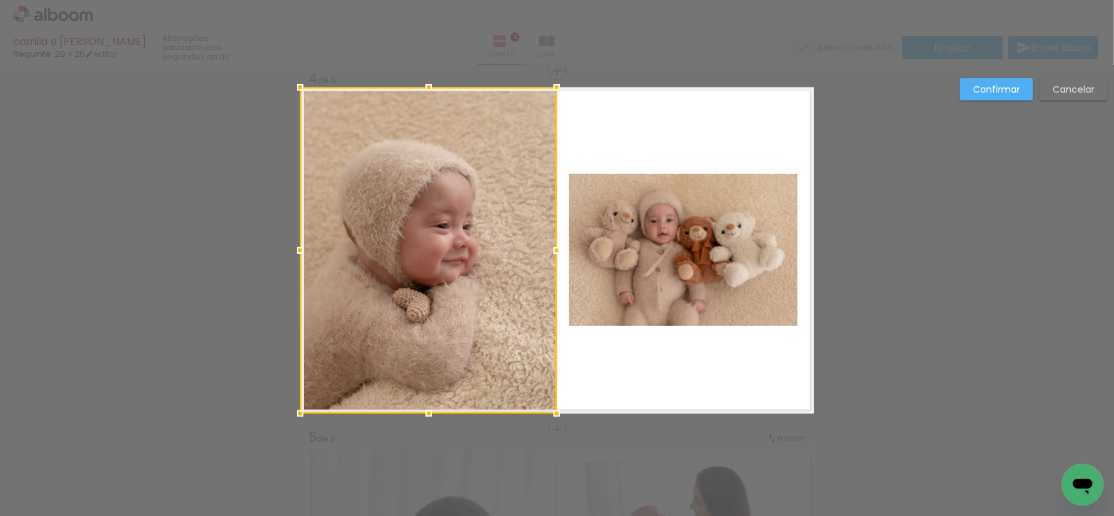
drag, startPoint x: 604, startPoint y: 247, endPoint x: 555, endPoint y: 253, distance: 49.9
click at [555, 253] on div at bounding box center [557, 251] width 26 height 26
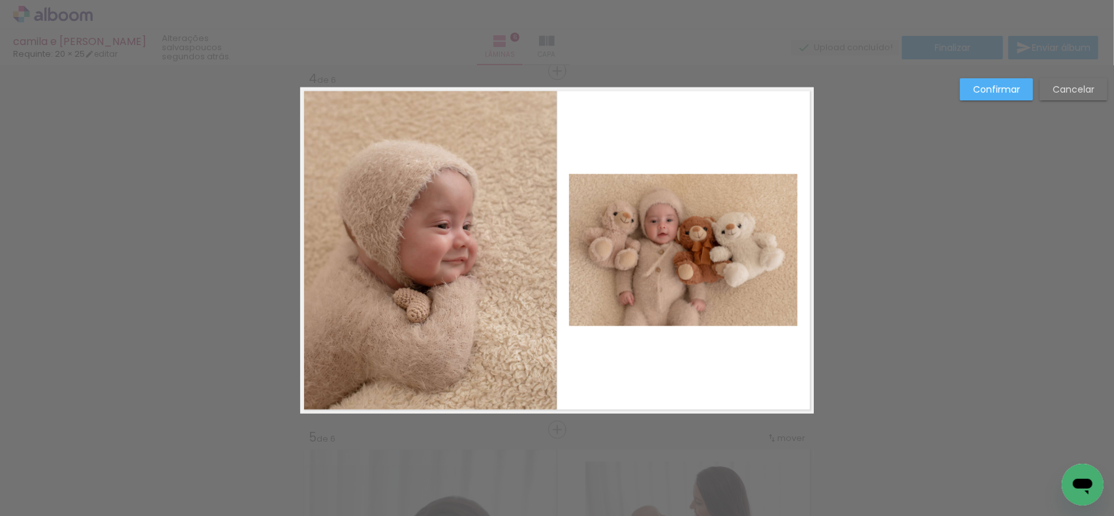
click at [0, 0] on slot "Confirmar" at bounding box center [0, 0] width 0 height 0
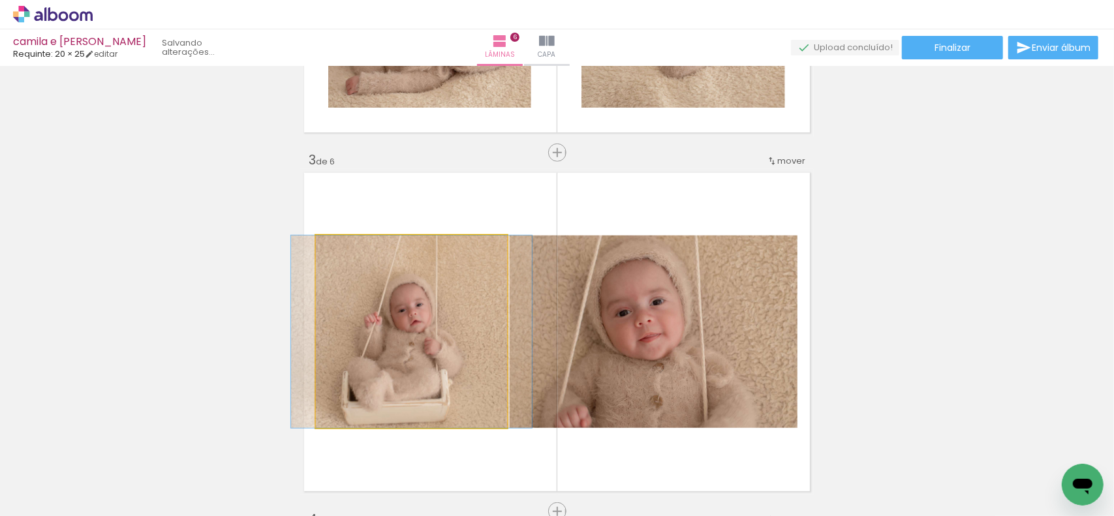
drag, startPoint x: 431, startPoint y: 326, endPoint x: 431, endPoint y: 339, distance: 13.0
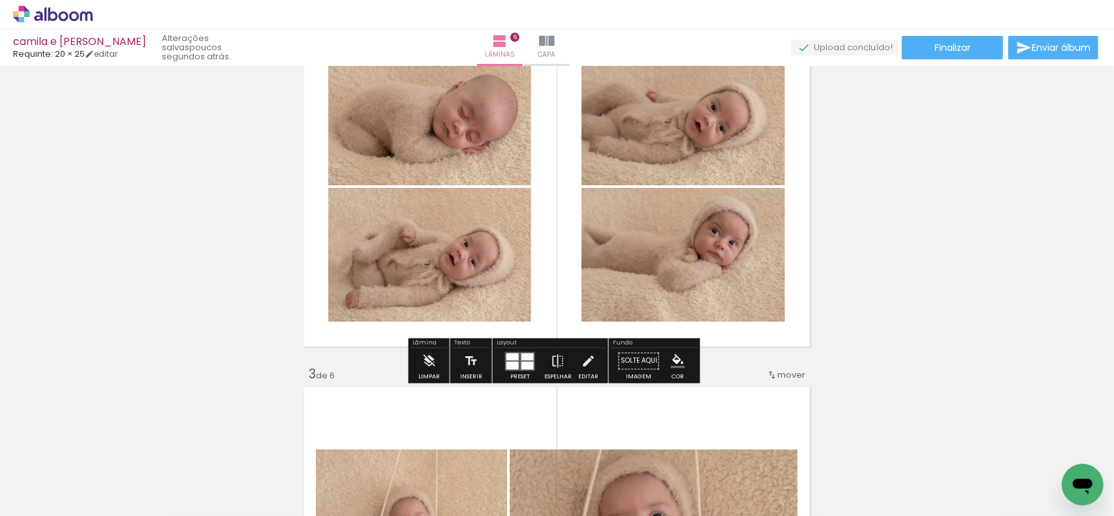
scroll to position [587, 0]
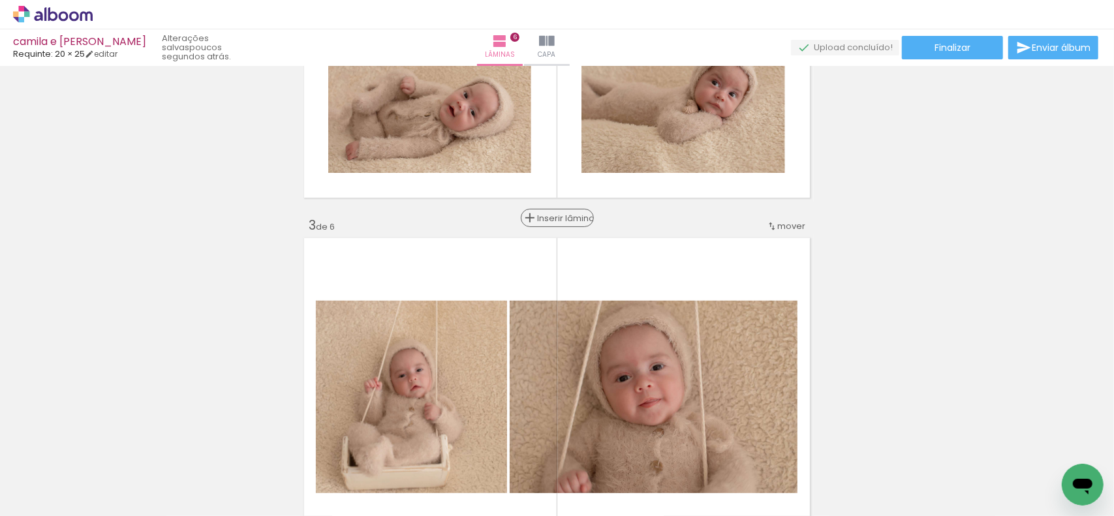
click at [550, 226] on paper-button "Inserir lâmina" at bounding box center [557, 218] width 73 height 18
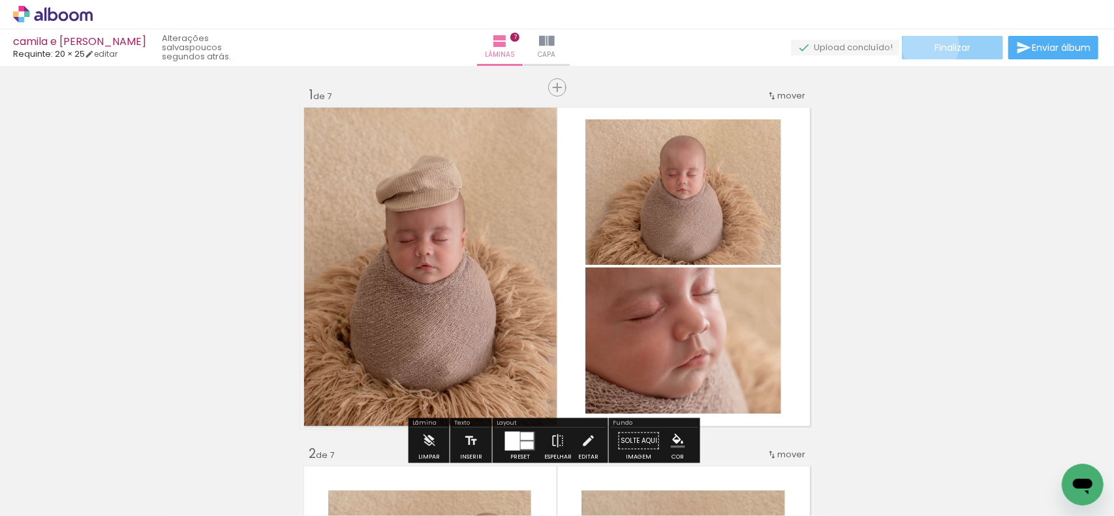
click at [926, 46] on paper-button "Finalizar" at bounding box center [952, 47] width 101 height 23
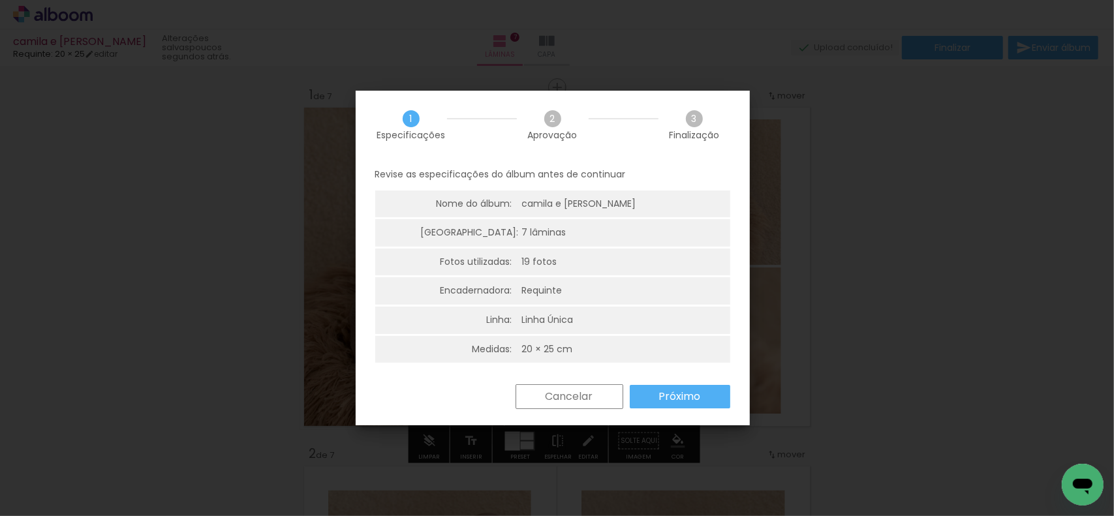
click at [701, 391] on paper-button "Próximo" at bounding box center [680, 396] width 100 height 23
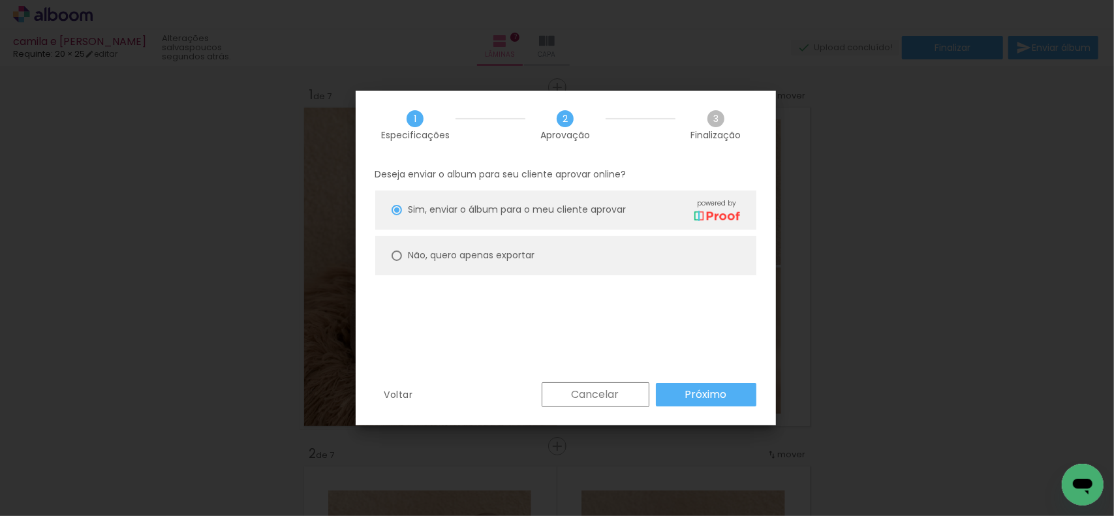
click at [661, 255] on paper-radio-button "Não, quero apenas exportar" at bounding box center [565, 255] width 381 height 39
type paper-radio-button "on"
click at [681, 391] on paper-button "Próximo" at bounding box center [706, 394] width 100 height 23
type input "Alta, 300 DPI"
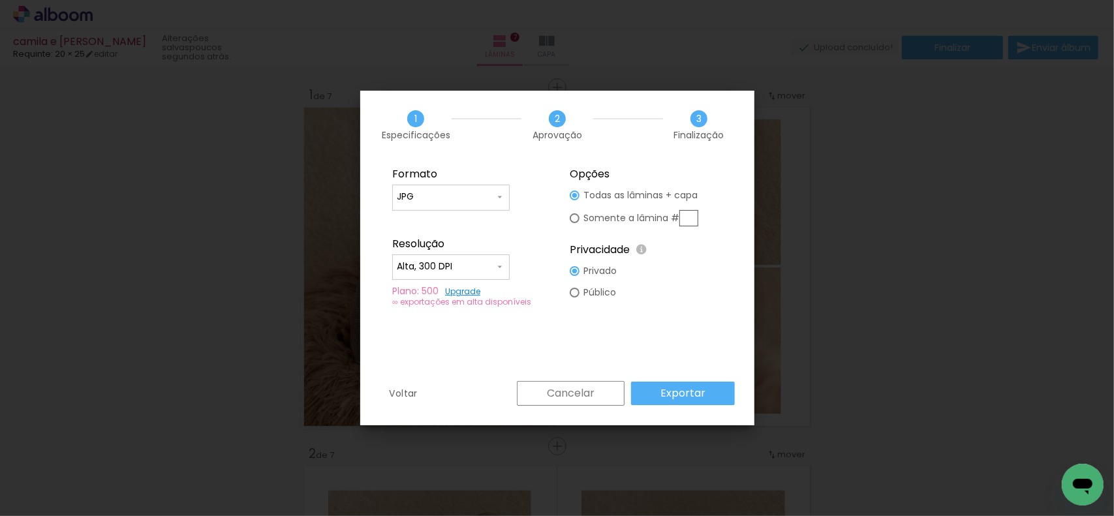
click at [705, 386] on paper-button "Exportar" at bounding box center [683, 393] width 104 height 23
